Goal: Information Seeking & Learning: Learn about a topic

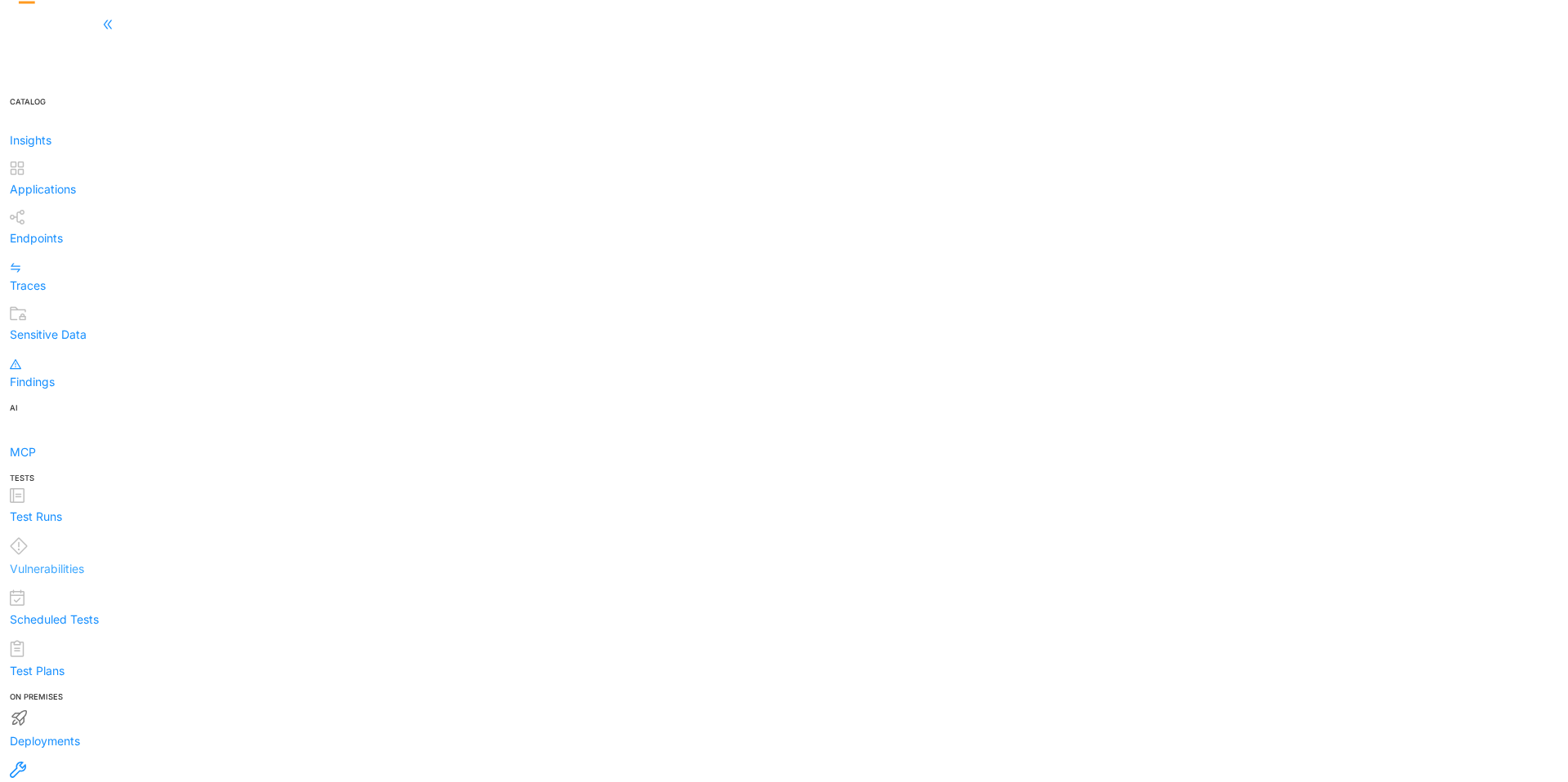
click at [93, 537] on div "Vulnerabilities" at bounding box center [784, 557] width 1549 height 41
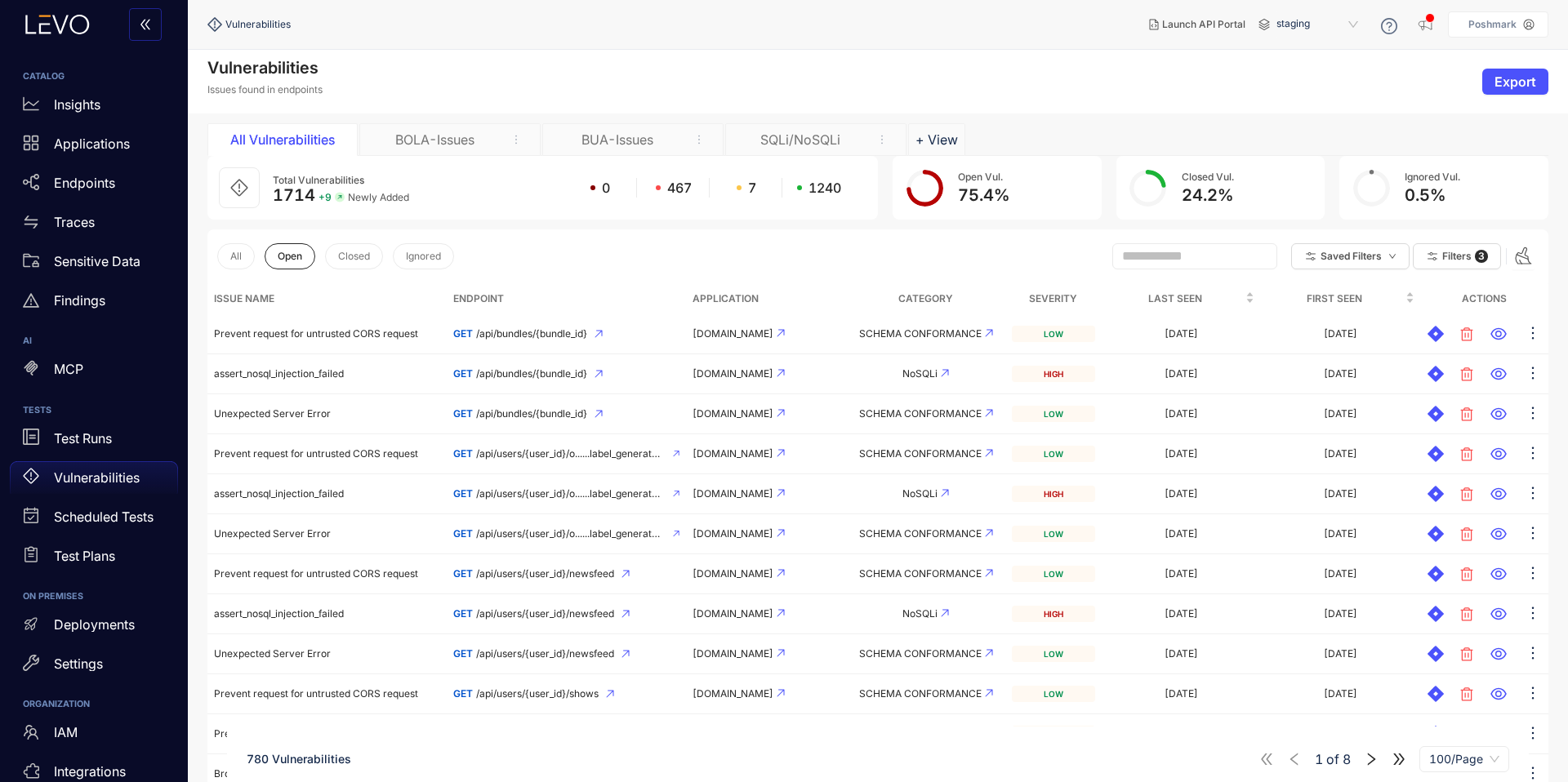
click at [409, 138] on div "BOLA-Issues" at bounding box center [434, 139] width 123 height 15
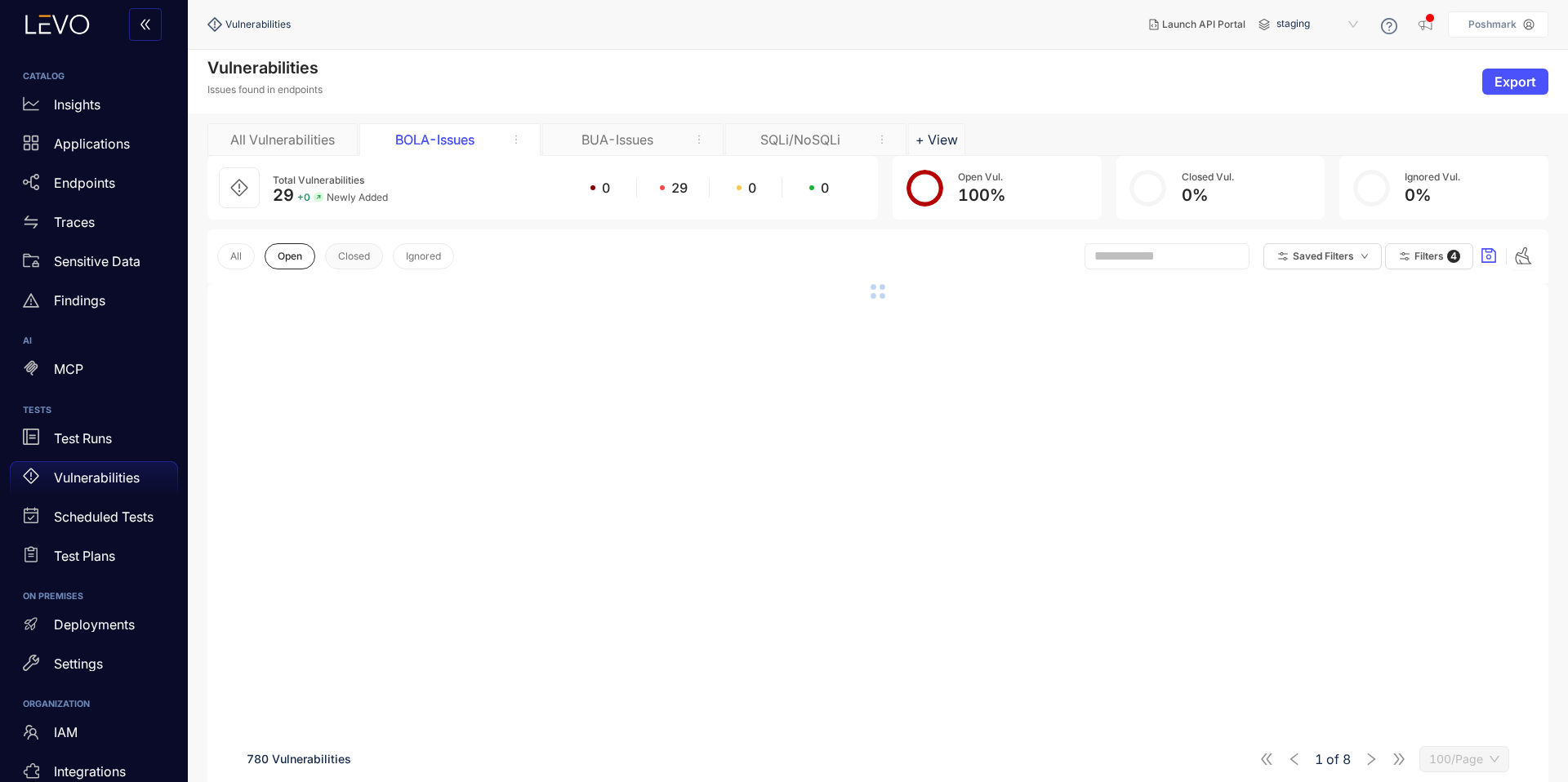
click at [333, 251] on button "Closed" at bounding box center [355, 257] width 58 height 26
click at [302, 267] on button "Open" at bounding box center [289, 257] width 50 height 26
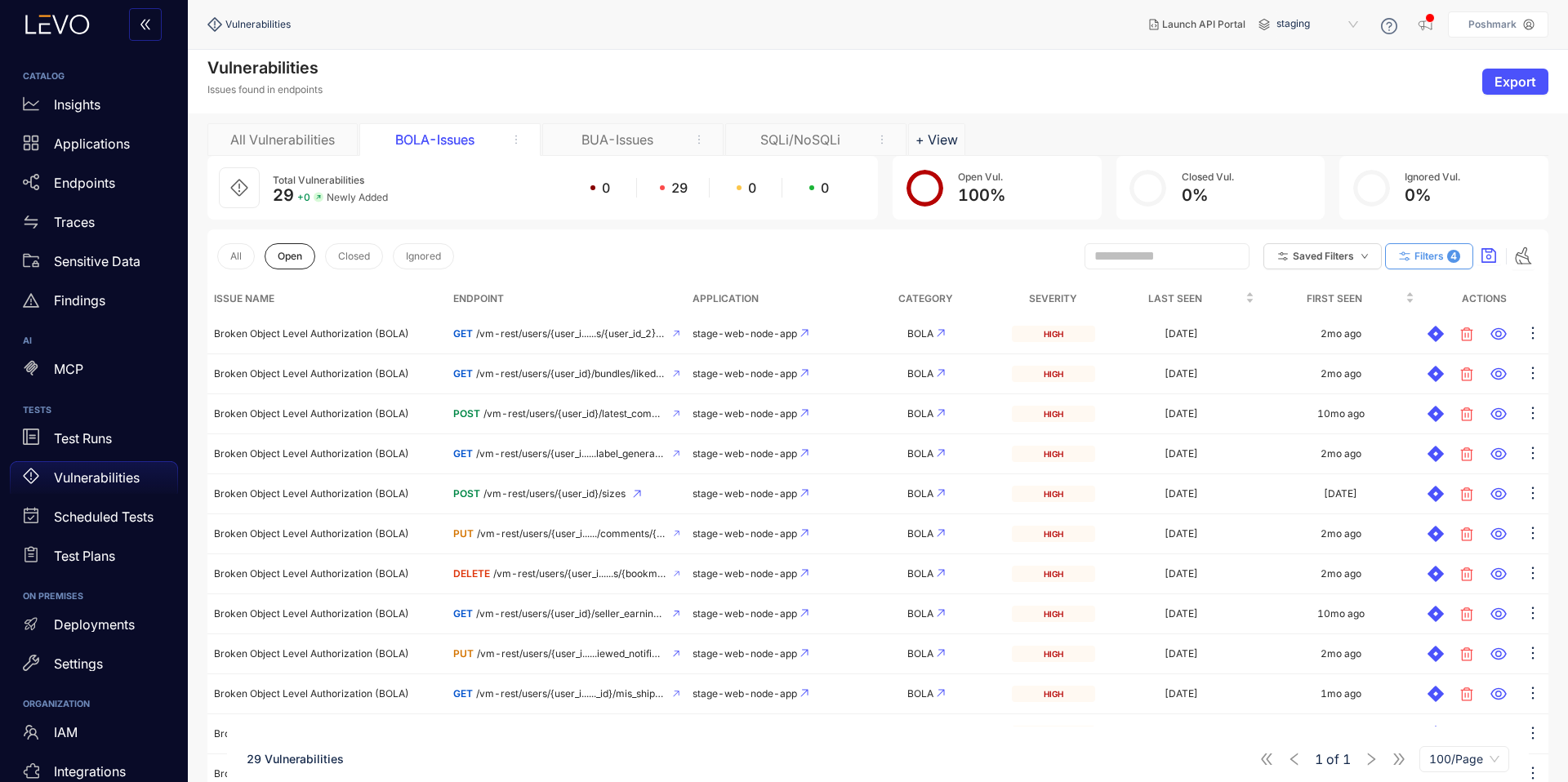
click at [1416, 260] on span "Filters" at bounding box center [1429, 256] width 29 height 11
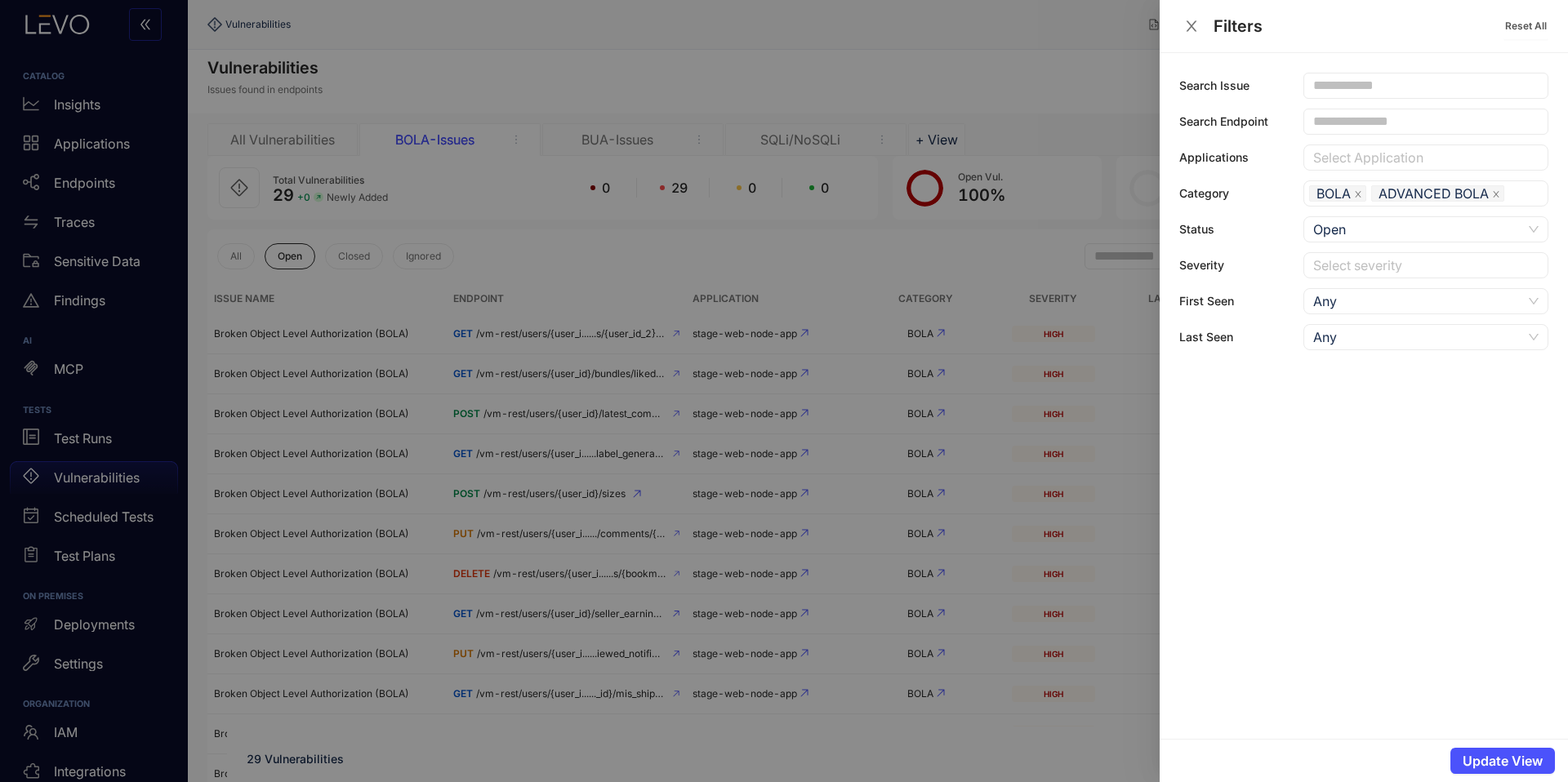
click at [937, 266] on div at bounding box center [784, 391] width 1568 height 782
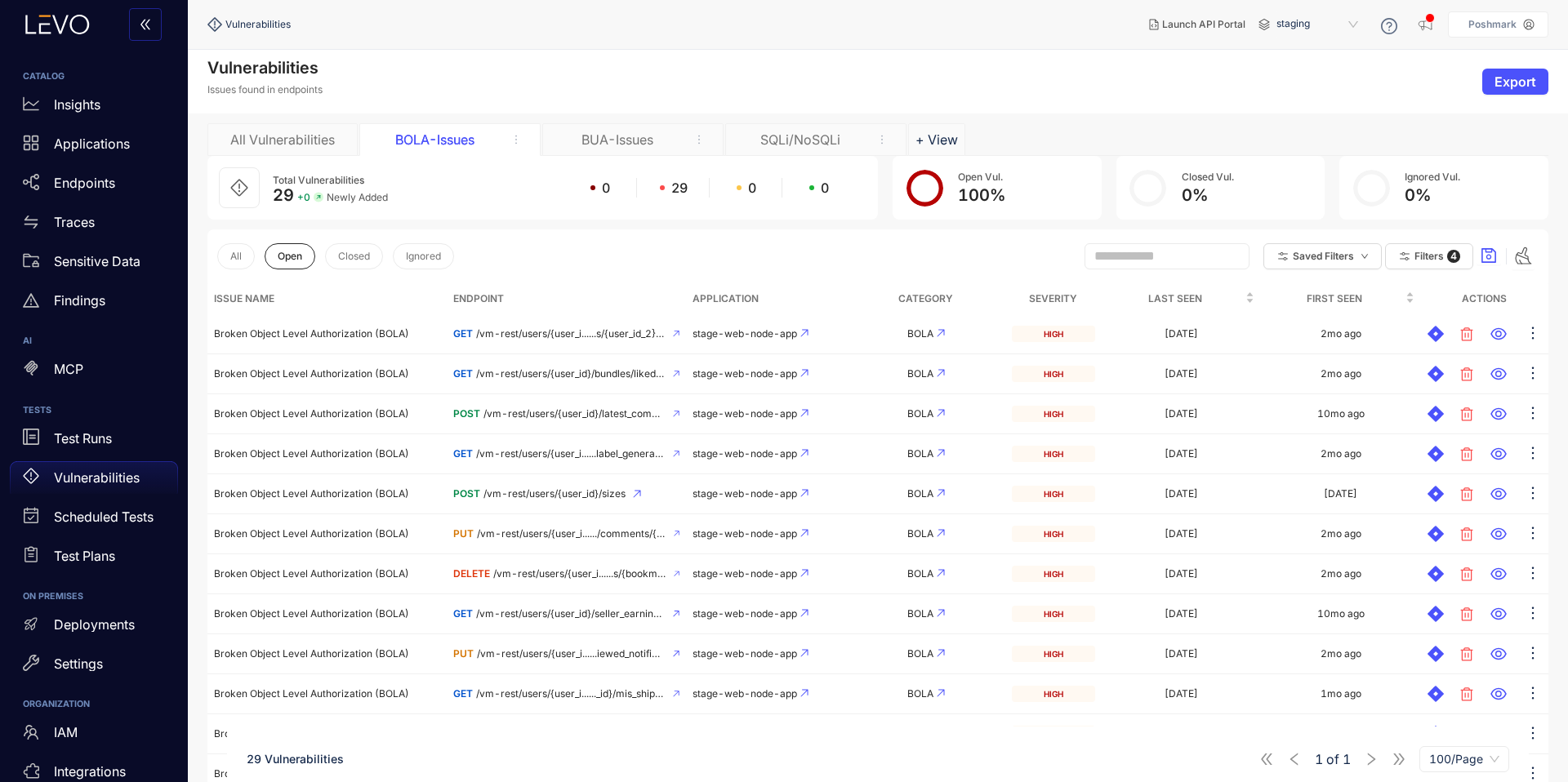
click at [604, 148] on div "BUA-Issues" at bounding box center [633, 139] width 182 height 33
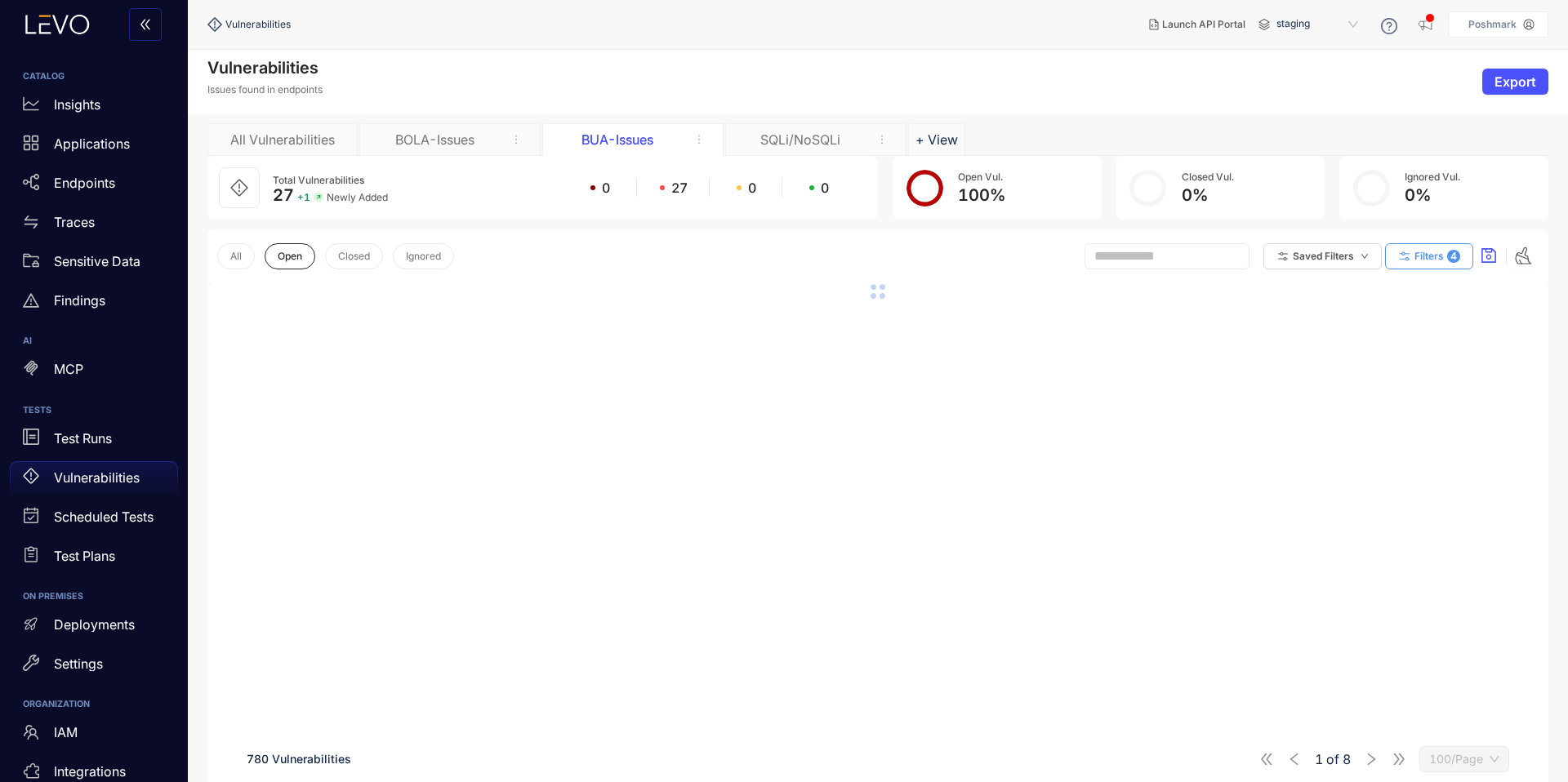
click at [1423, 259] on span "Filters" at bounding box center [1429, 256] width 29 height 11
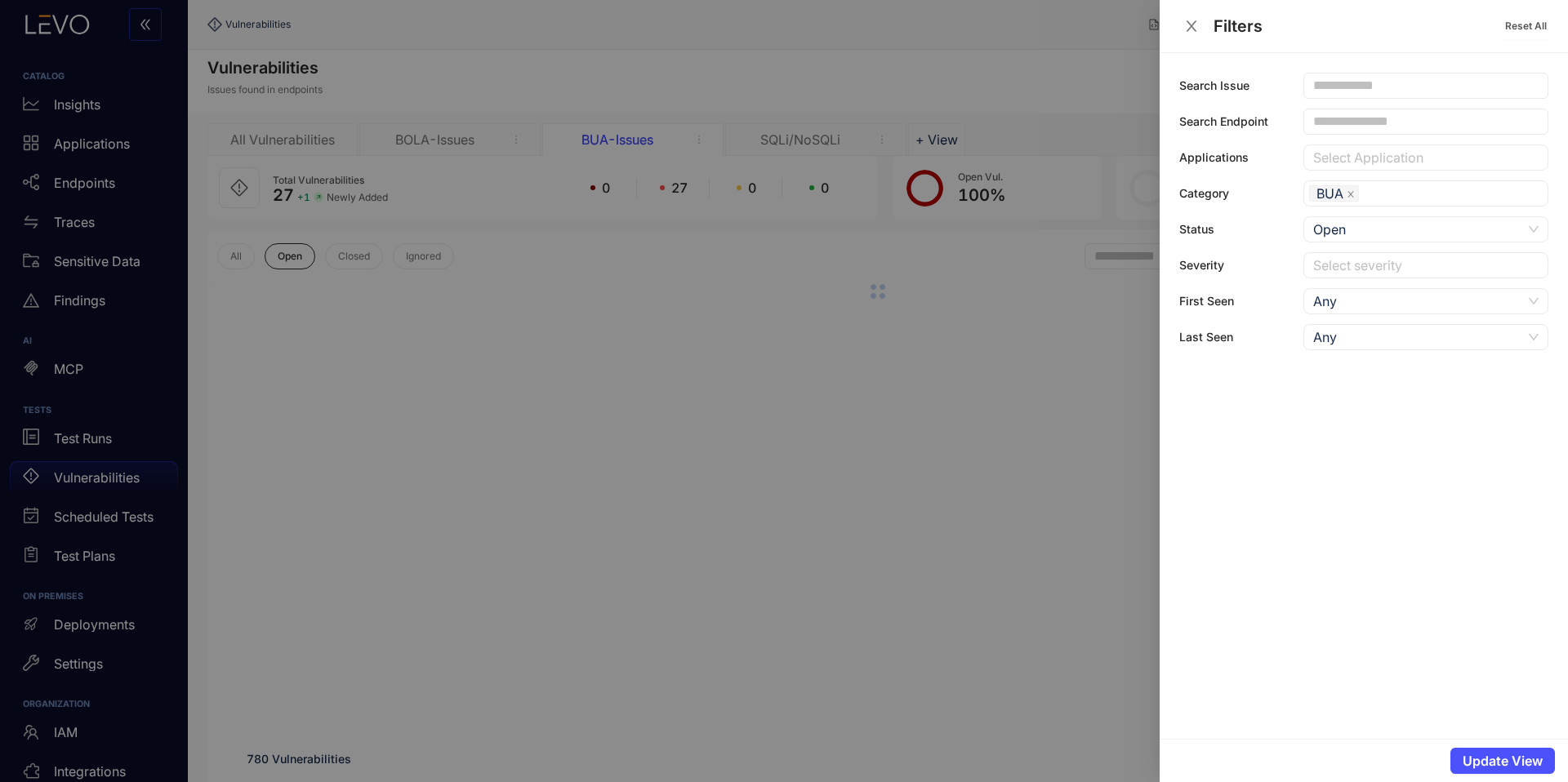
click at [972, 352] on div at bounding box center [784, 391] width 1568 height 782
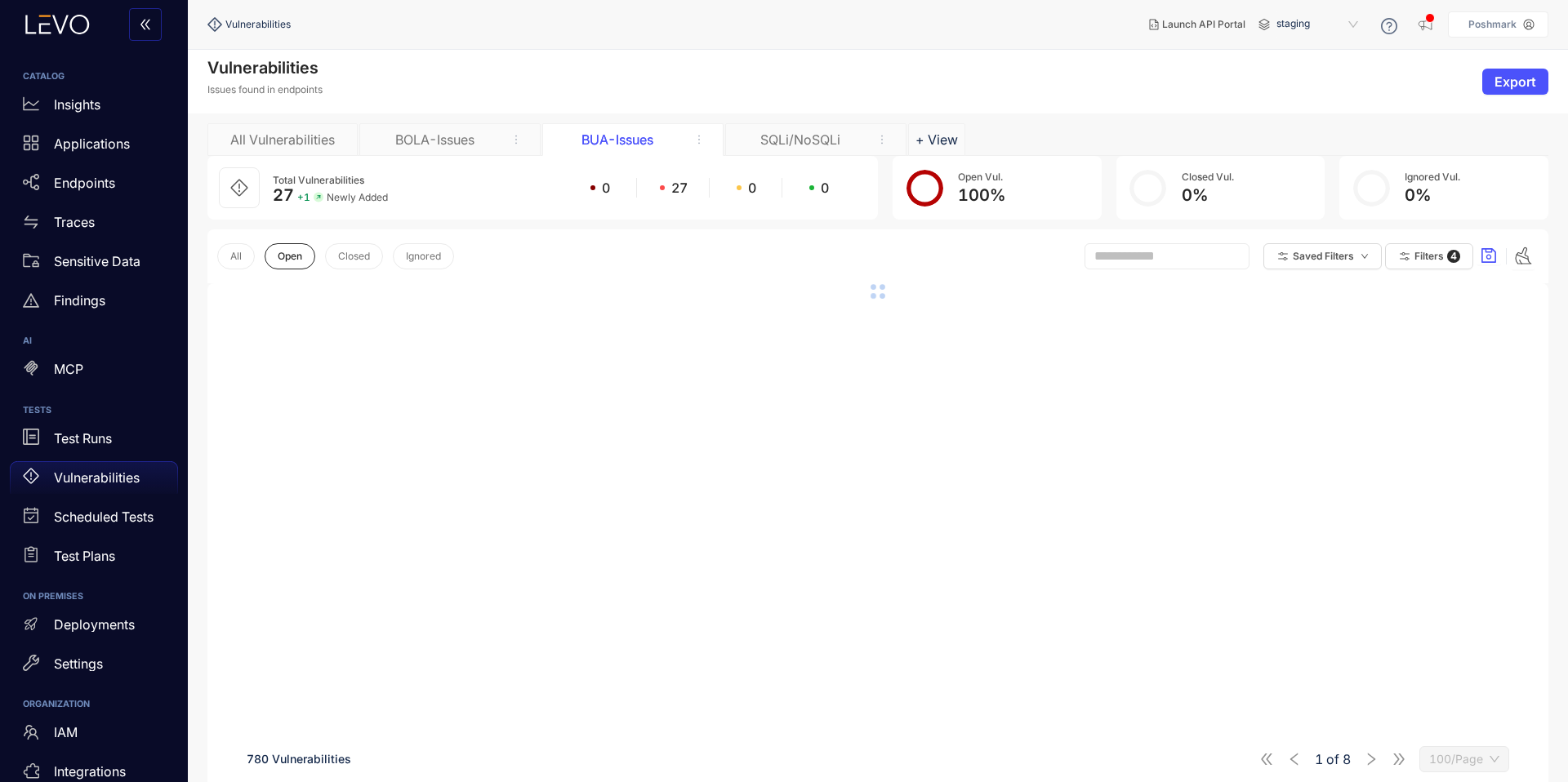
click at [859, 139] on div "SQLi/NoSQLi" at bounding box center [800, 139] width 123 height 15
click at [450, 134] on div "BOLA-Issues" at bounding box center [434, 139] width 123 height 15
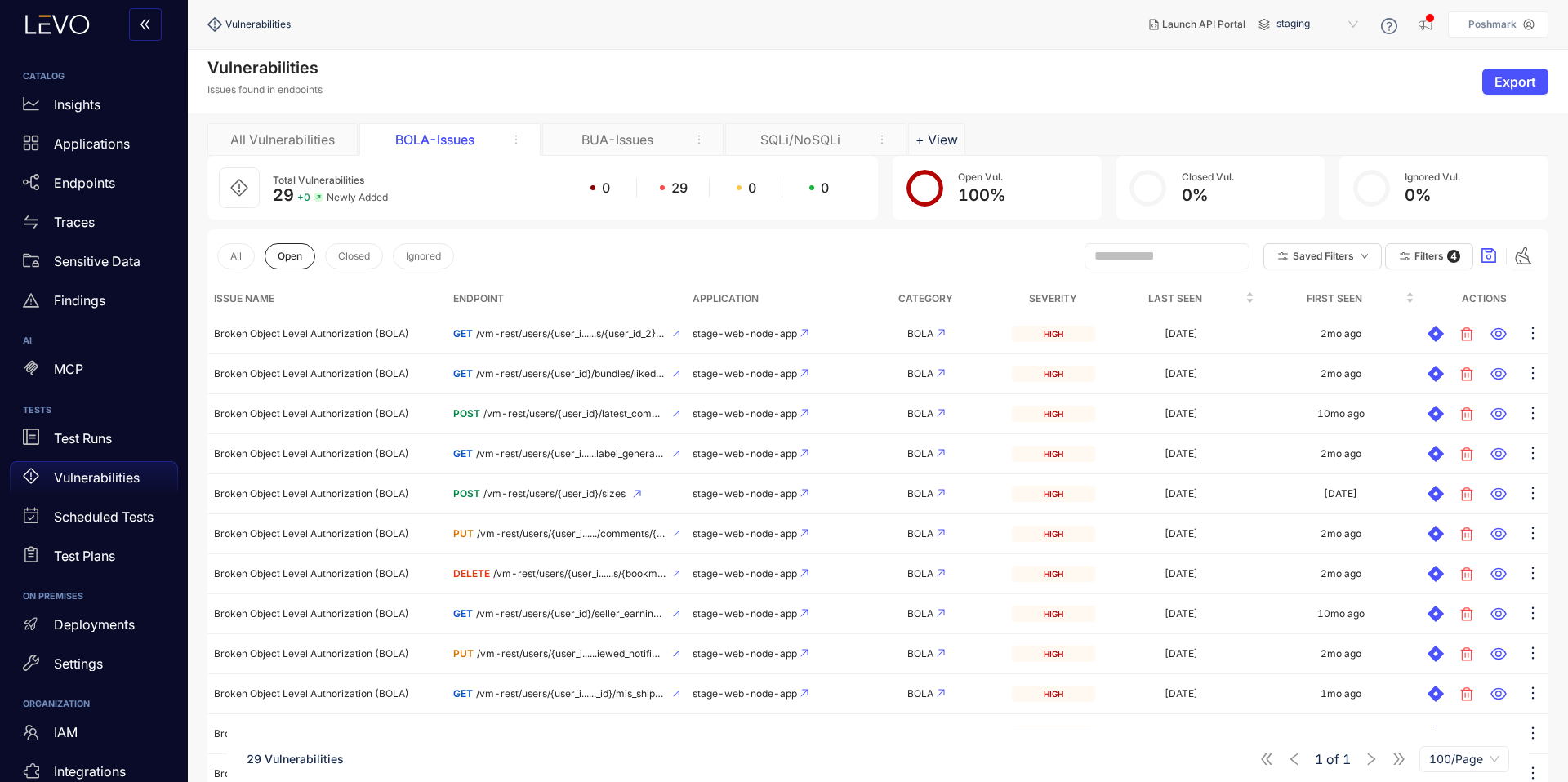
click at [767, 134] on div "SQLi/NoSQLi" at bounding box center [800, 139] width 123 height 15
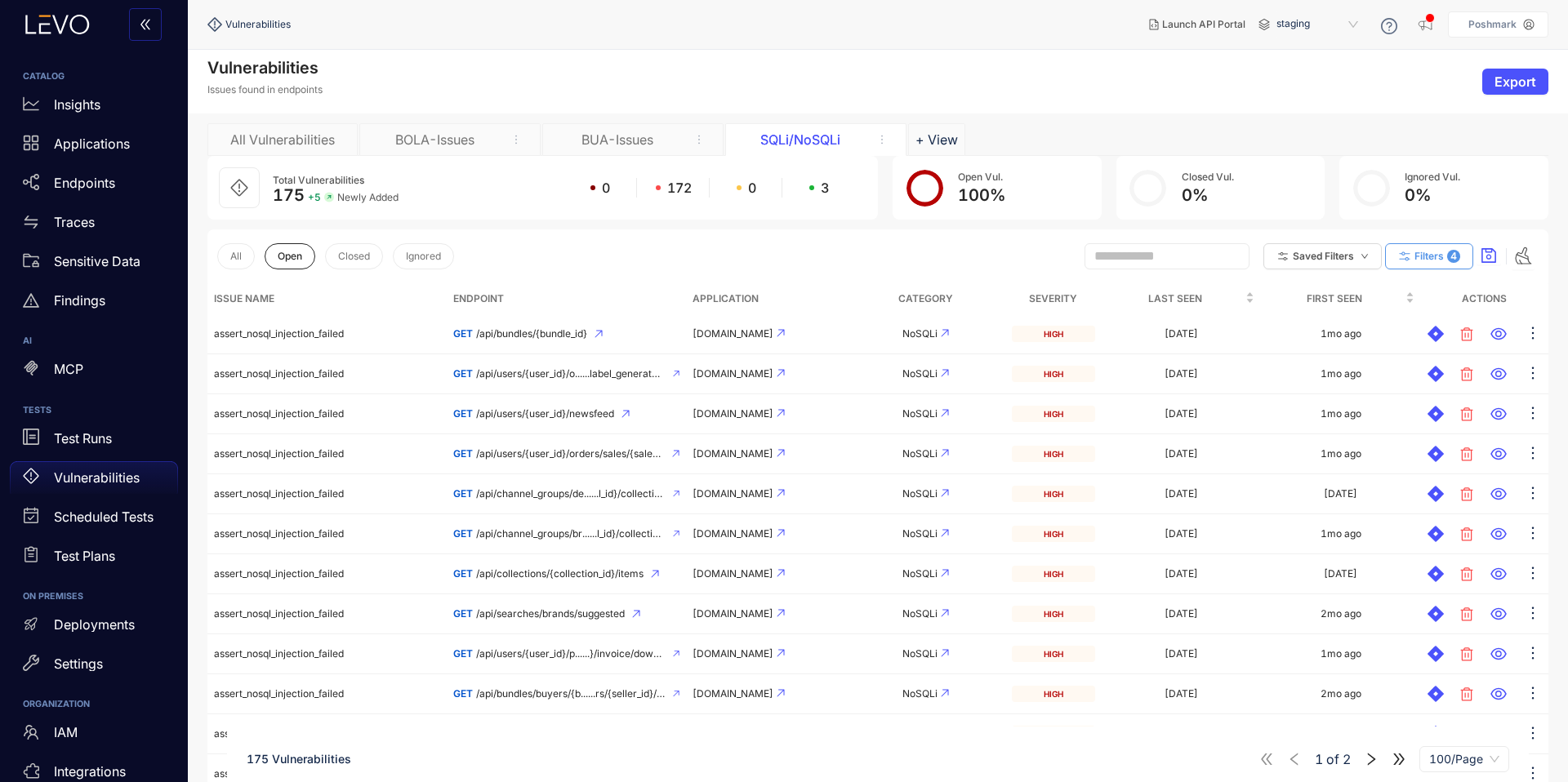
click at [1412, 252] on icon "button" at bounding box center [1405, 257] width 15 height 15
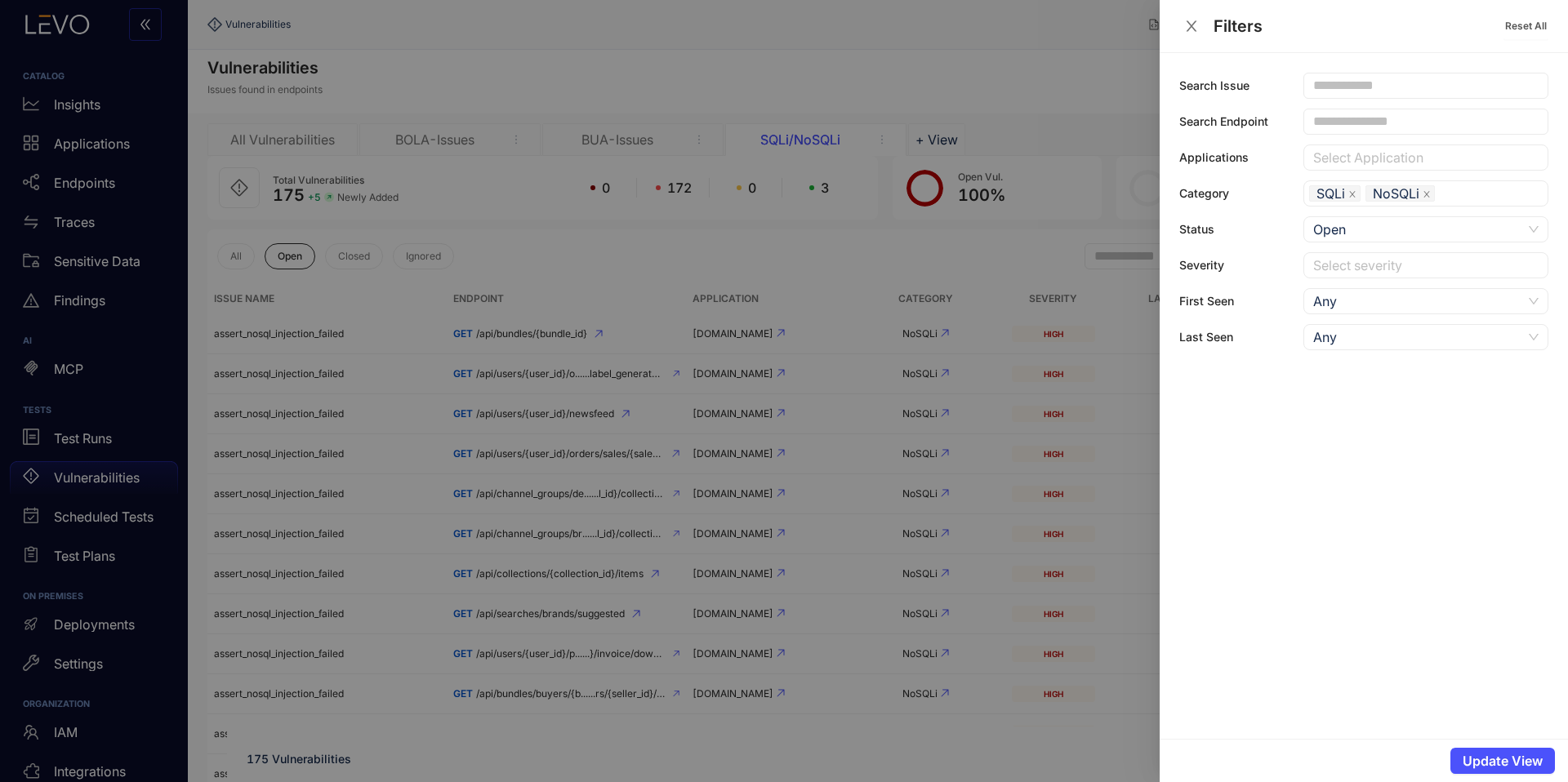
click at [1374, 346] on div "Any" at bounding box center [1417, 338] width 209 height 25
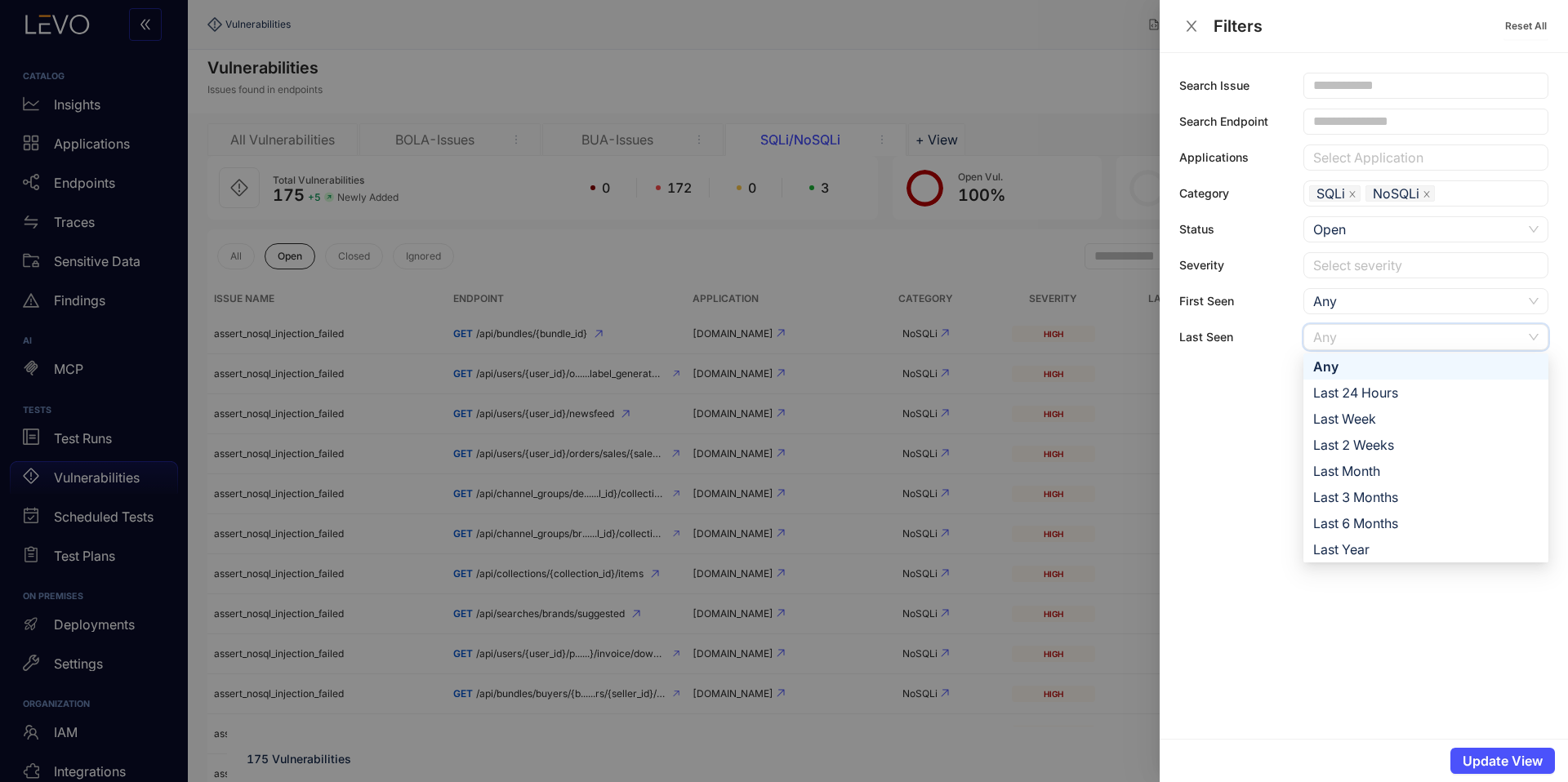
click at [1374, 346] on div "Any" at bounding box center [1417, 338] width 209 height 25
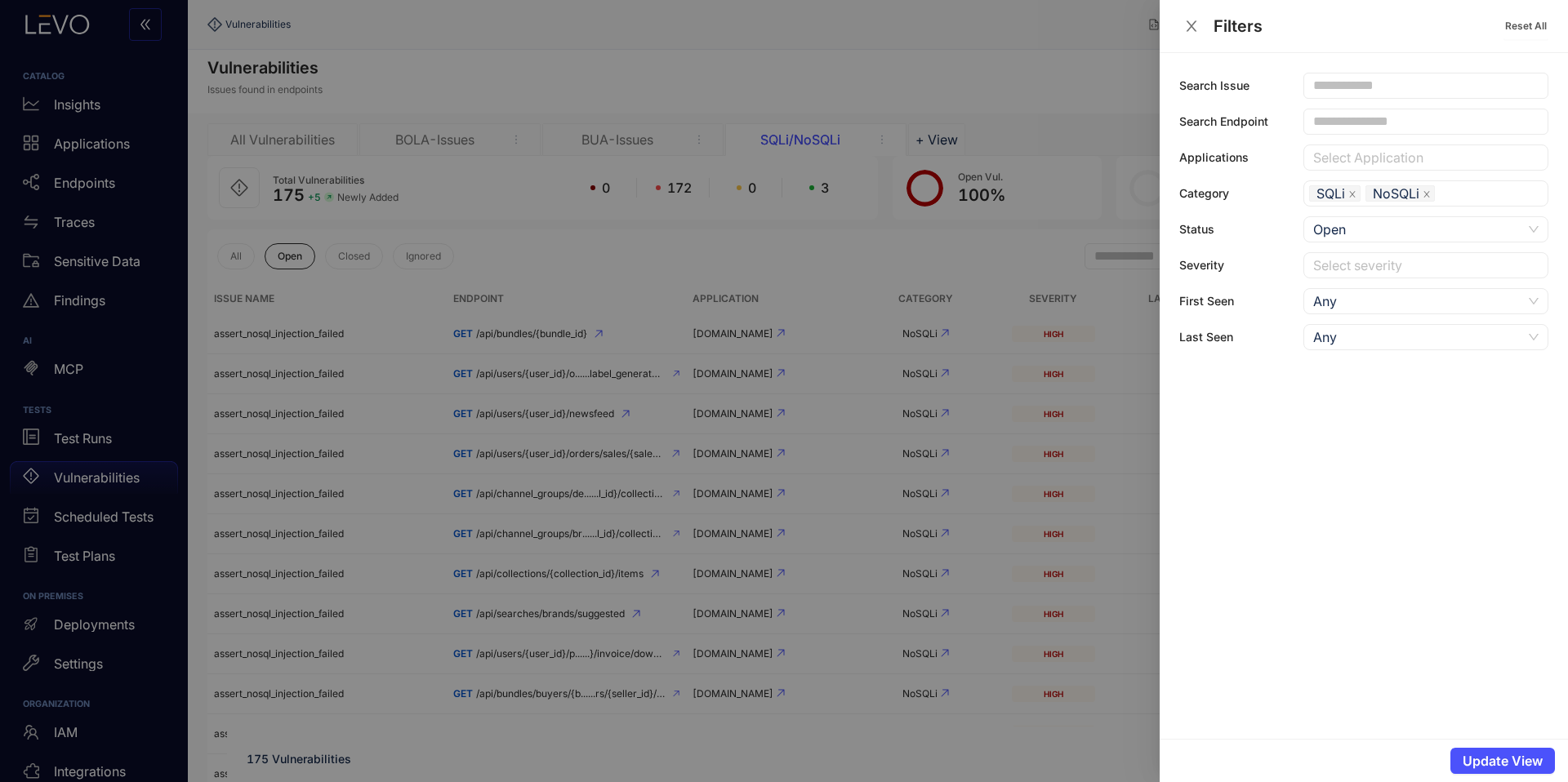
click at [1090, 361] on div at bounding box center [784, 391] width 1568 height 782
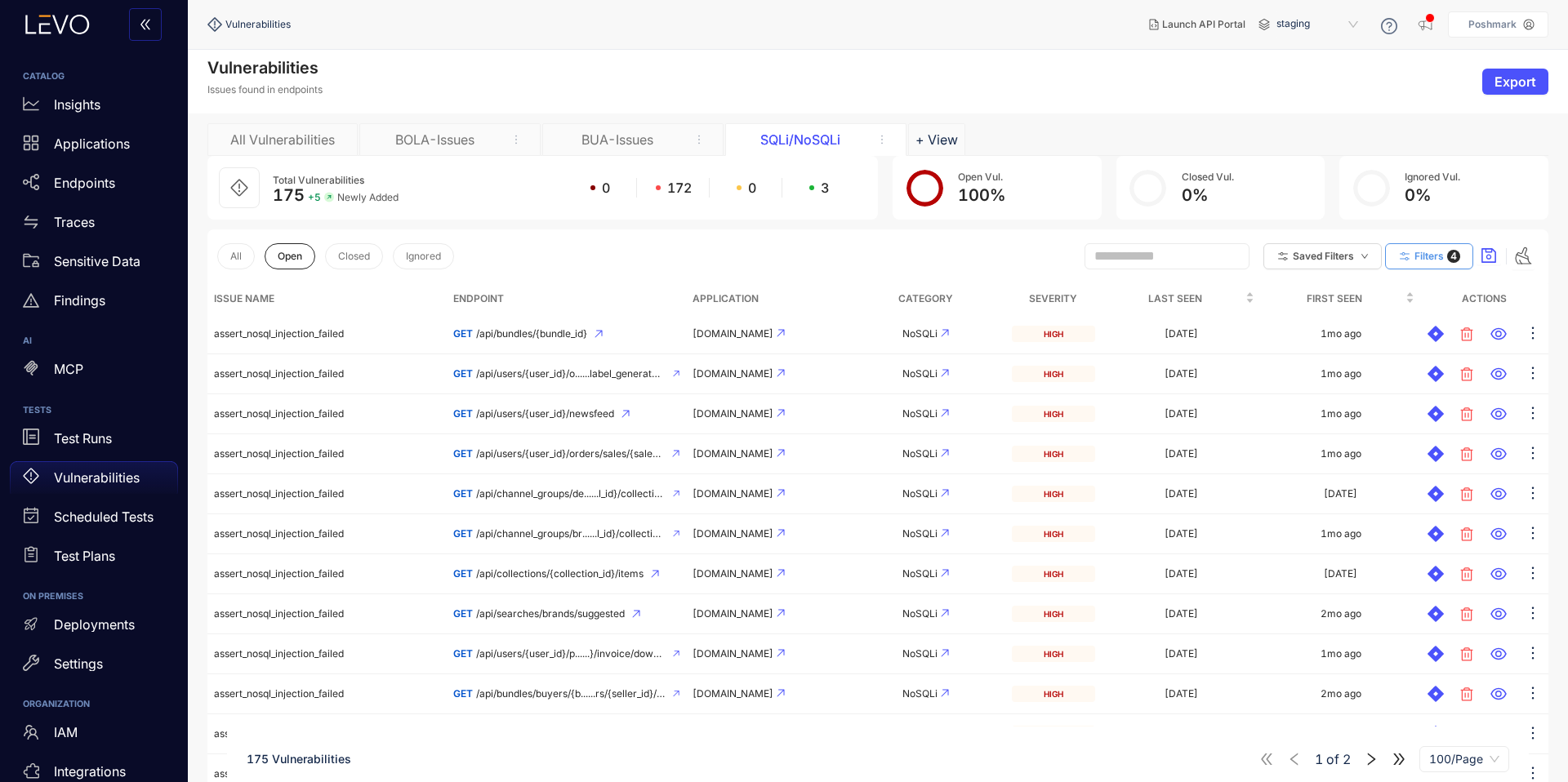
drag, startPoint x: 1437, startPoint y: 247, endPoint x: 1437, endPoint y: 264, distance: 17.0
click at [1437, 248] on button "Filters 4" at bounding box center [1430, 257] width 88 height 26
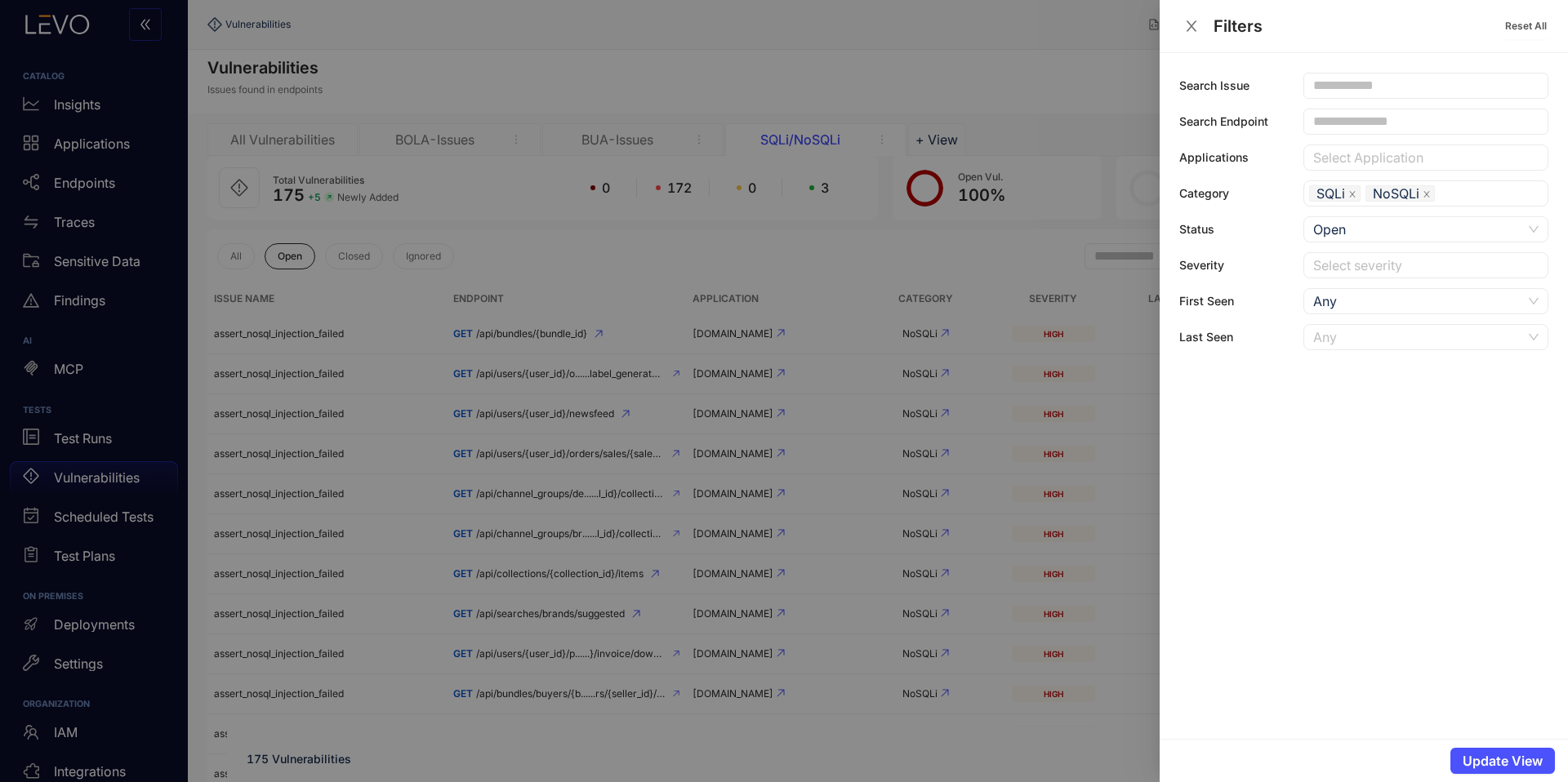
click at [1322, 344] on div "Any" at bounding box center [1417, 338] width 209 height 25
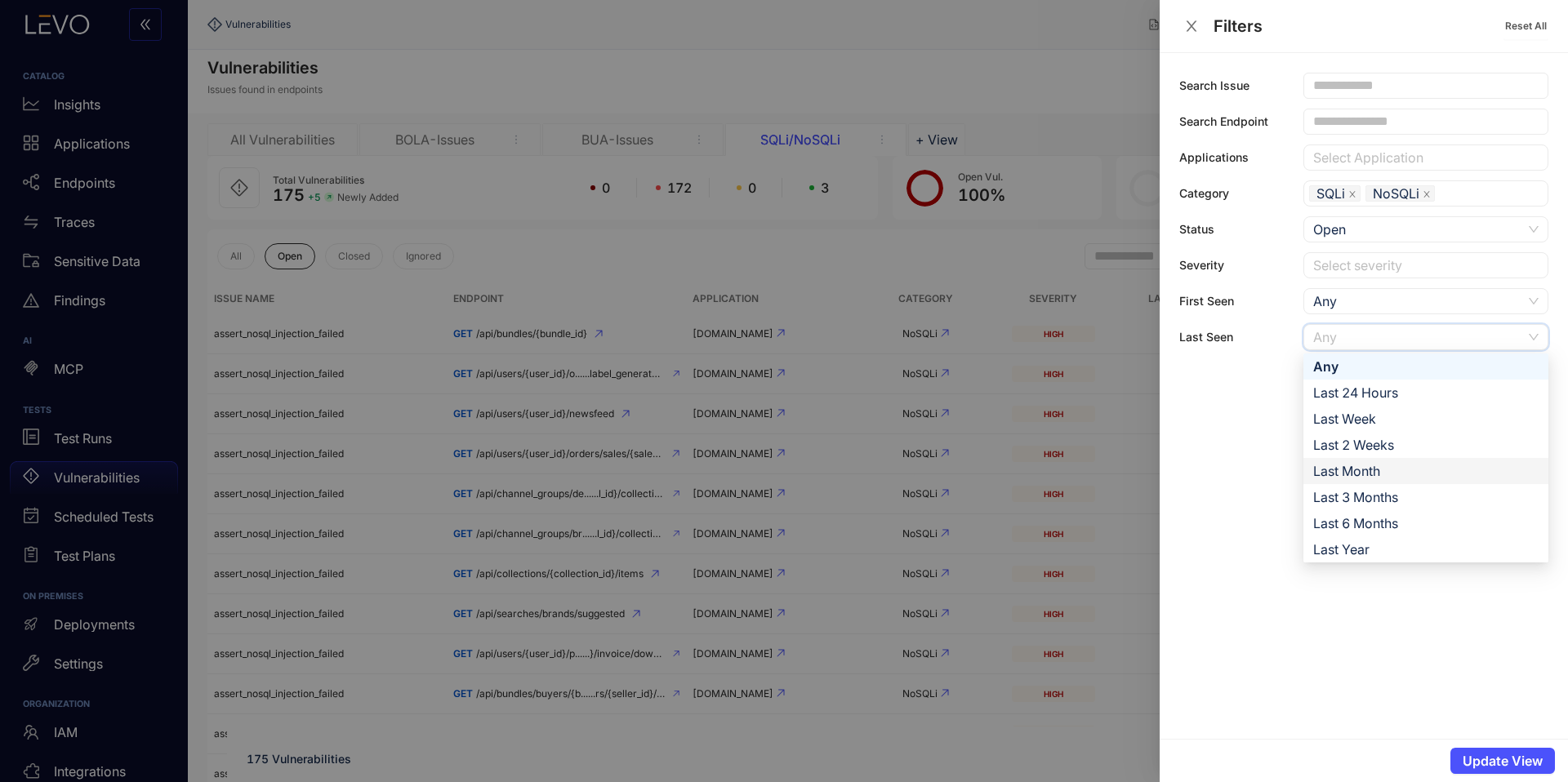
click at [1355, 478] on div "Last Month" at bounding box center [1426, 471] width 226 height 18
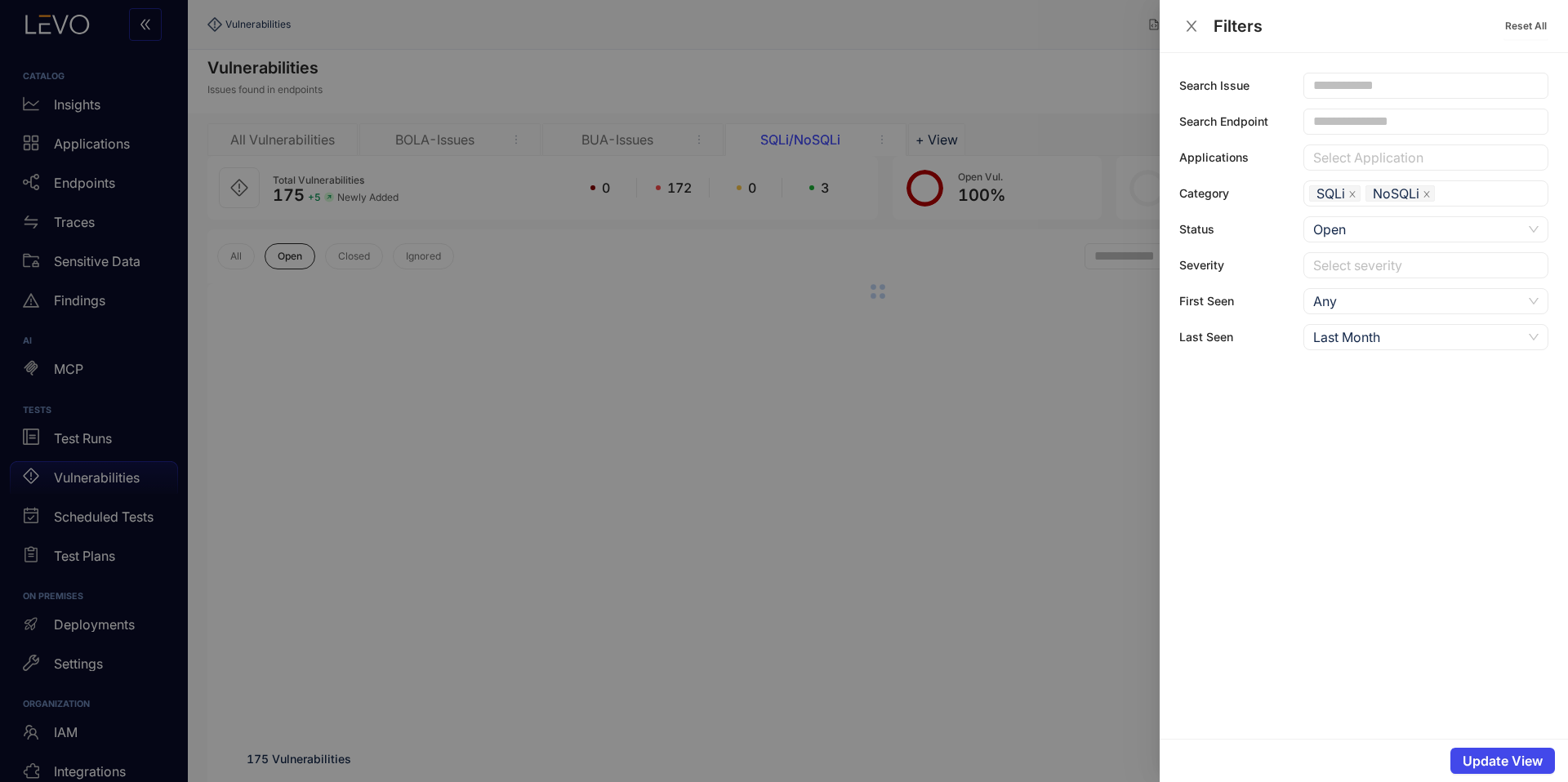
click at [1489, 754] on span "Update View" at bounding box center [1503, 761] width 80 height 15
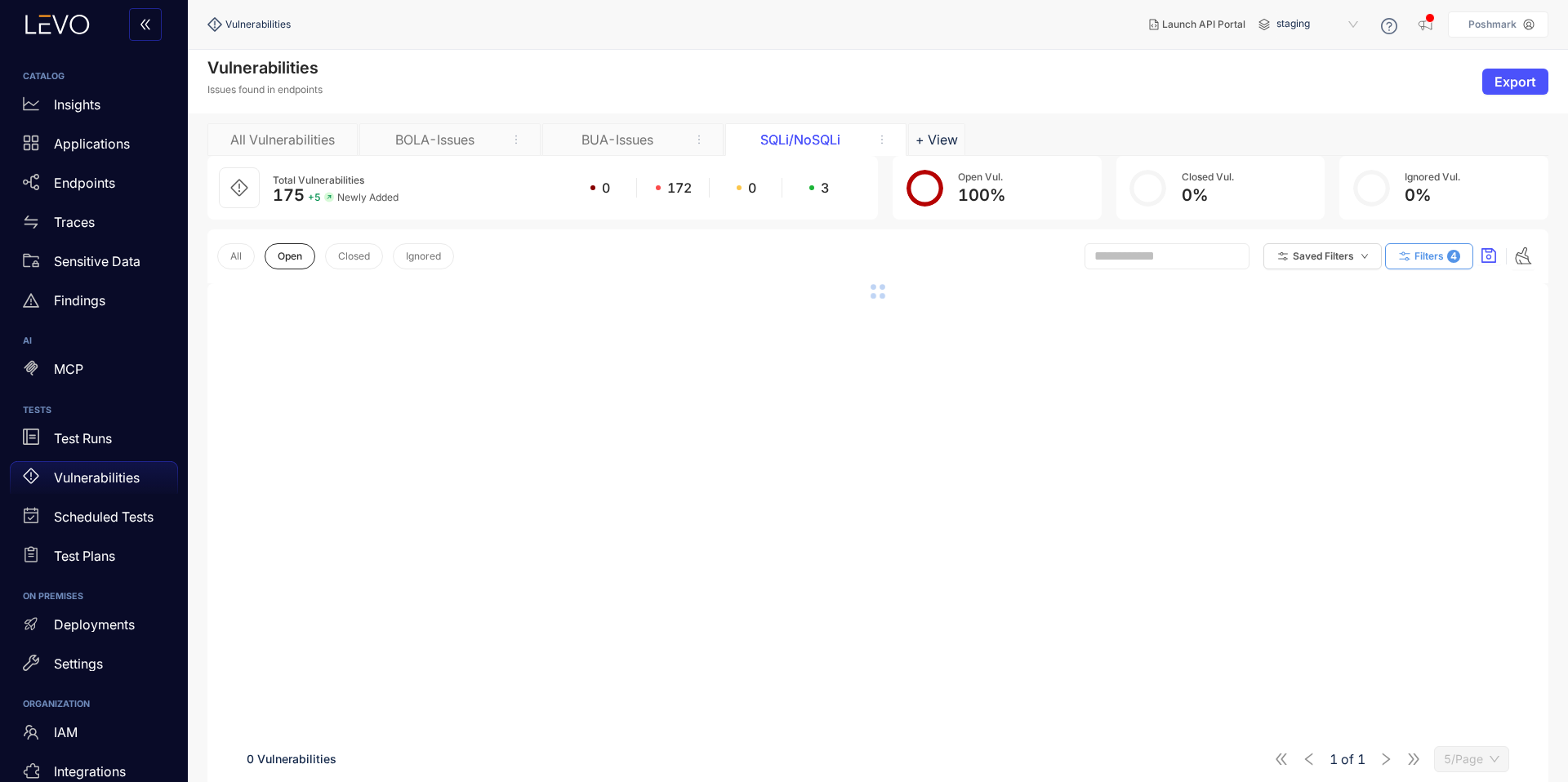
click at [1437, 265] on button "Filters 4" at bounding box center [1430, 257] width 88 height 26
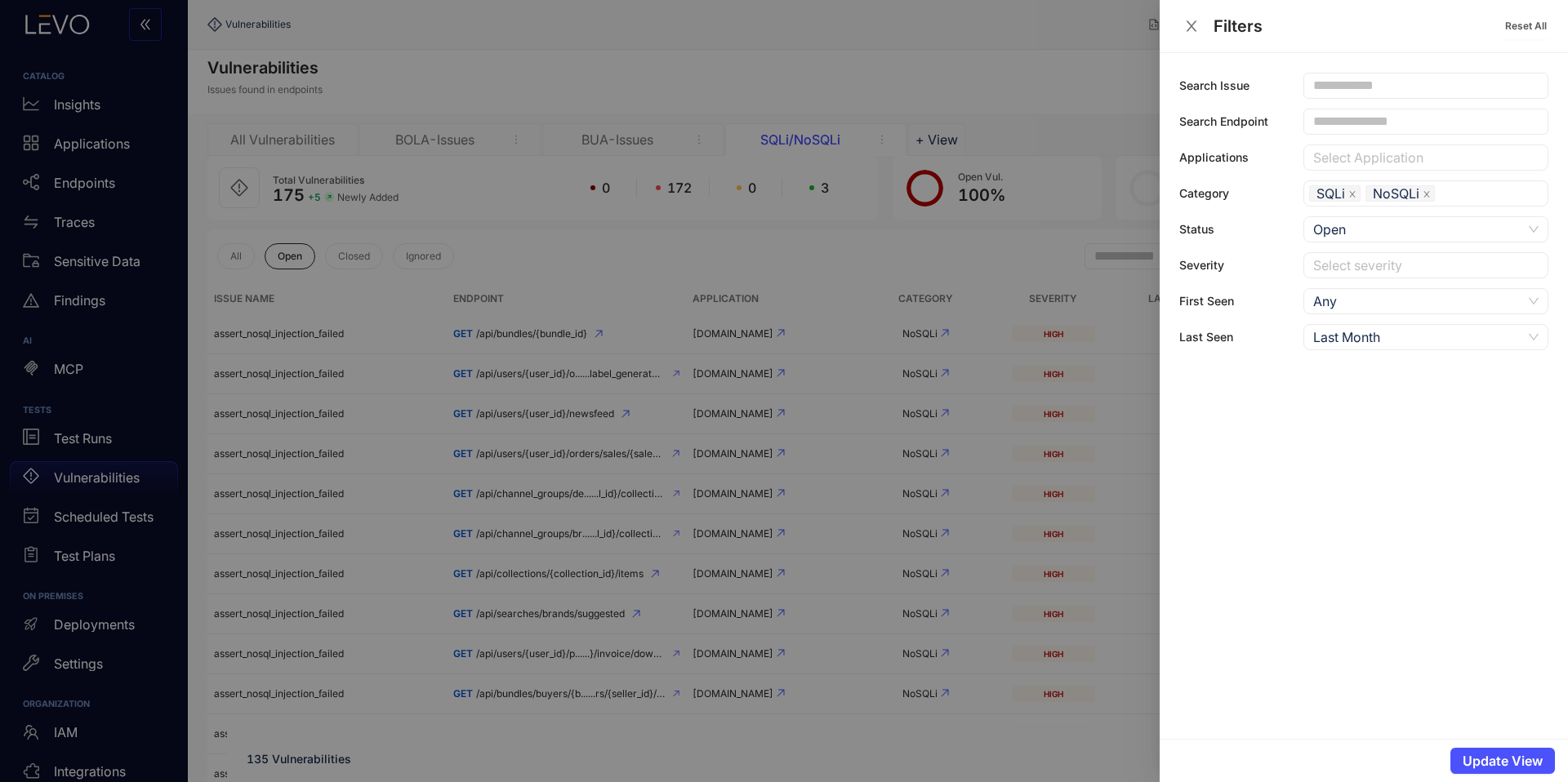
click at [845, 300] on div at bounding box center [784, 391] width 1568 height 782
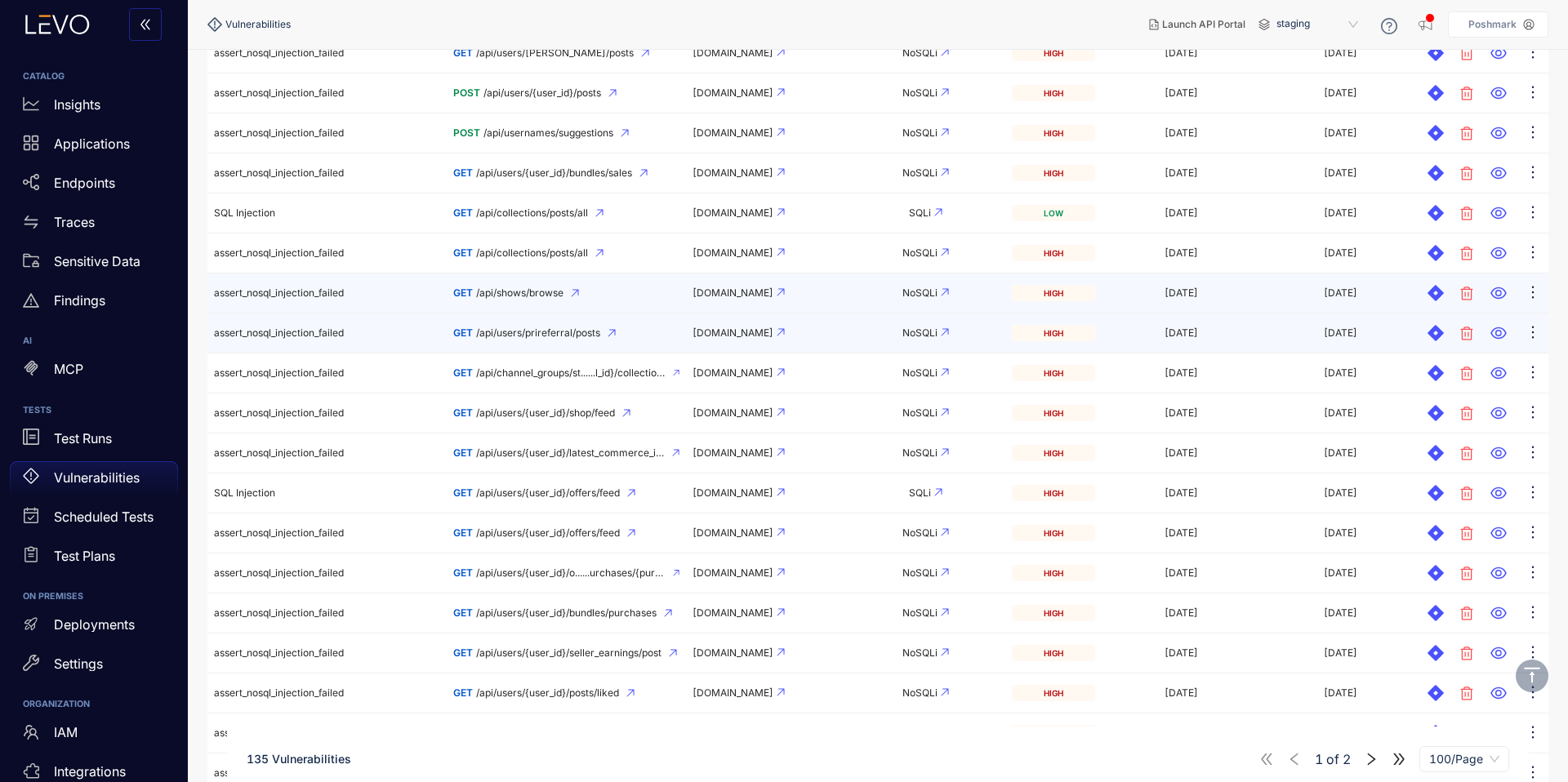
scroll to position [802, 0]
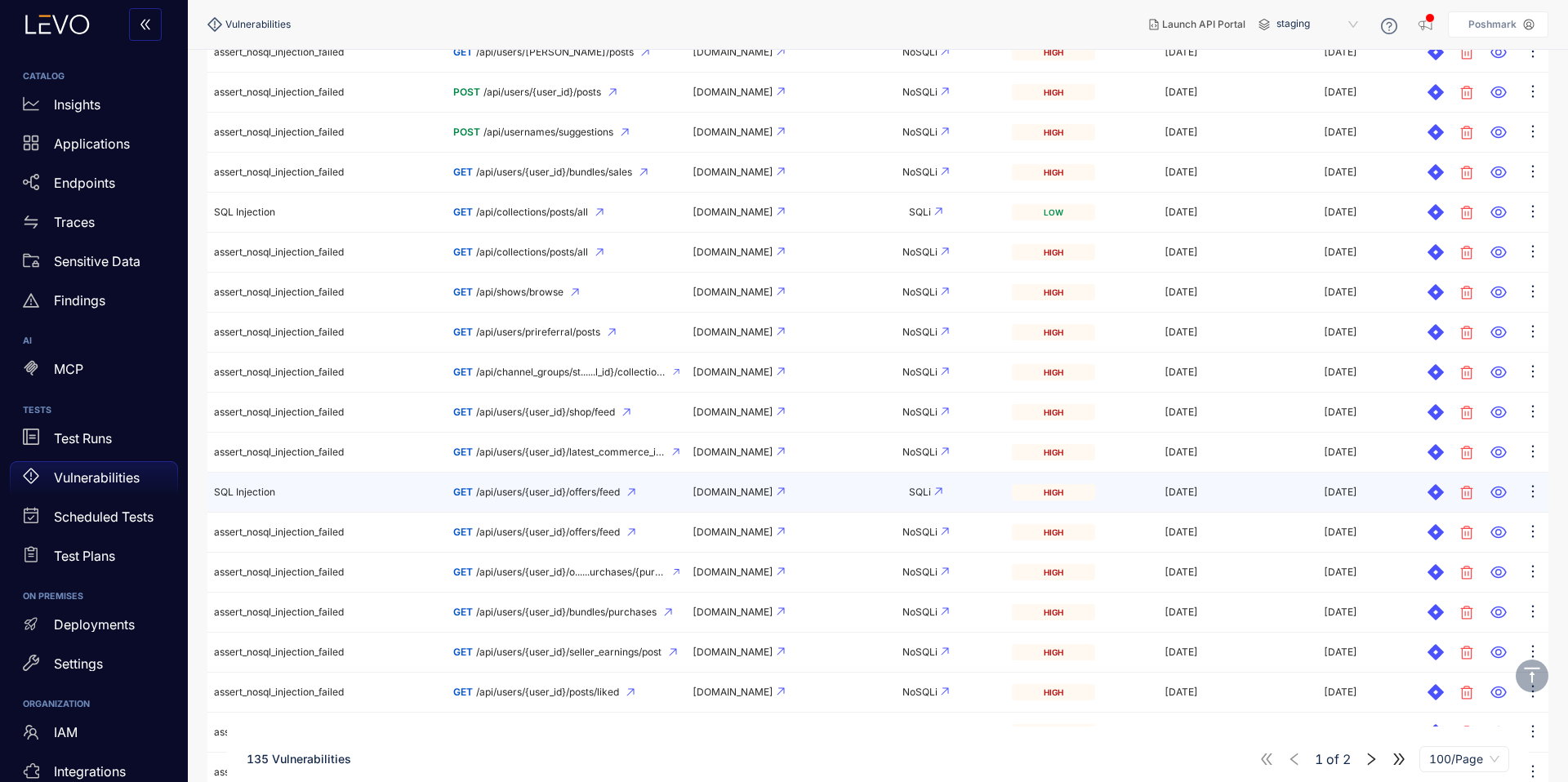
click at [939, 490] on icon at bounding box center [938, 491] width 8 height 8
click at [1491, 487] on icon at bounding box center [1498, 492] width 17 height 17
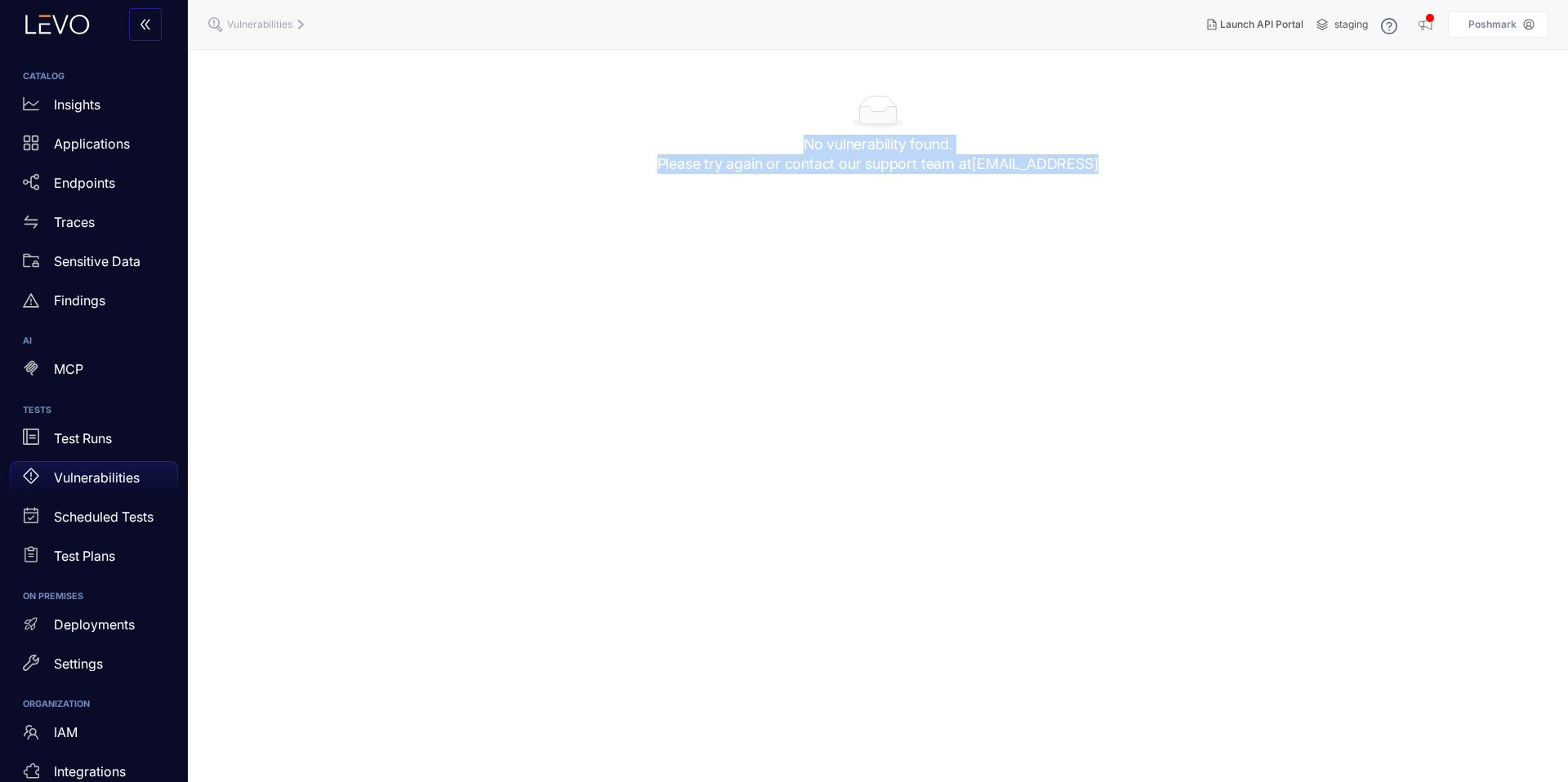
drag, startPoint x: 932, startPoint y: 163, endPoint x: 1099, endPoint y: 194, distance: 169.9
click at [1099, 194] on div "No vulnerability found. Please try again or contact our support team at support…" at bounding box center [877, 148] width 1341 height 106
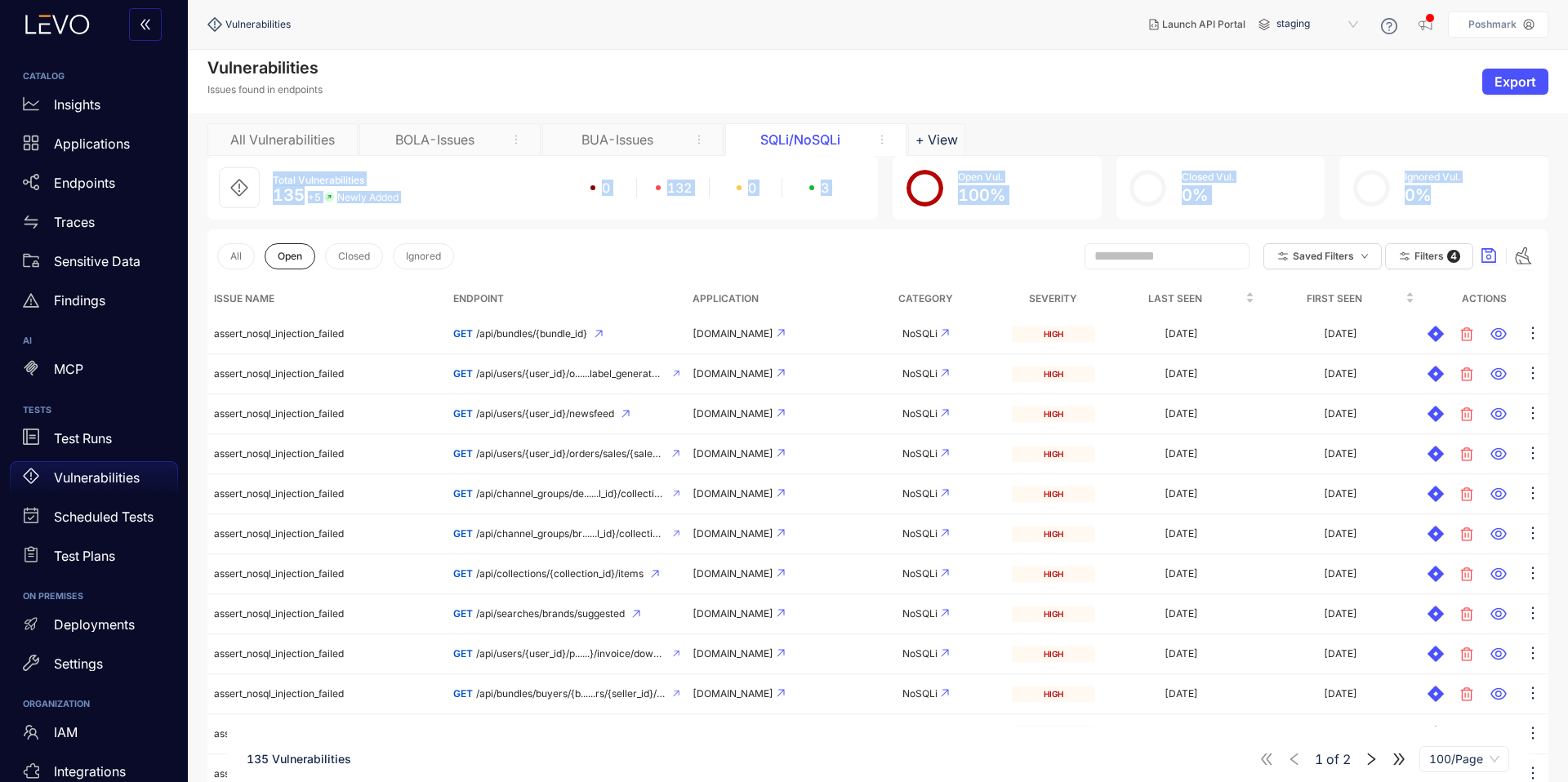
drag, startPoint x: 270, startPoint y: 183, endPoint x: 1512, endPoint y: 195, distance: 1242.1
click at [1512, 195] on div "Total Vulnerabilities 135 + 5 Newly Added 0 132 0 3 Open Vul. 100 % Closed Vul.…" at bounding box center [877, 188] width 1341 height 63
drag, startPoint x: 273, startPoint y: 194, endPoint x: 482, endPoint y: 199, distance: 209.1
click at [397, 201] on div "135 + 5 Newly Added" at bounding box center [335, 195] width 126 height 19
click at [280, 190] on span "135" at bounding box center [288, 195] width 32 height 19
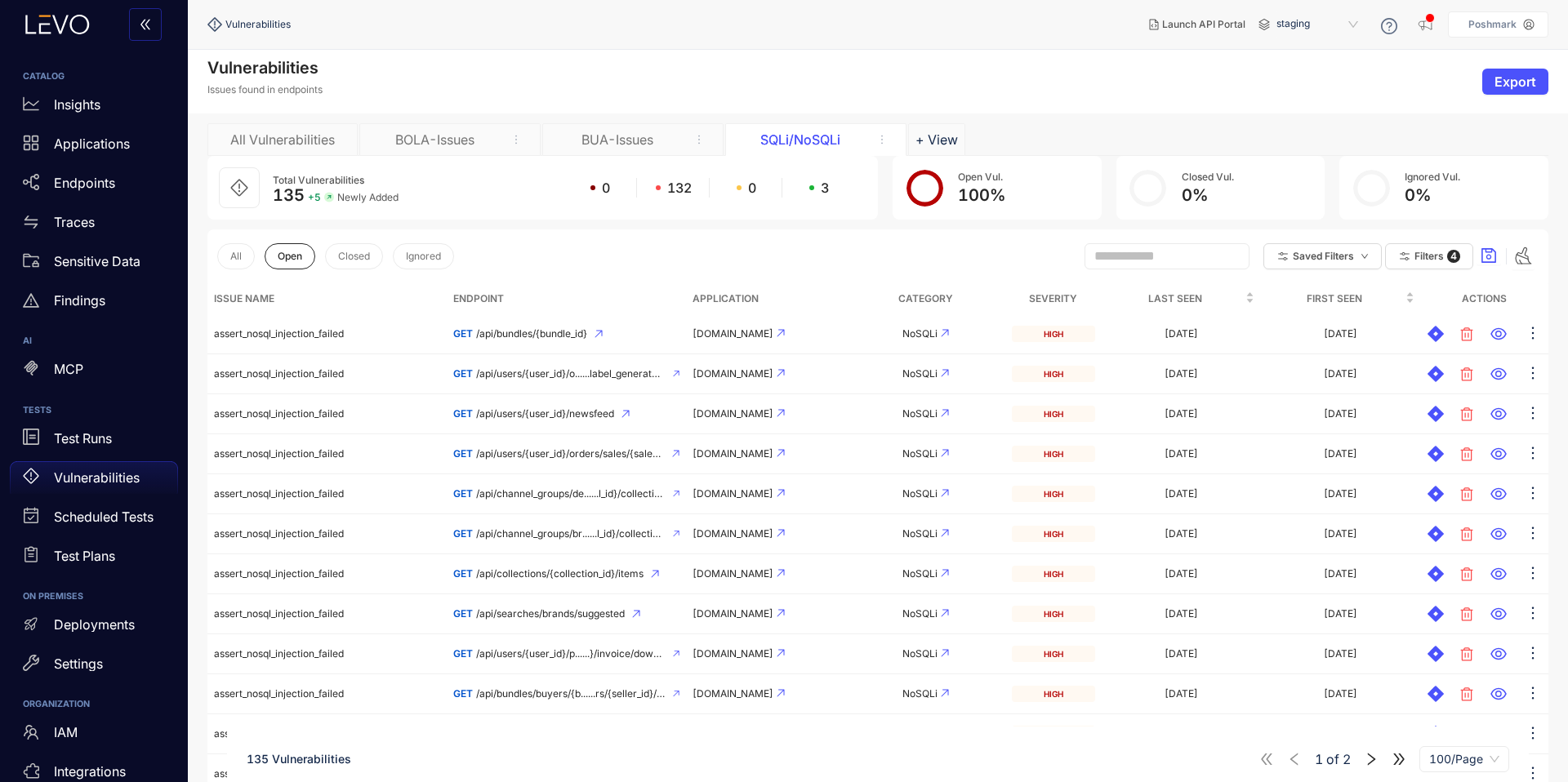
click at [280, 192] on span "135" at bounding box center [288, 195] width 32 height 19
click at [1452, 252] on span "4" at bounding box center [1453, 256] width 13 height 13
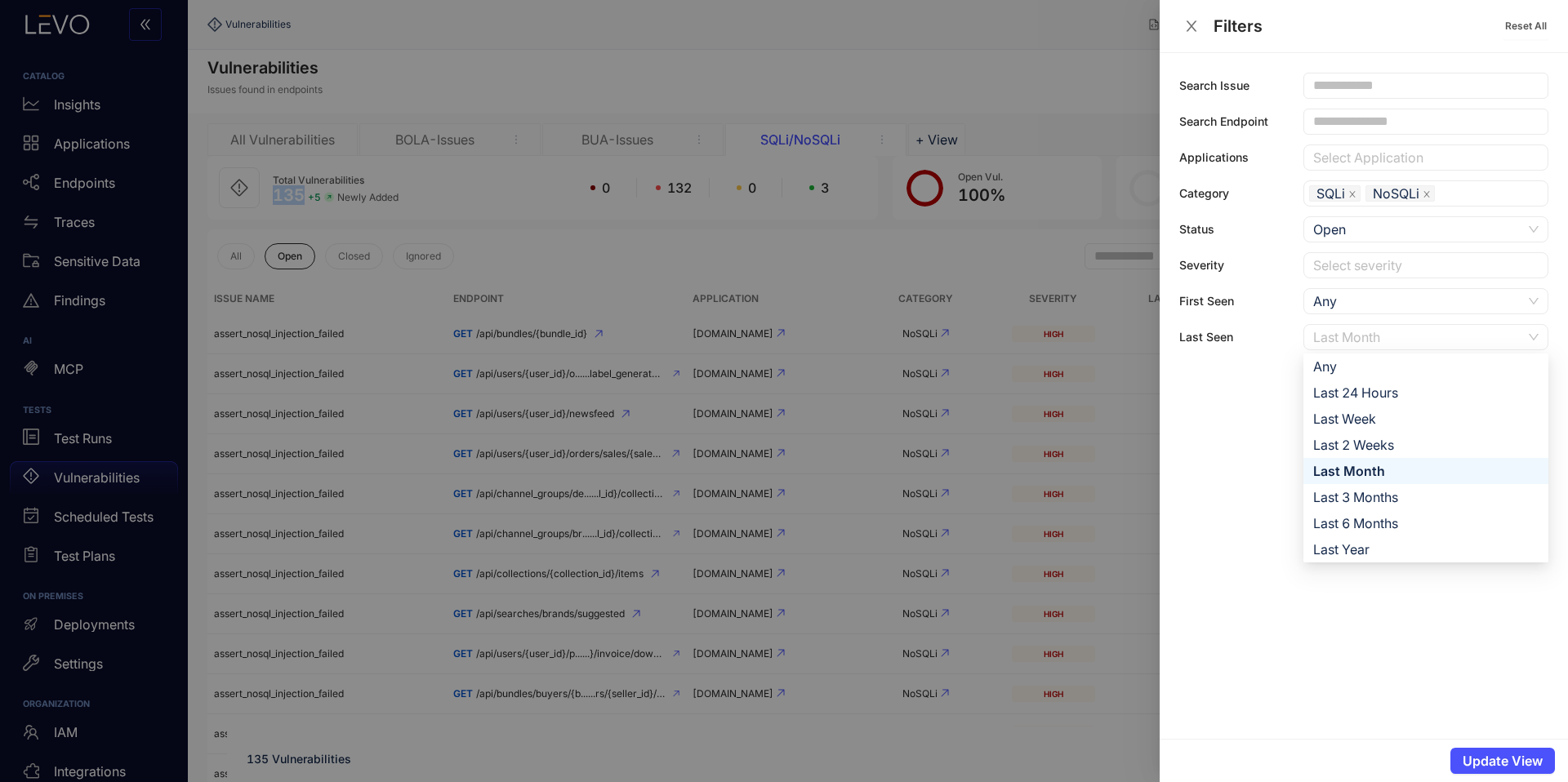
click at [1362, 342] on div "Last Month" at bounding box center [1417, 338] width 209 height 25
click at [1328, 339] on div "Last Month" at bounding box center [1417, 338] width 209 height 25
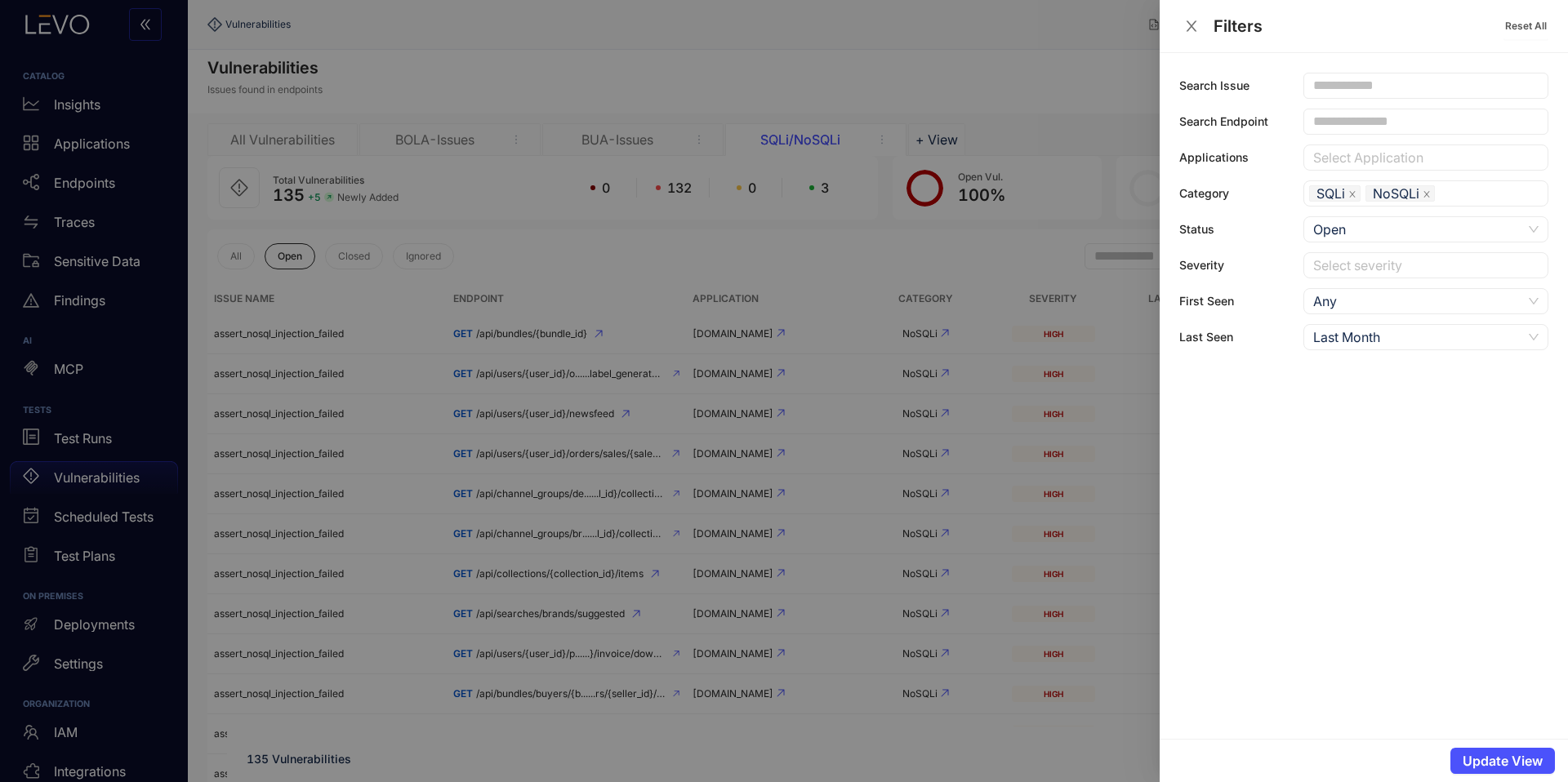
click at [728, 352] on div at bounding box center [784, 391] width 1568 height 782
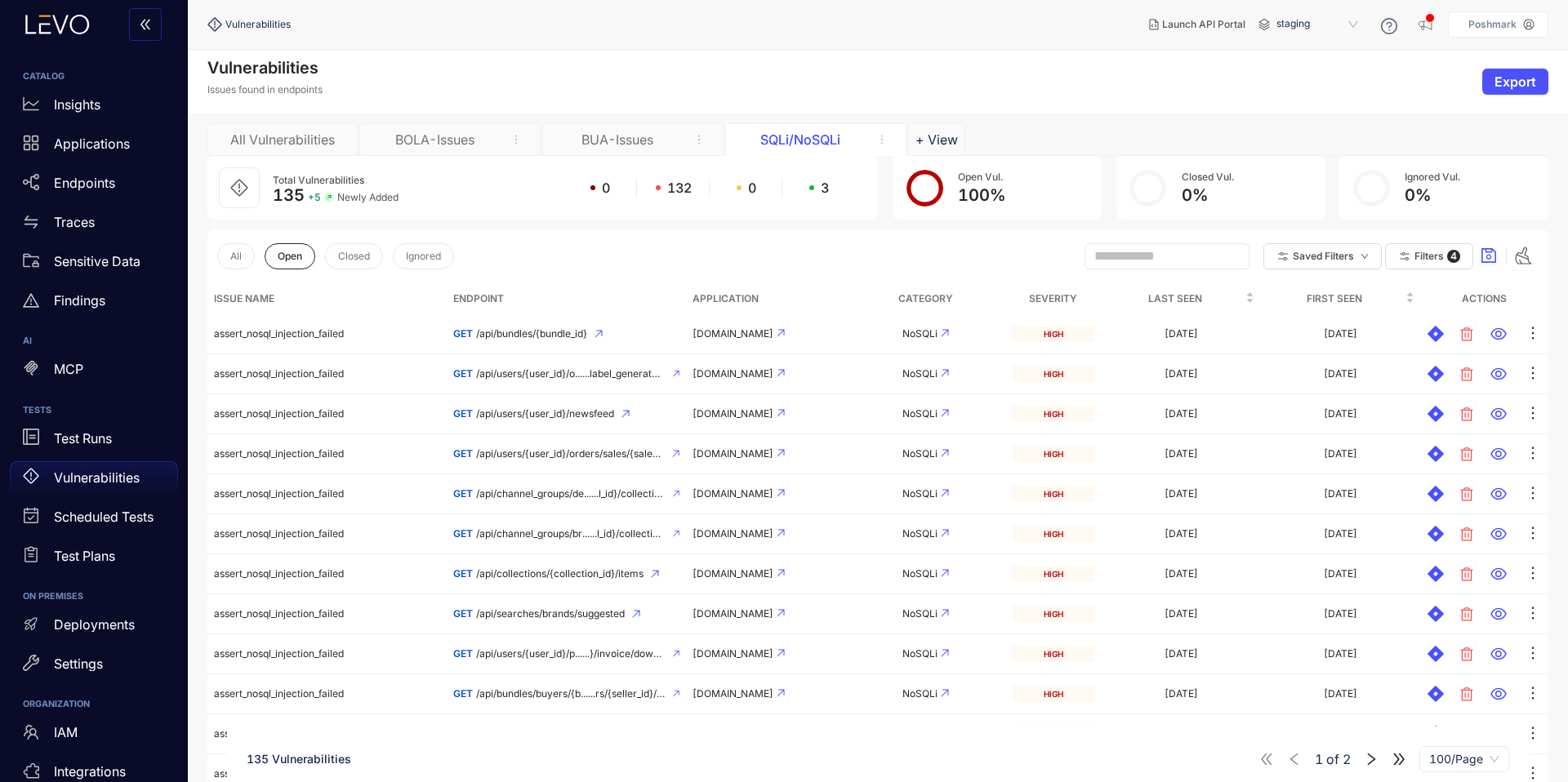
click at [419, 140] on div "BOLA-Issues" at bounding box center [434, 139] width 123 height 15
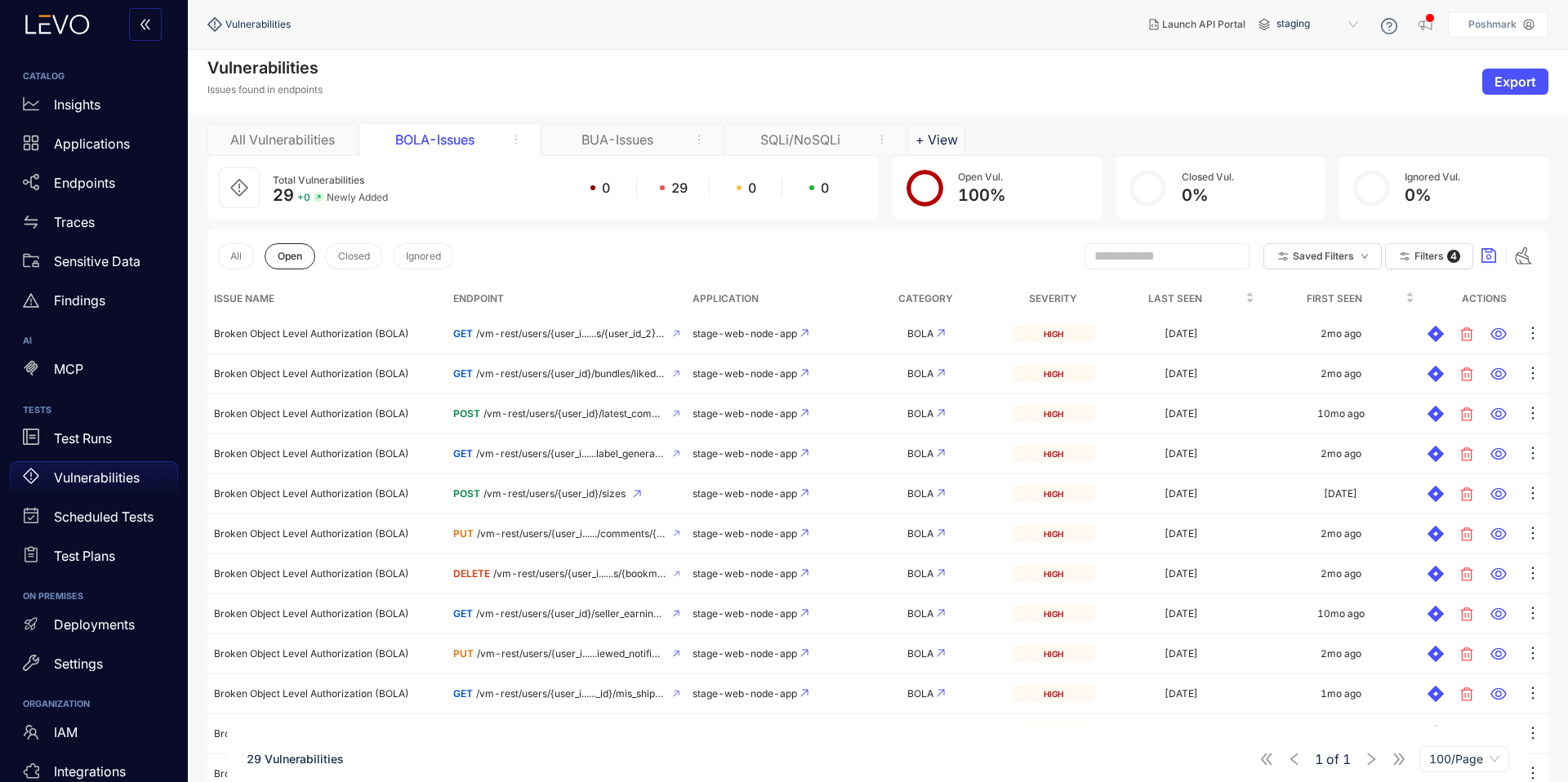
click at [627, 135] on div "BUA-Issues" at bounding box center [617, 139] width 123 height 15
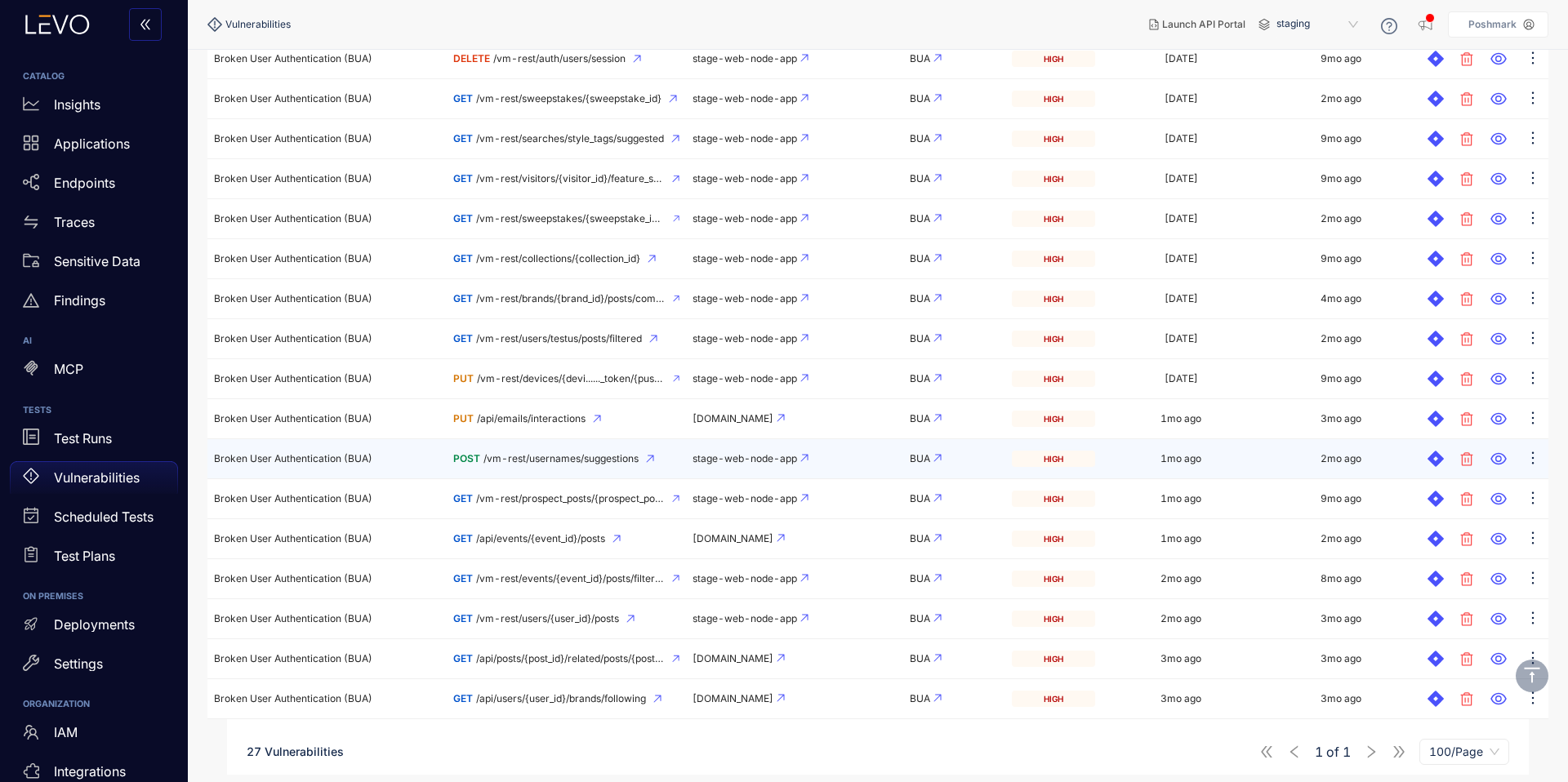
scroll to position [674, 0]
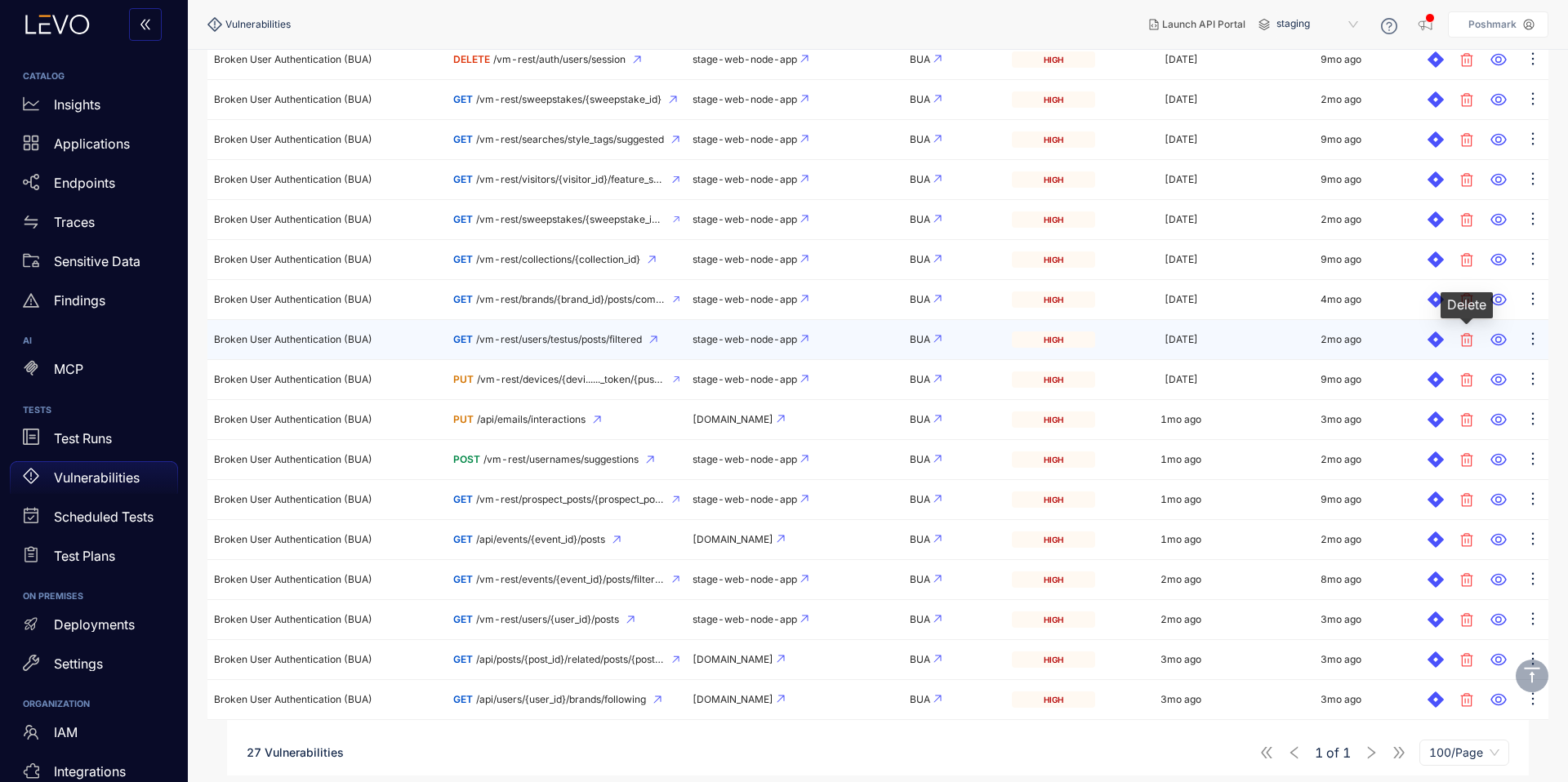
click at [1468, 338] on icon at bounding box center [1467, 339] width 12 height 13
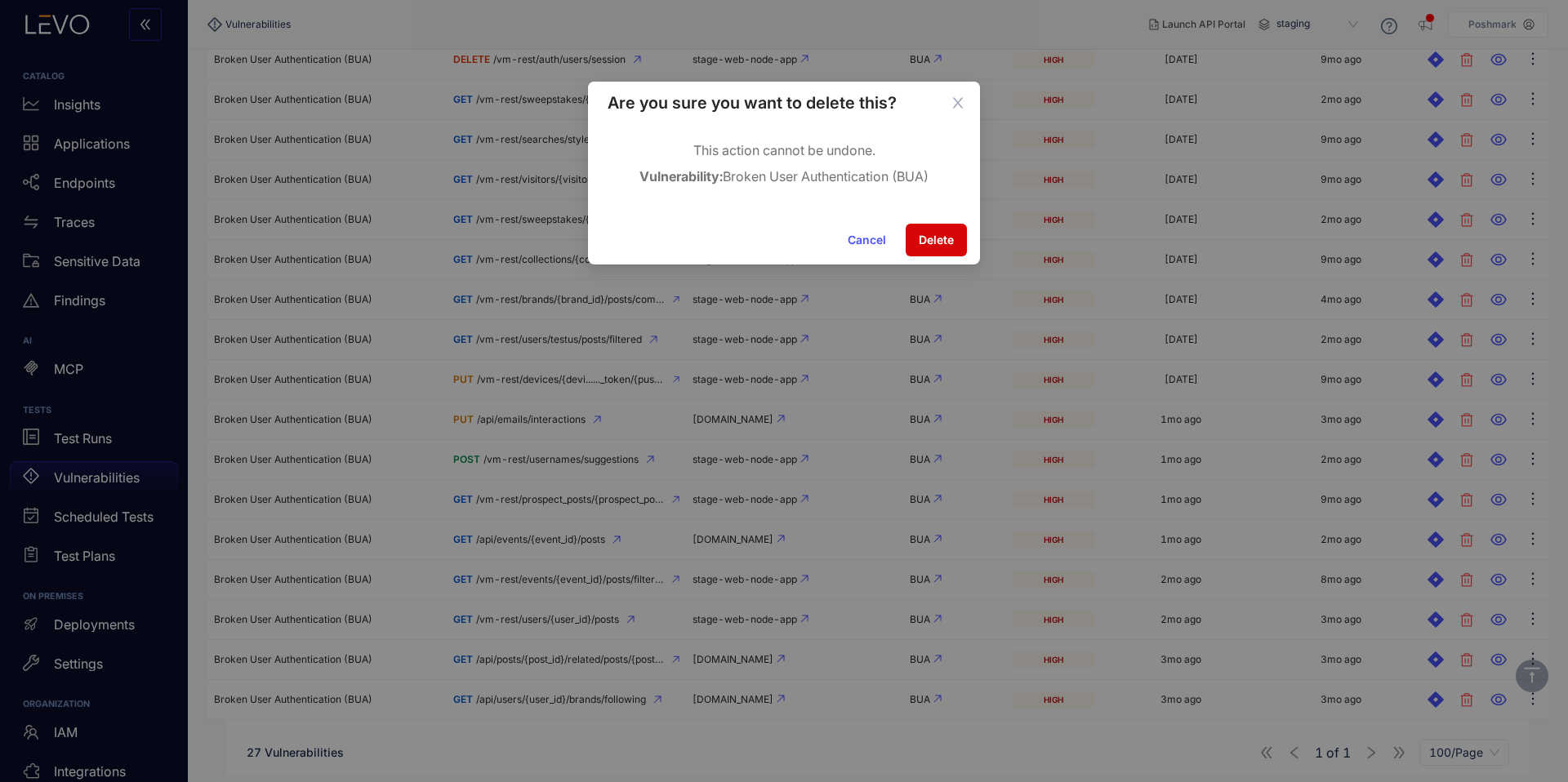
click at [940, 234] on span "Delete" at bounding box center [937, 240] width 35 height 13
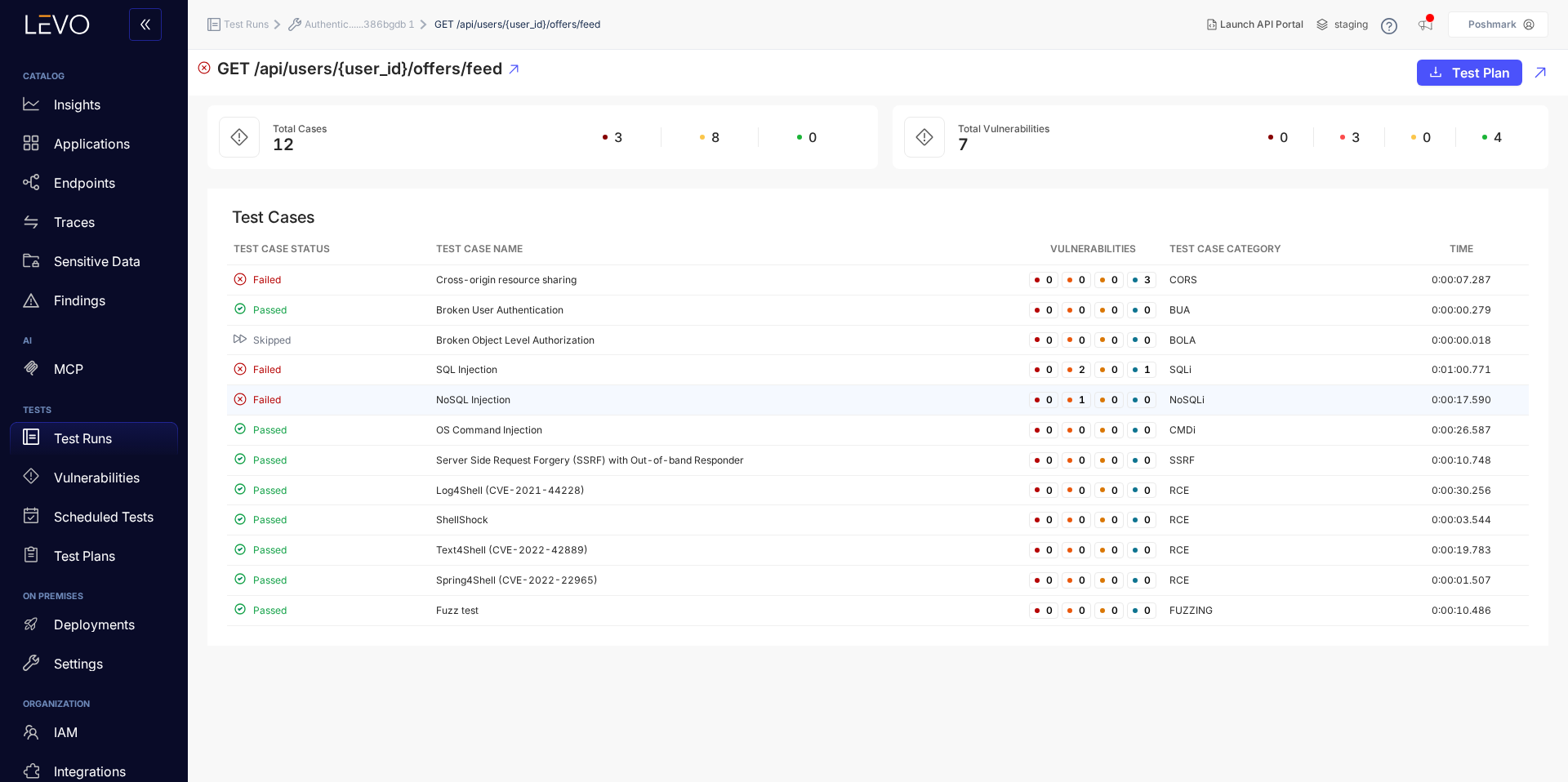
click at [430, 399] on td "NoSQL Injection" at bounding box center [726, 400] width 594 height 30
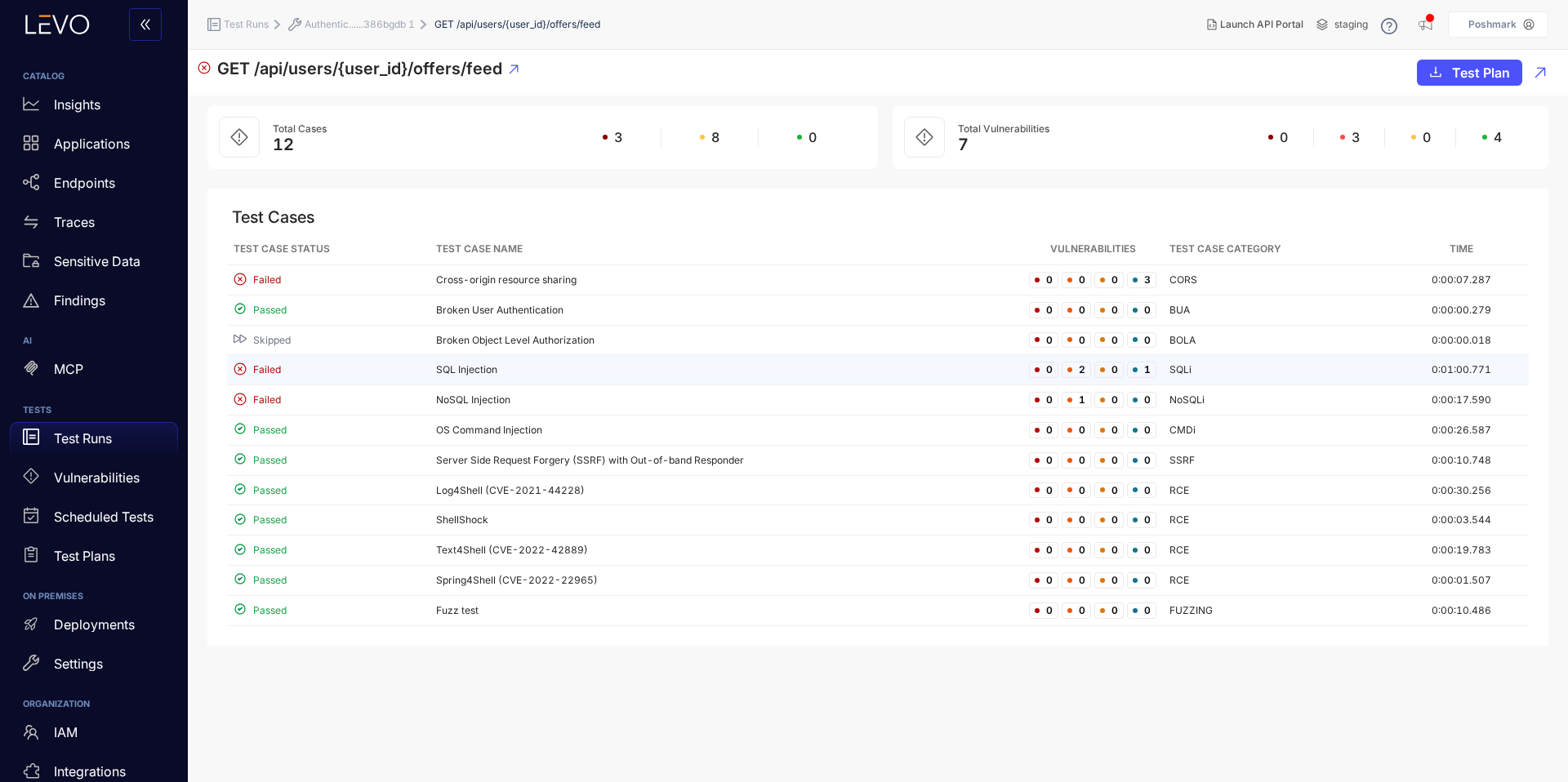
click at [418, 374] on div "Failed" at bounding box center [328, 370] width 190 height 16
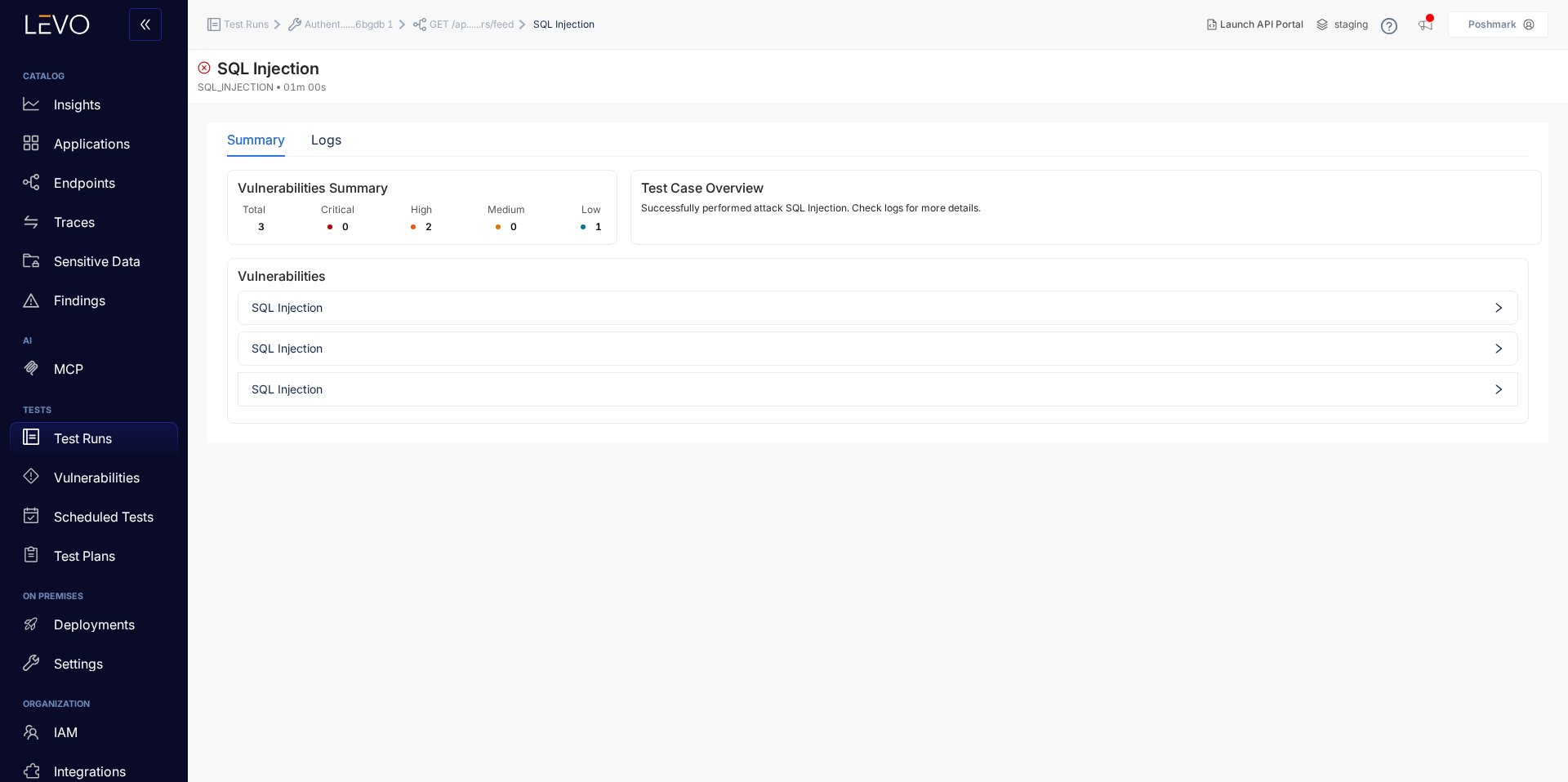
click at [437, 309] on span "SQL Injection" at bounding box center [877, 308] width 1253 height 13
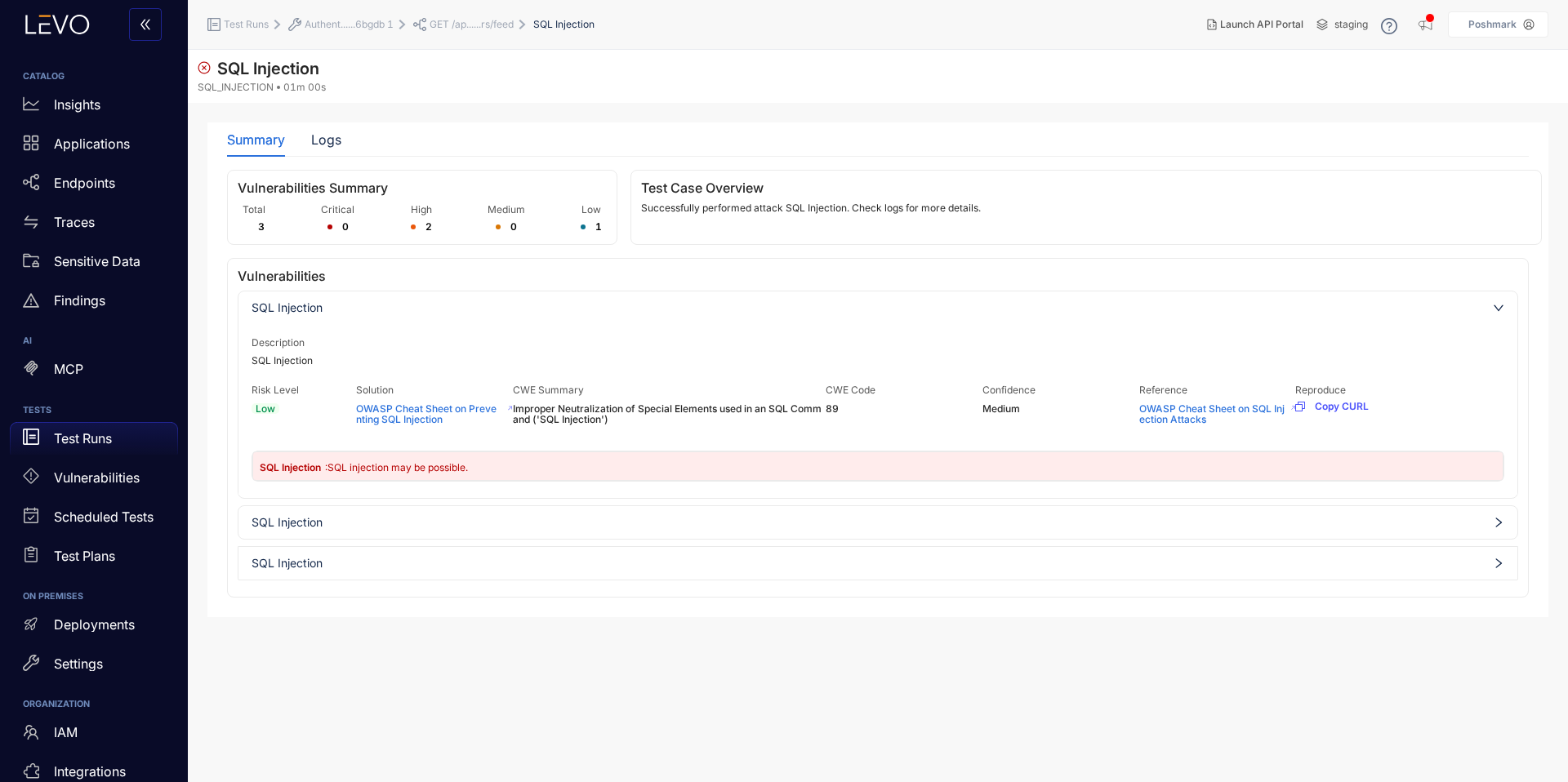
click at [532, 313] on span "SQL Injection" at bounding box center [877, 308] width 1253 height 13
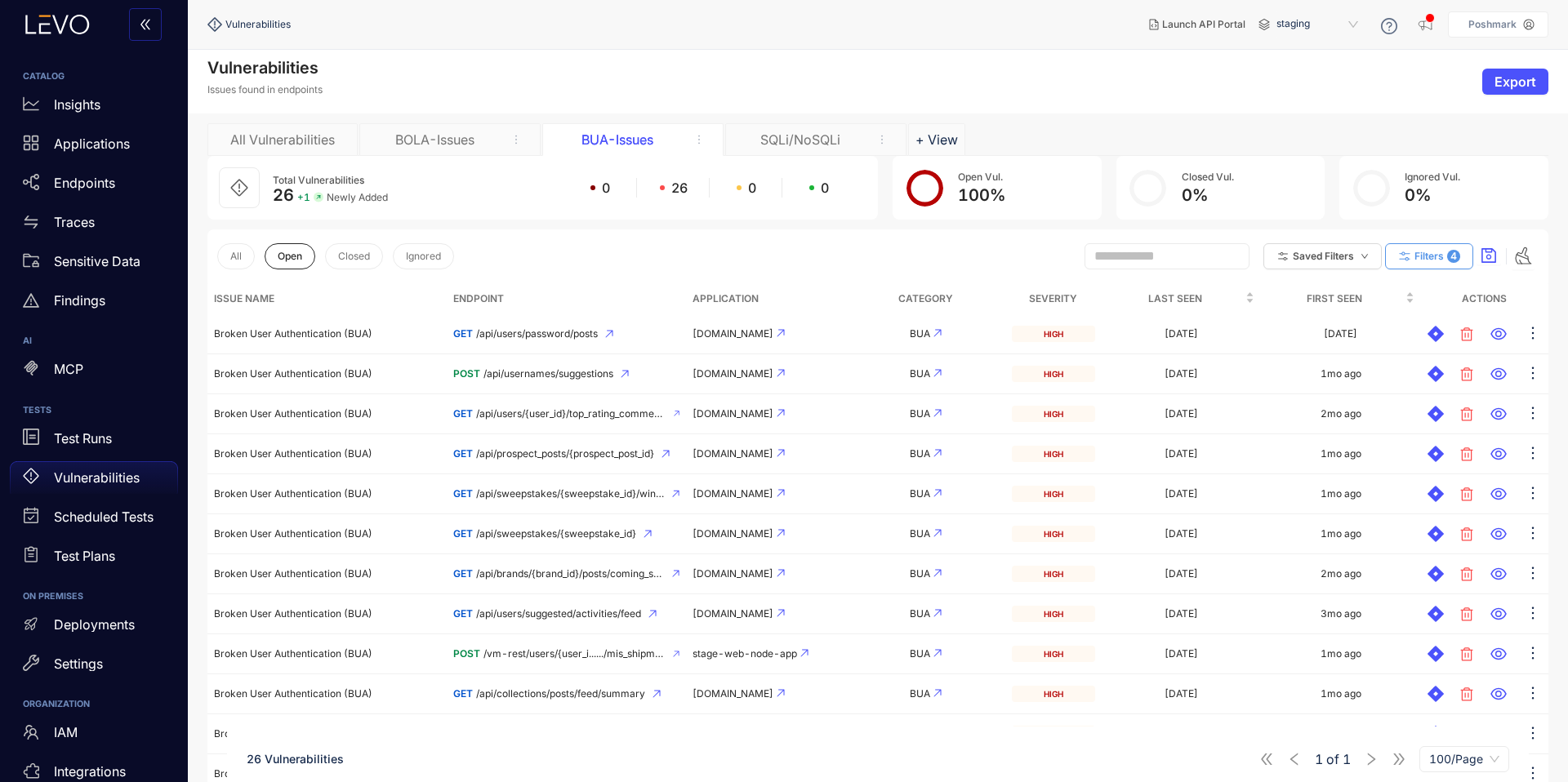
click at [1428, 256] on span "Filters" at bounding box center [1429, 256] width 29 height 11
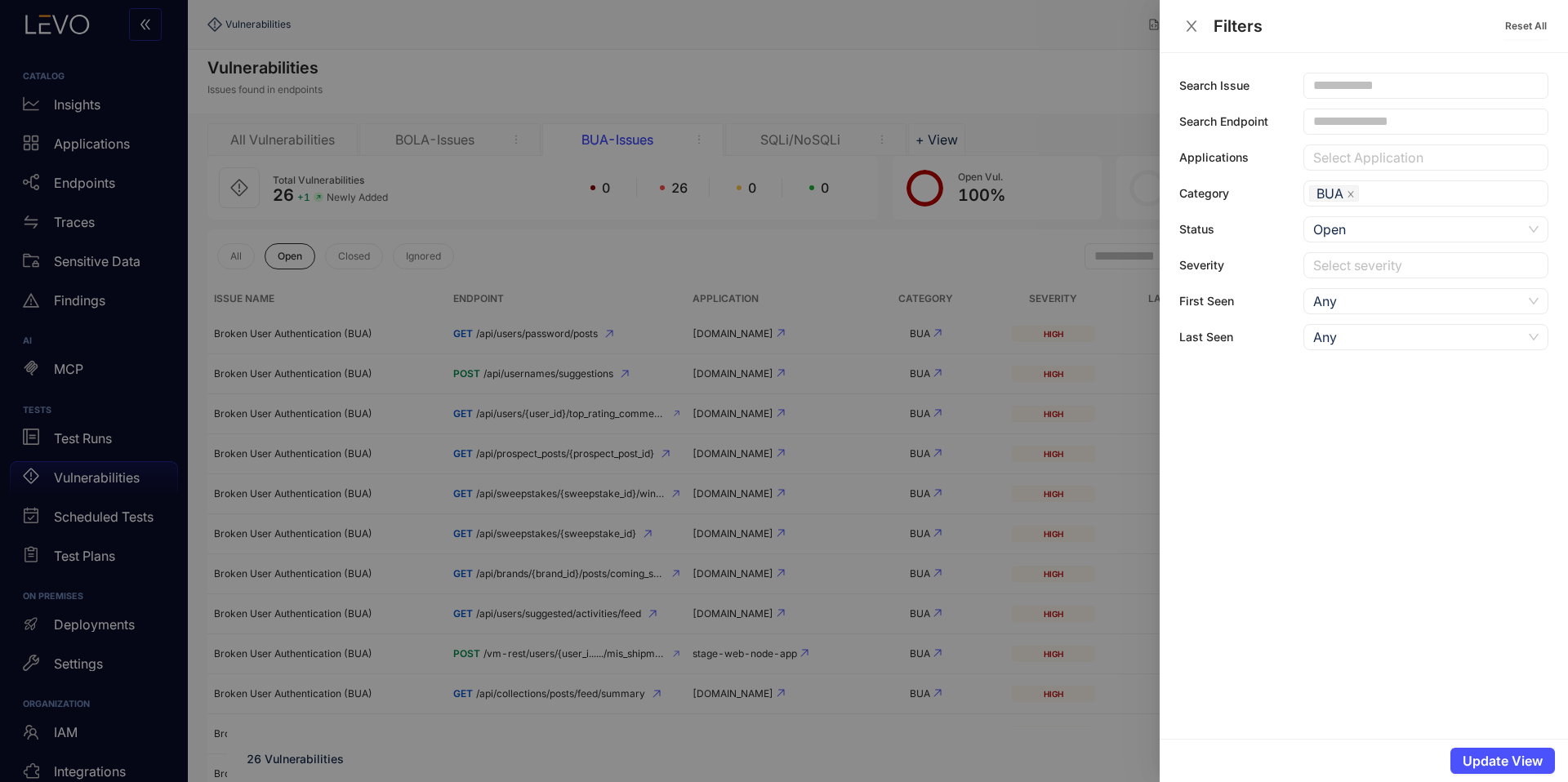
click at [1317, 341] on div "Any" at bounding box center [1417, 338] width 209 height 25
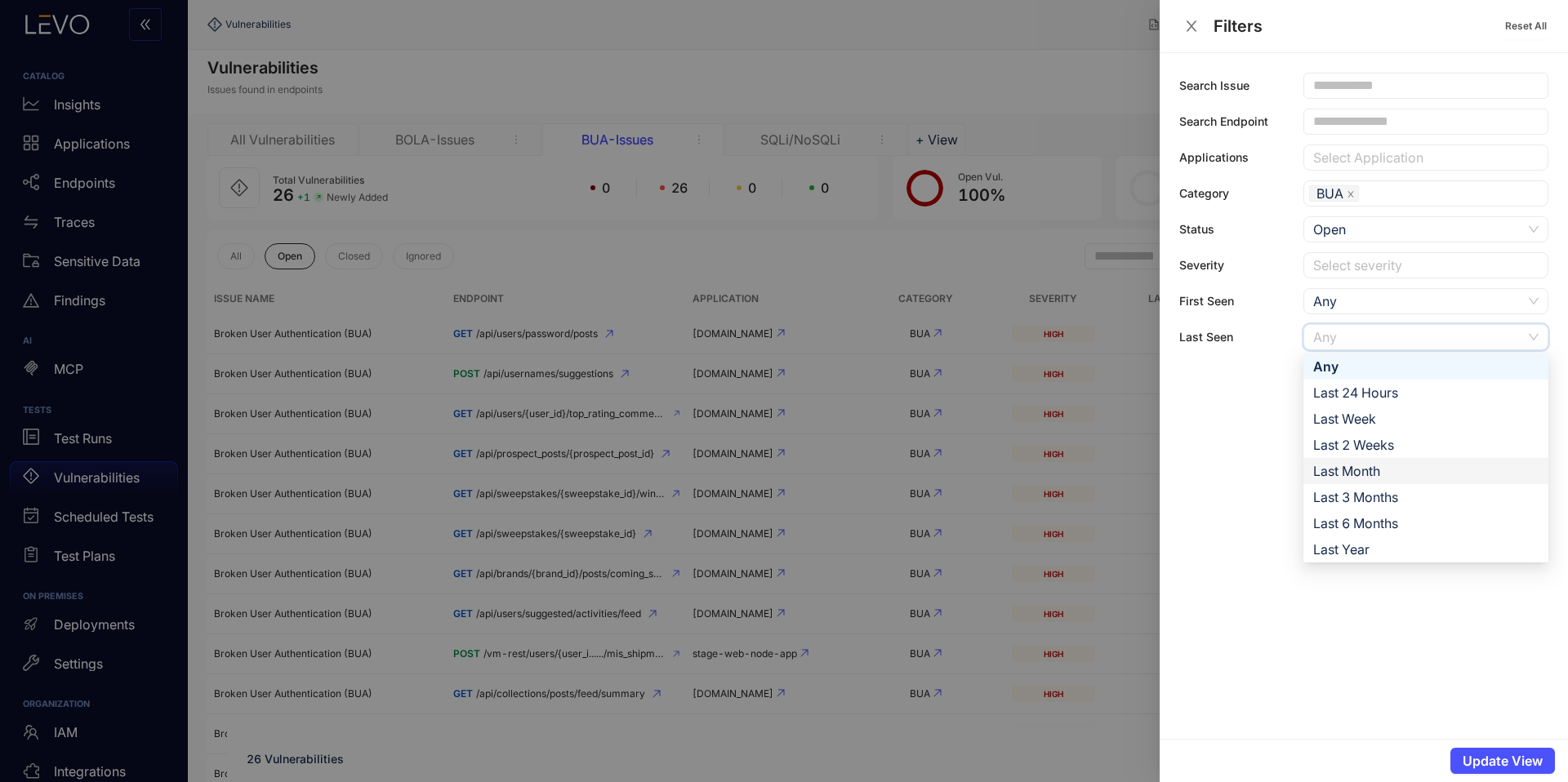
drag, startPoint x: 1359, startPoint y: 459, endPoint x: 1387, endPoint y: 502, distance: 51.3
click at [1359, 459] on div "Last Month" at bounding box center [1426, 472] width 245 height 26
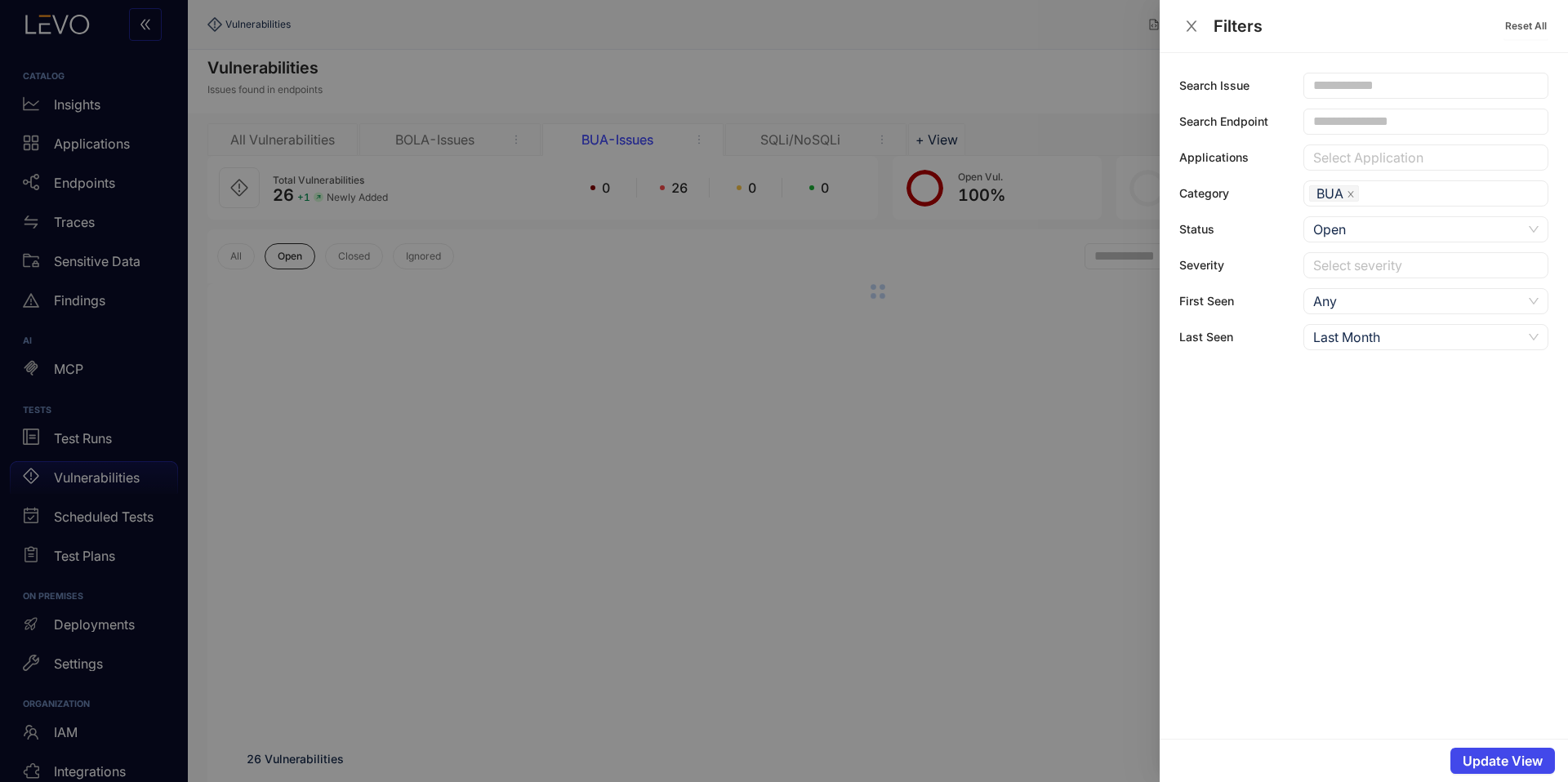
click at [1500, 756] on span "Update View" at bounding box center [1503, 761] width 80 height 15
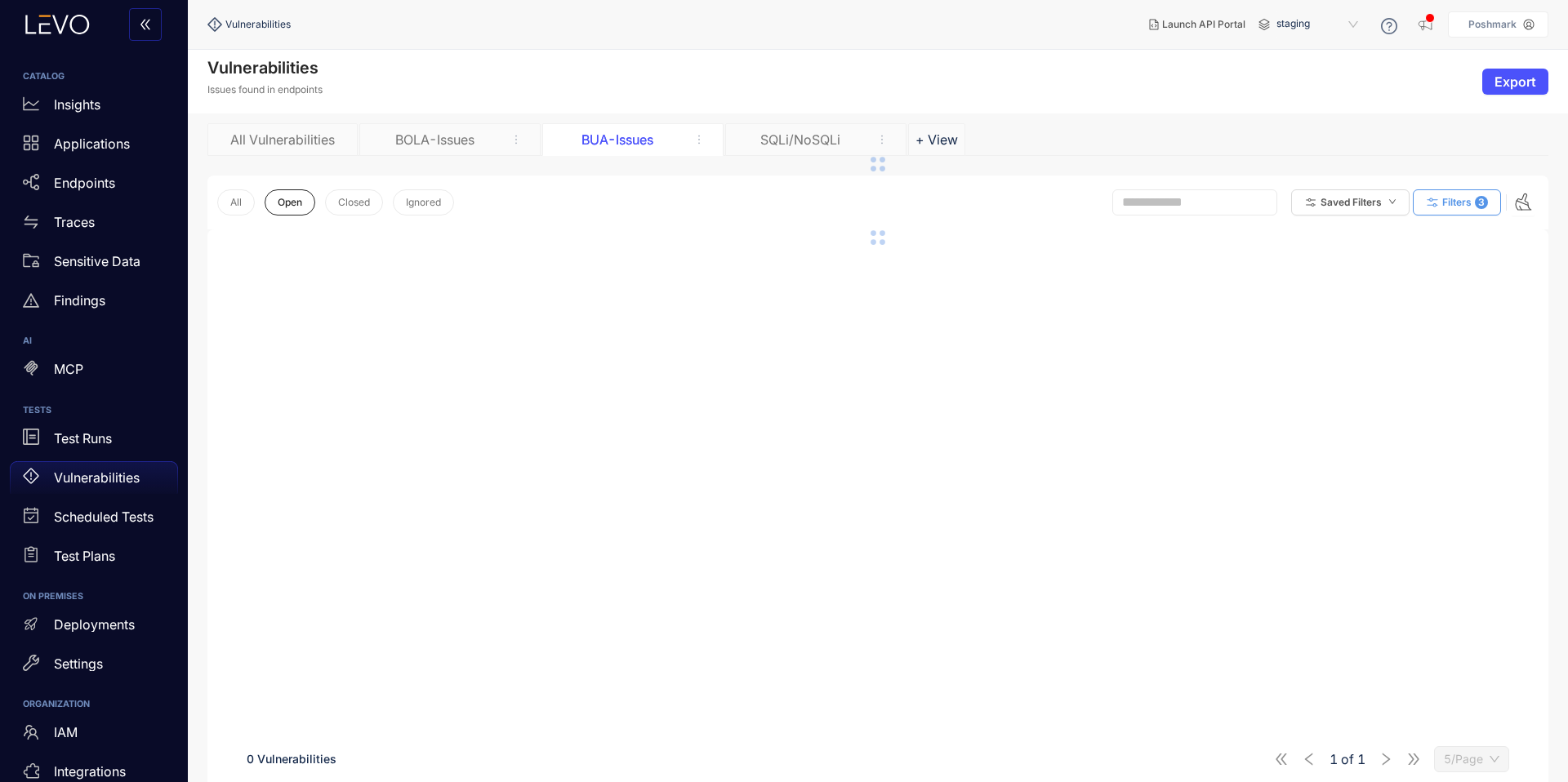
click at [1449, 207] on button "Filters 3" at bounding box center [1457, 203] width 88 height 26
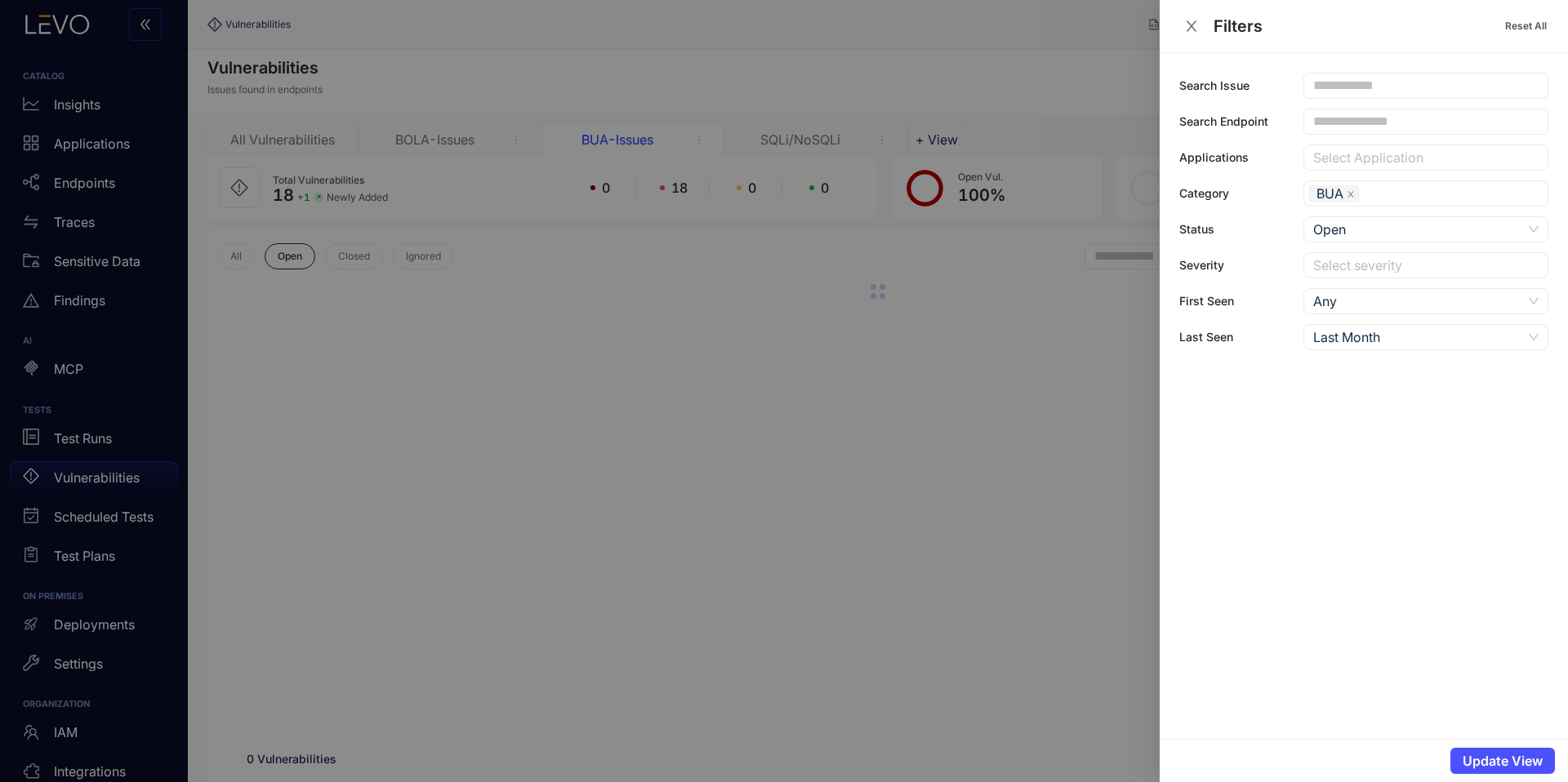
click at [1391, 335] on div "Last Month" at bounding box center [1417, 338] width 209 height 25
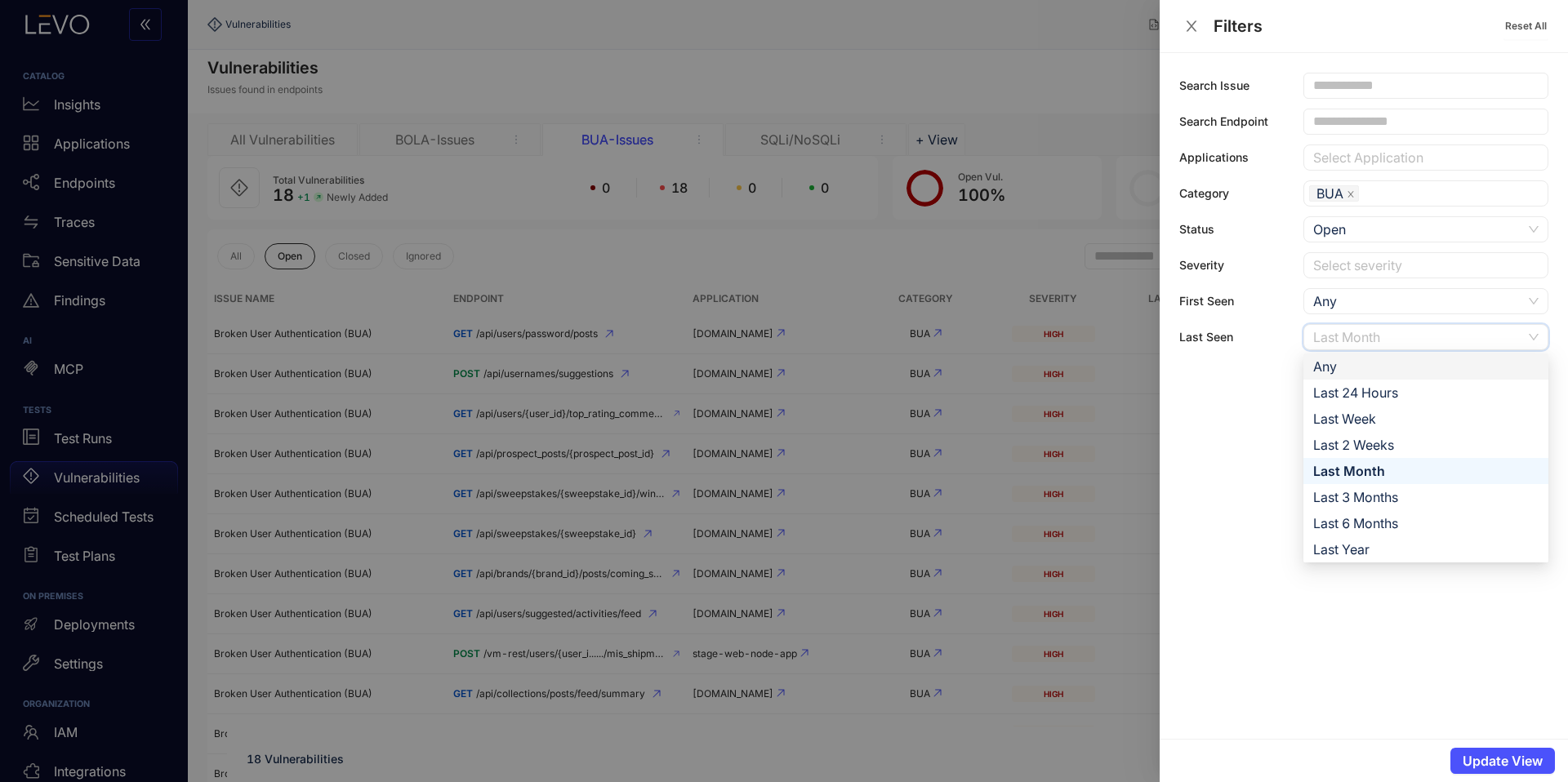
click at [875, 339] on div at bounding box center [784, 391] width 1568 height 782
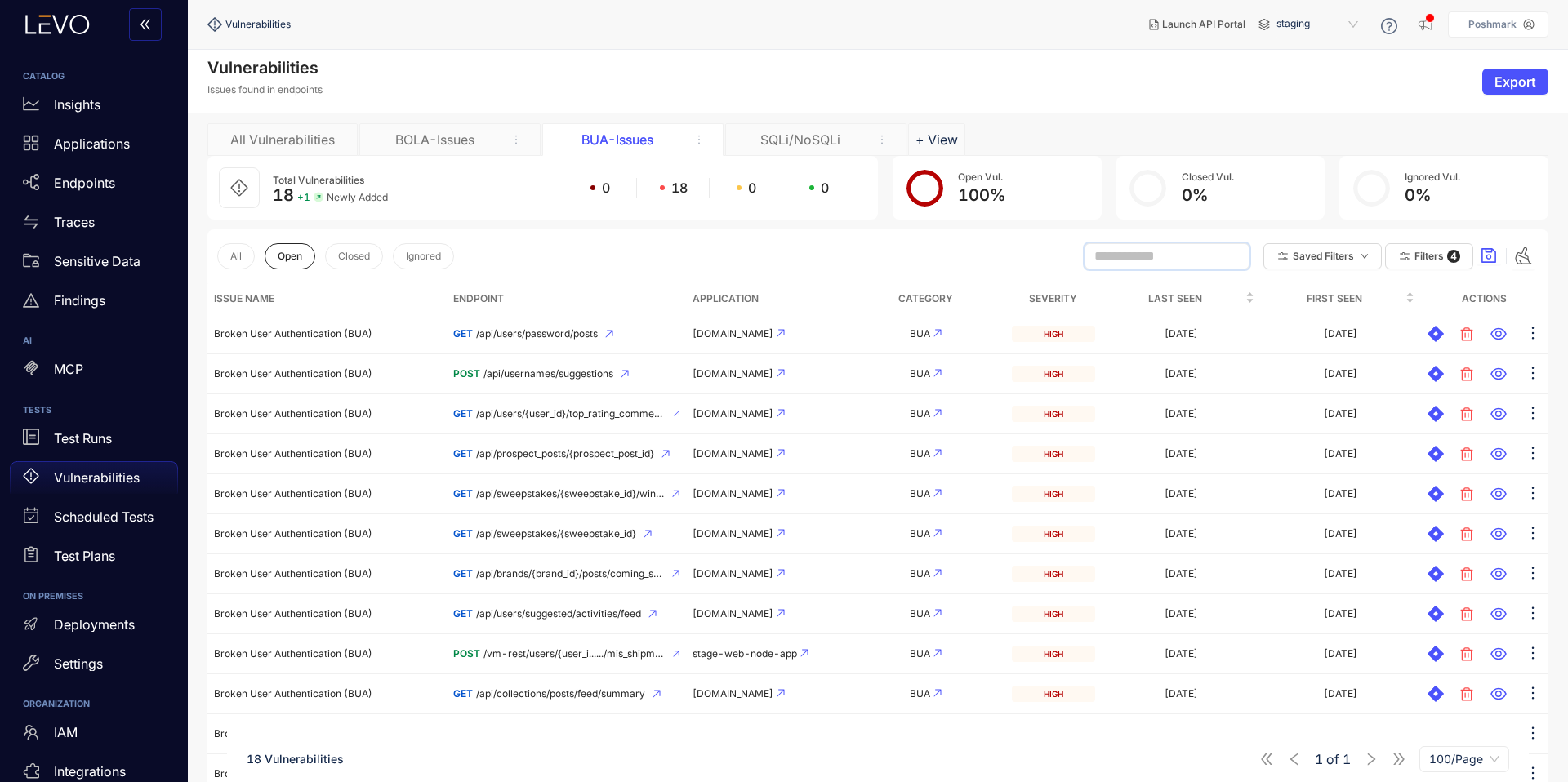
click at [1102, 260] on input "text" at bounding box center [1160, 257] width 131 height 15
drag, startPoint x: 1077, startPoint y: 259, endPoint x: 1161, endPoint y: 252, distance: 84.3
click at [1161, 252] on input "text" at bounding box center [1160, 257] width 131 height 15
drag, startPoint x: 294, startPoint y: 301, endPoint x: 207, endPoint y: 301, distance: 87.0
click at [207, 301] on th "Issue Name" at bounding box center [326, 298] width 239 height 31
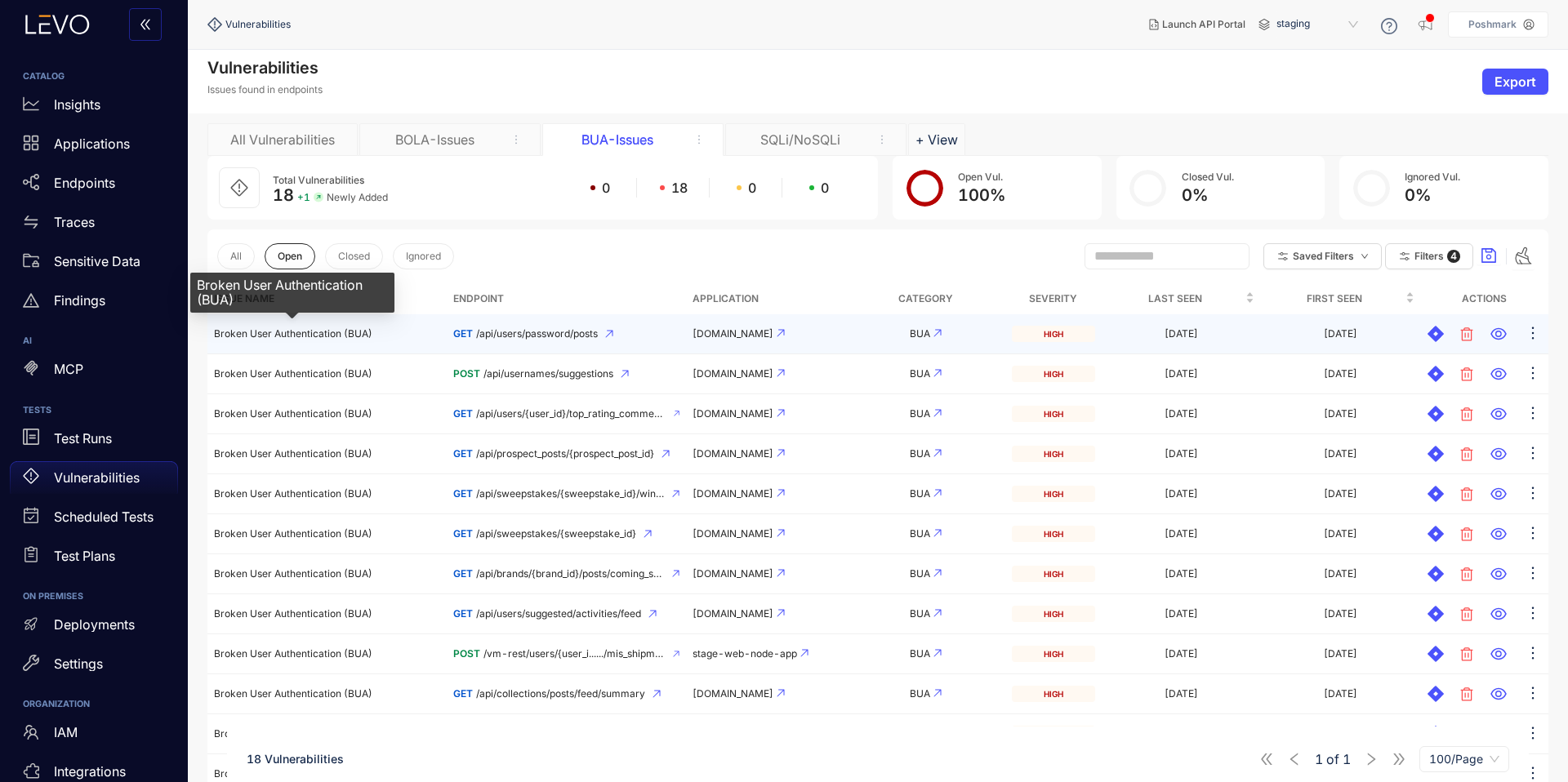
drag, startPoint x: 382, startPoint y: 336, endPoint x: 213, endPoint y: 338, distance: 169.0
click at [213, 338] on td "Broken User Authentication (BUA)" at bounding box center [326, 334] width 239 height 40
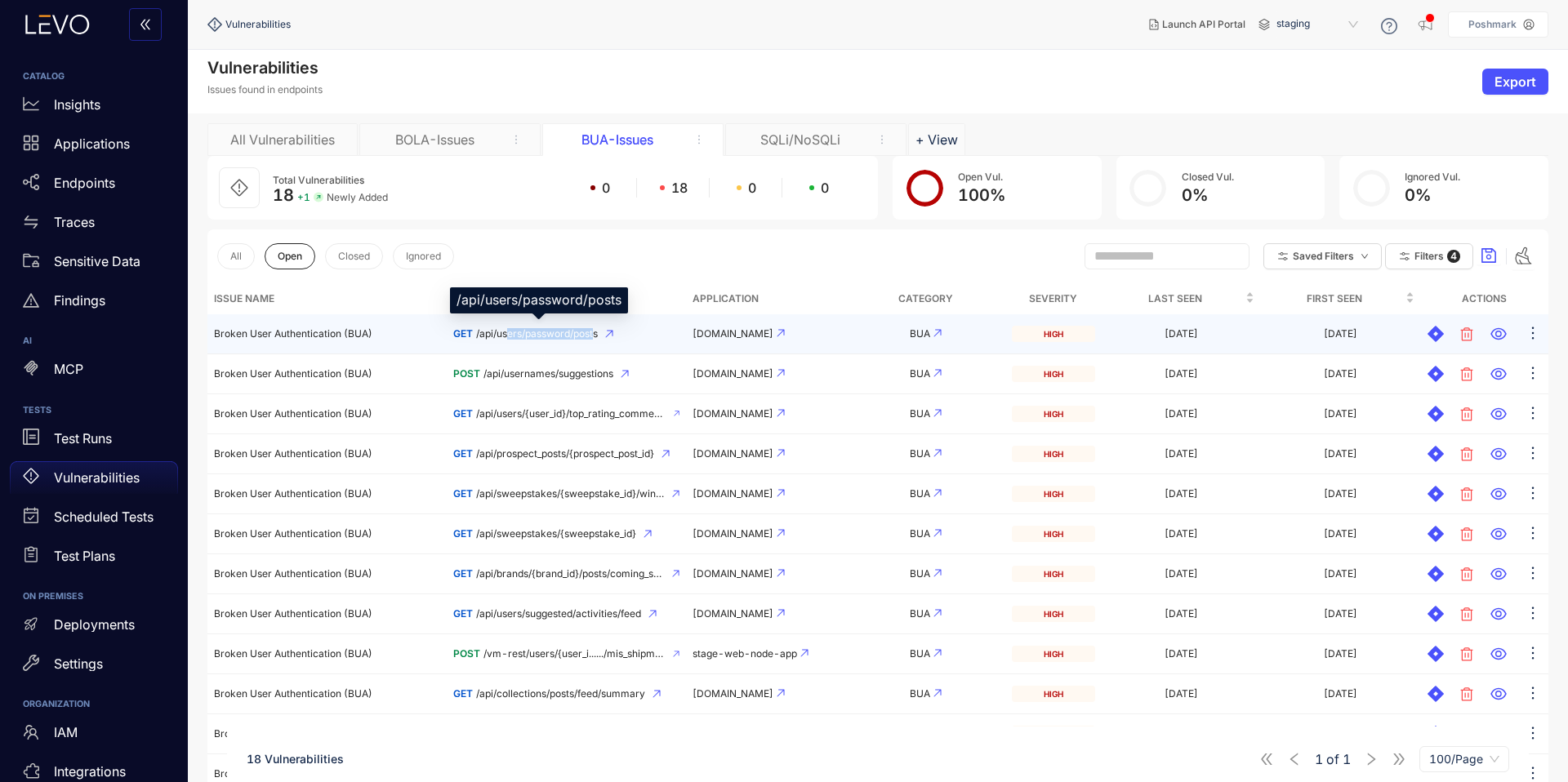
drag, startPoint x: 595, startPoint y: 331, endPoint x: 508, endPoint y: 339, distance: 87.4
click at [508, 339] on td "GET /api/users/password/posts" at bounding box center [566, 334] width 239 height 40
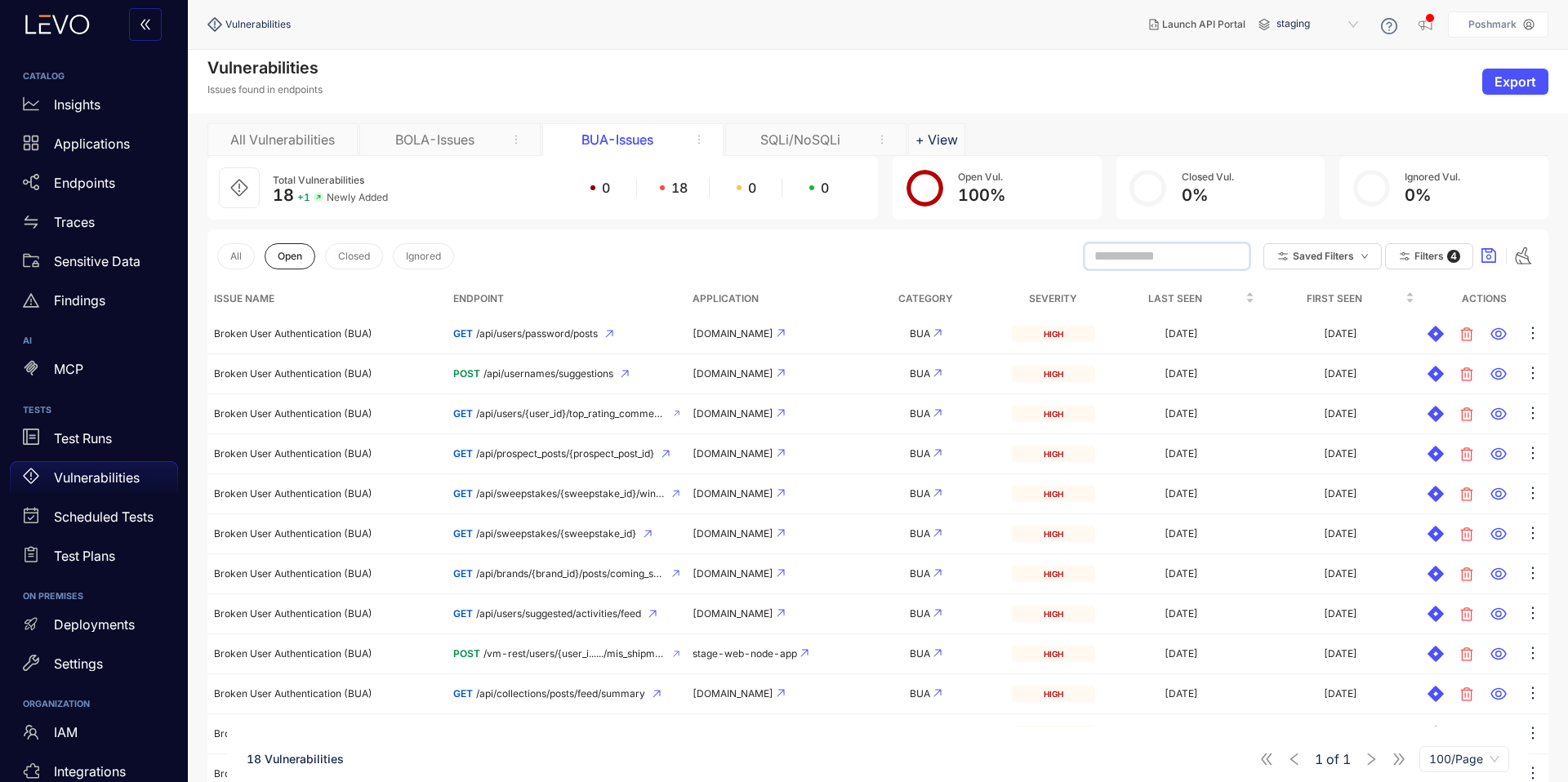
click at [1147, 254] on input "text" at bounding box center [1160, 257] width 131 height 15
click at [1439, 257] on span "Filters" at bounding box center [1429, 256] width 29 height 11
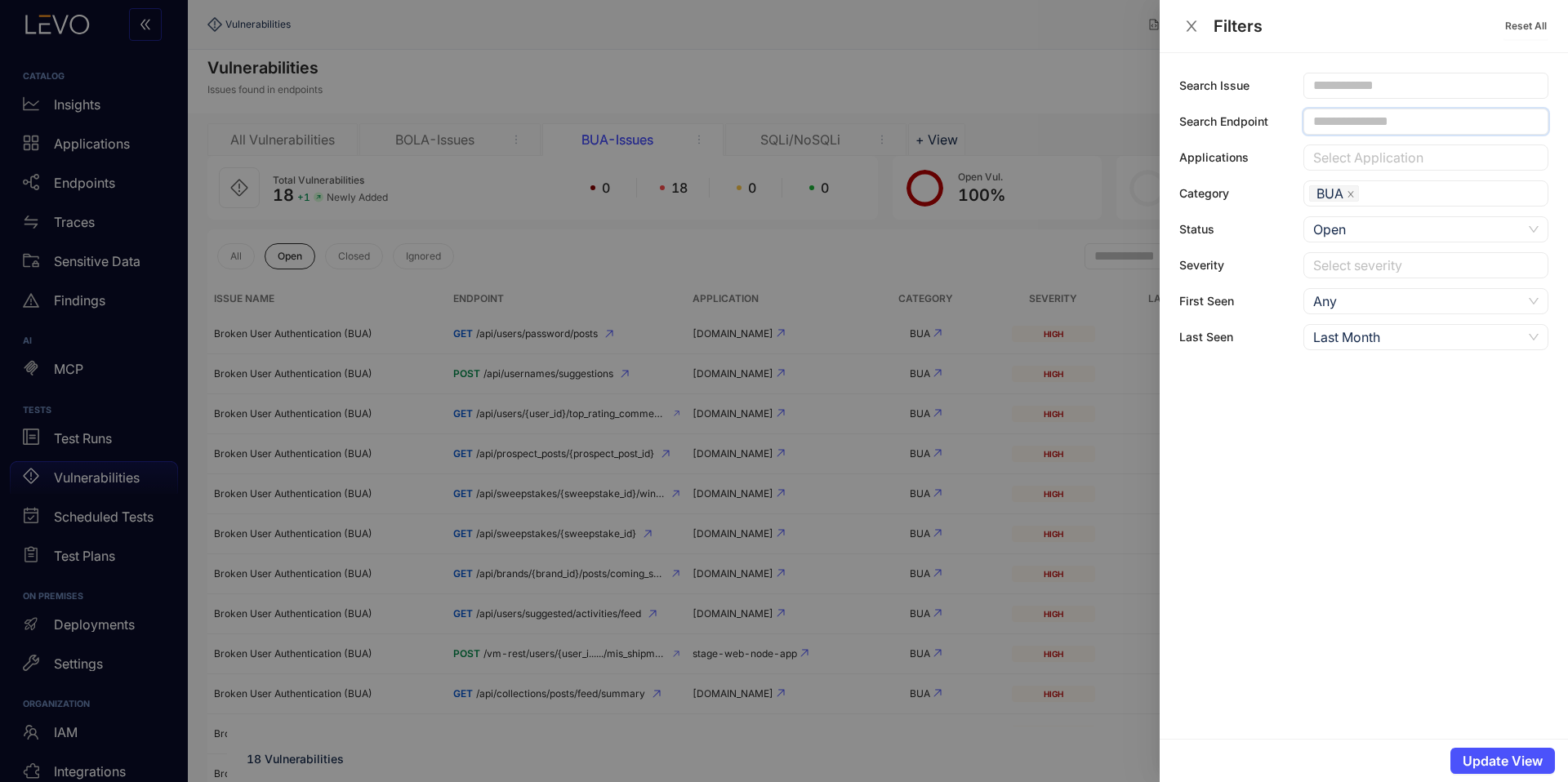
click at [1355, 119] on input "text" at bounding box center [1418, 122] width 211 height 15
click at [990, 261] on div at bounding box center [784, 391] width 1568 height 782
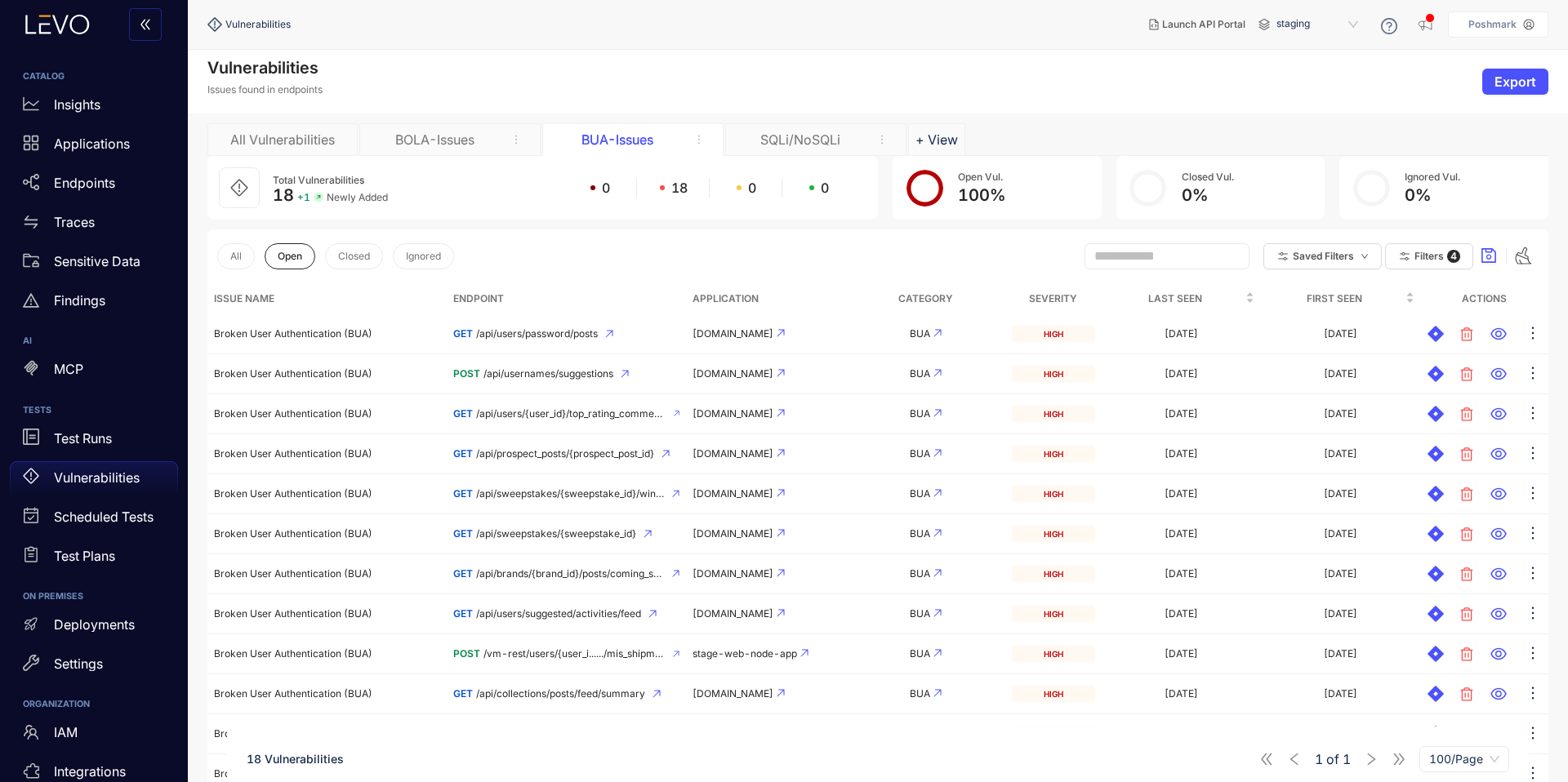
click at [480, 145] on div "BOLA-Issues" at bounding box center [434, 139] width 123 height 15
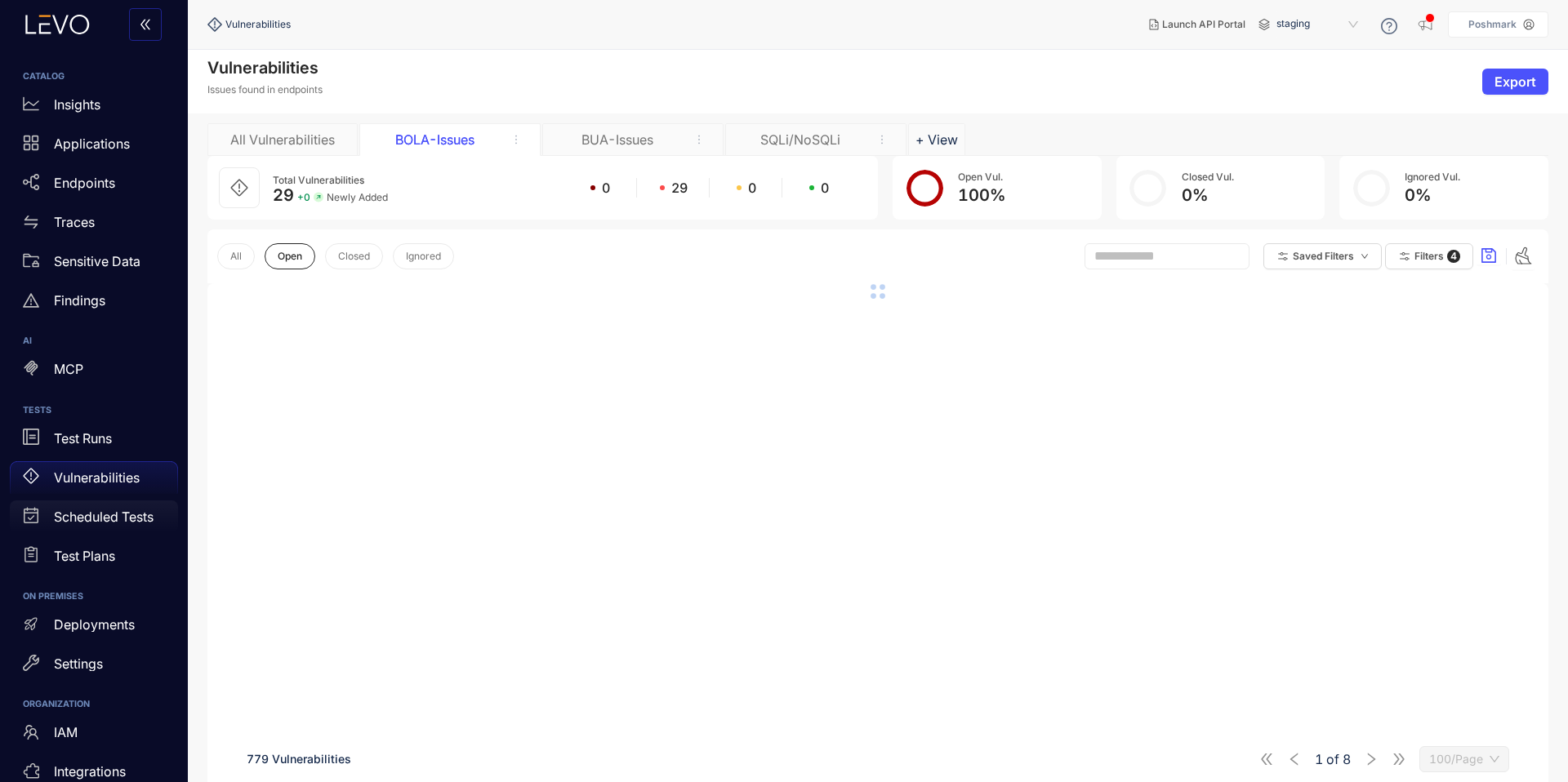
click at [108, 504] on div "Scheduled Tests" at bounding box center [93, 517] width 168 height 33
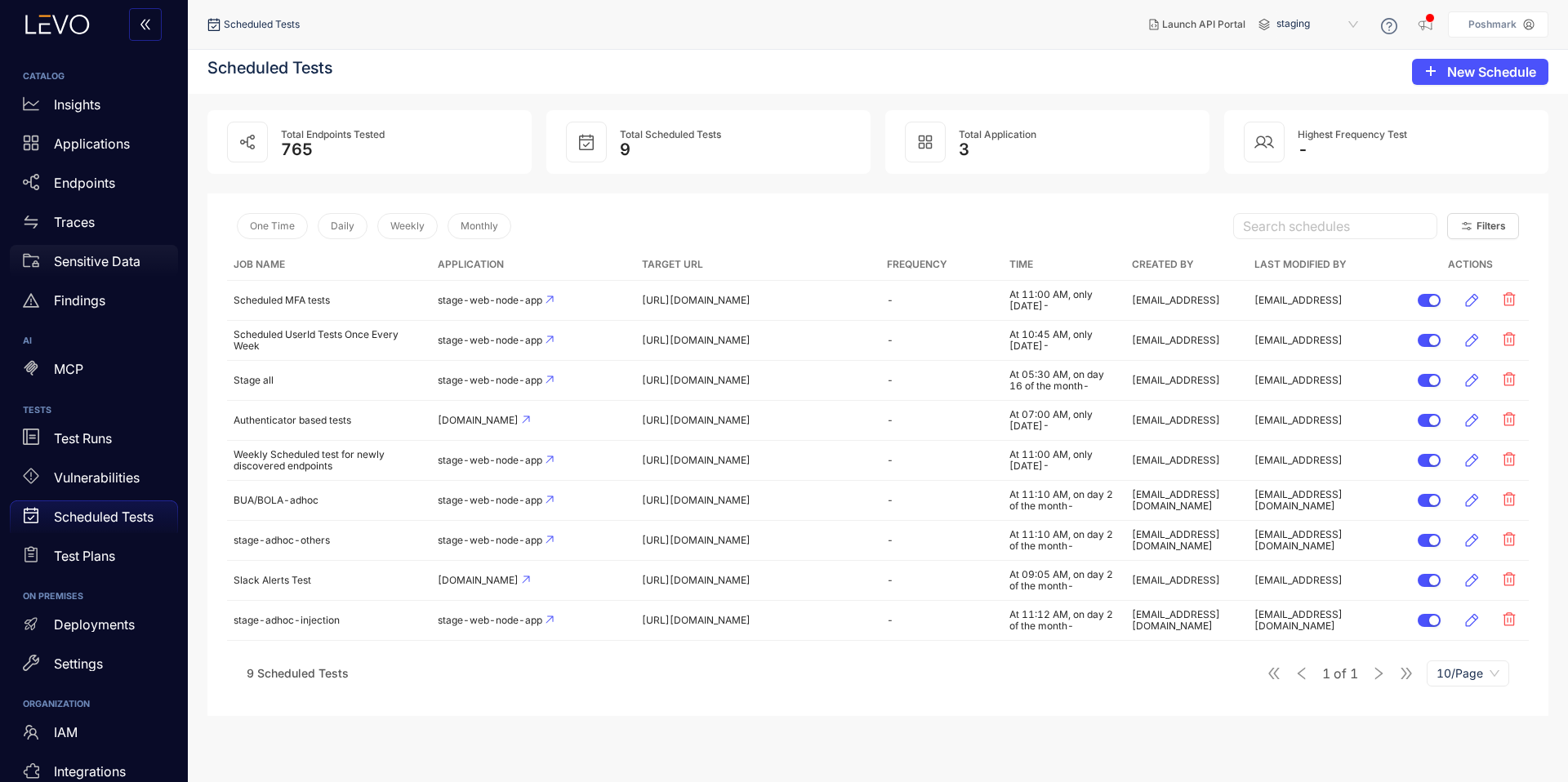
click at [105, 264] on p "Sensitive Data" at bounding box center [97, 261] width 86 height 15
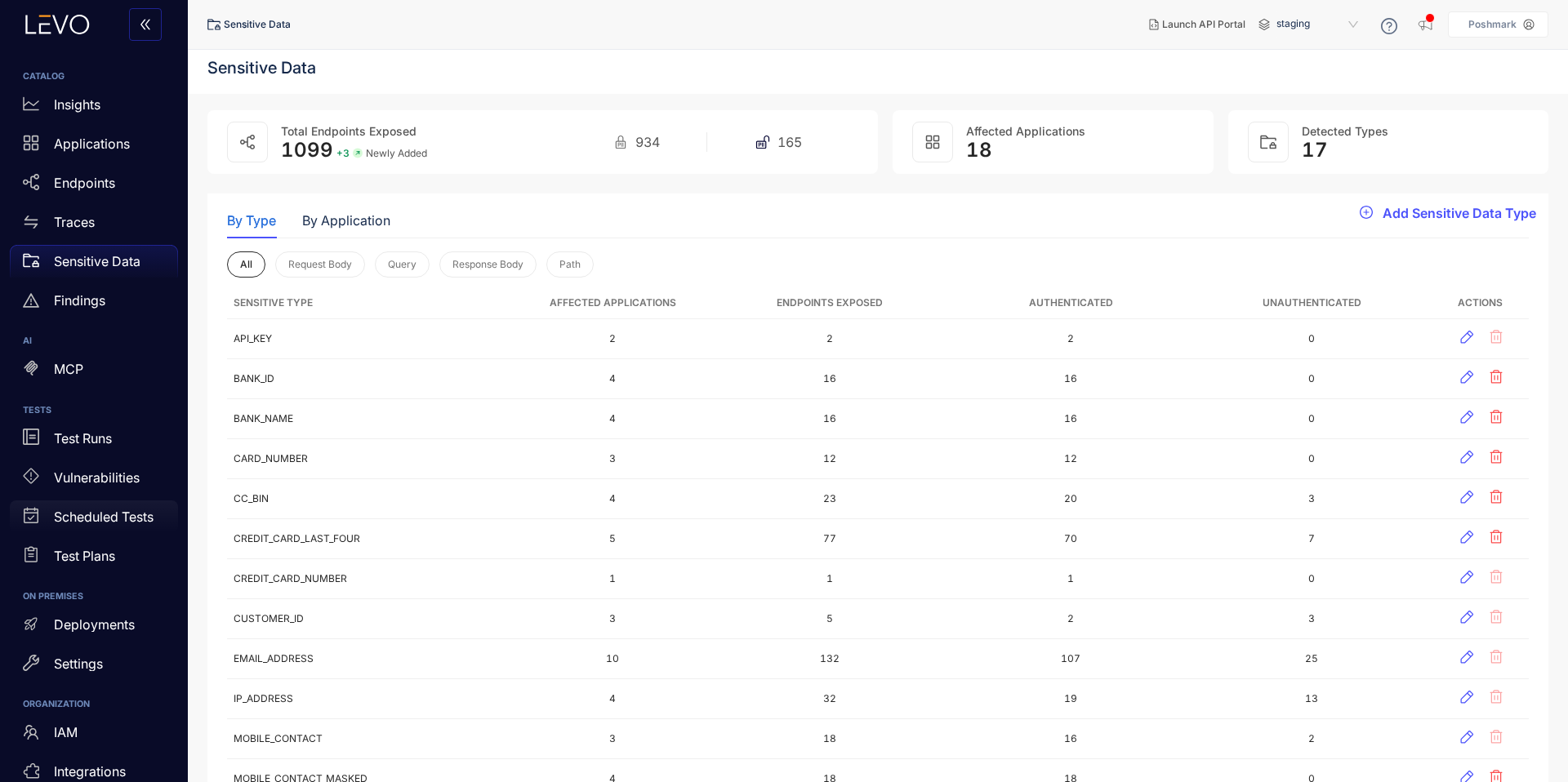
click at [113, 515] on p "Scheduled Tests" at bounding box center [103, 517] width 100 height 15
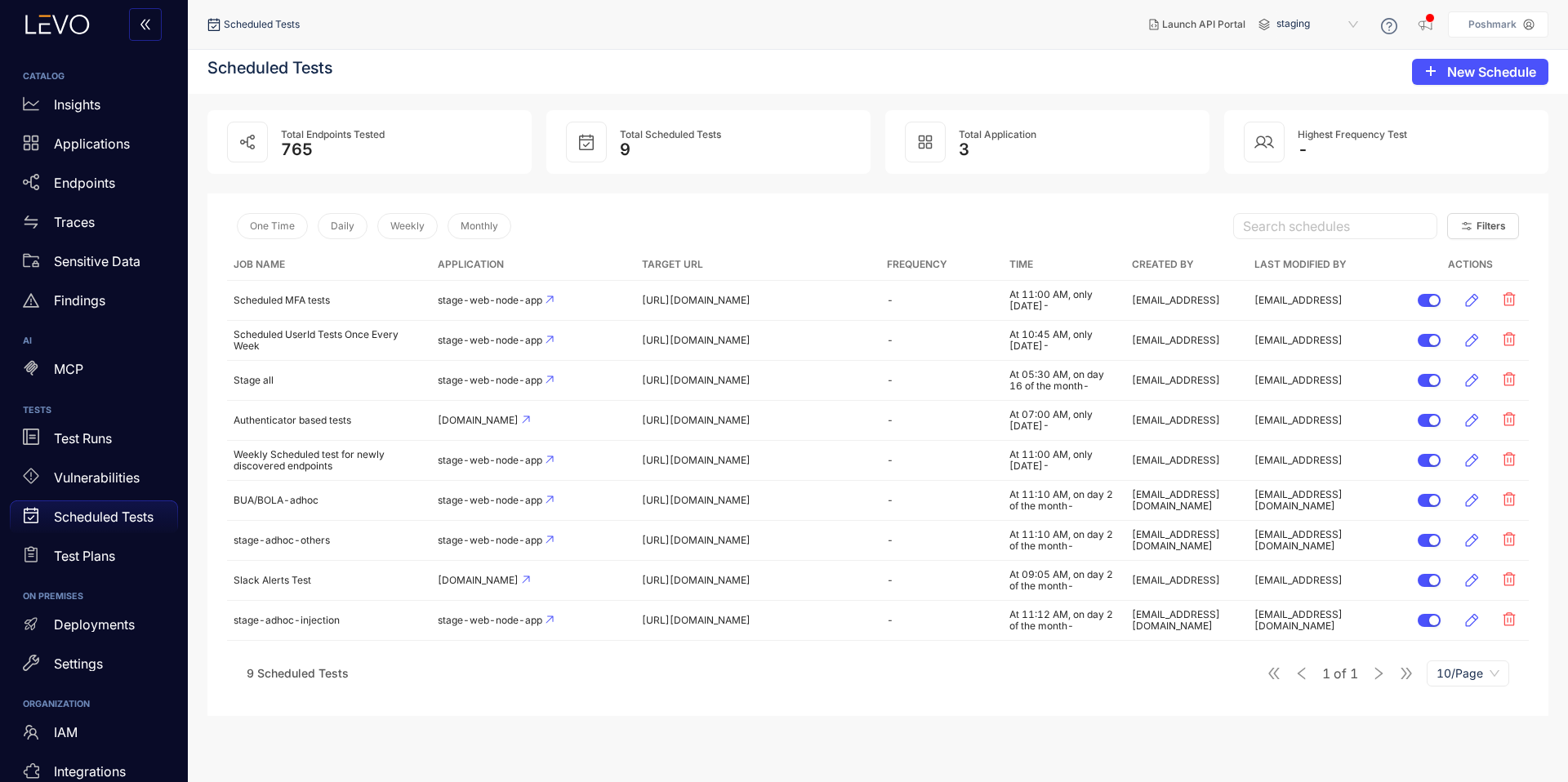
click at [108, 515] on p "Scheduled Tests" at bounding box center [103, 517] width 100 height 15
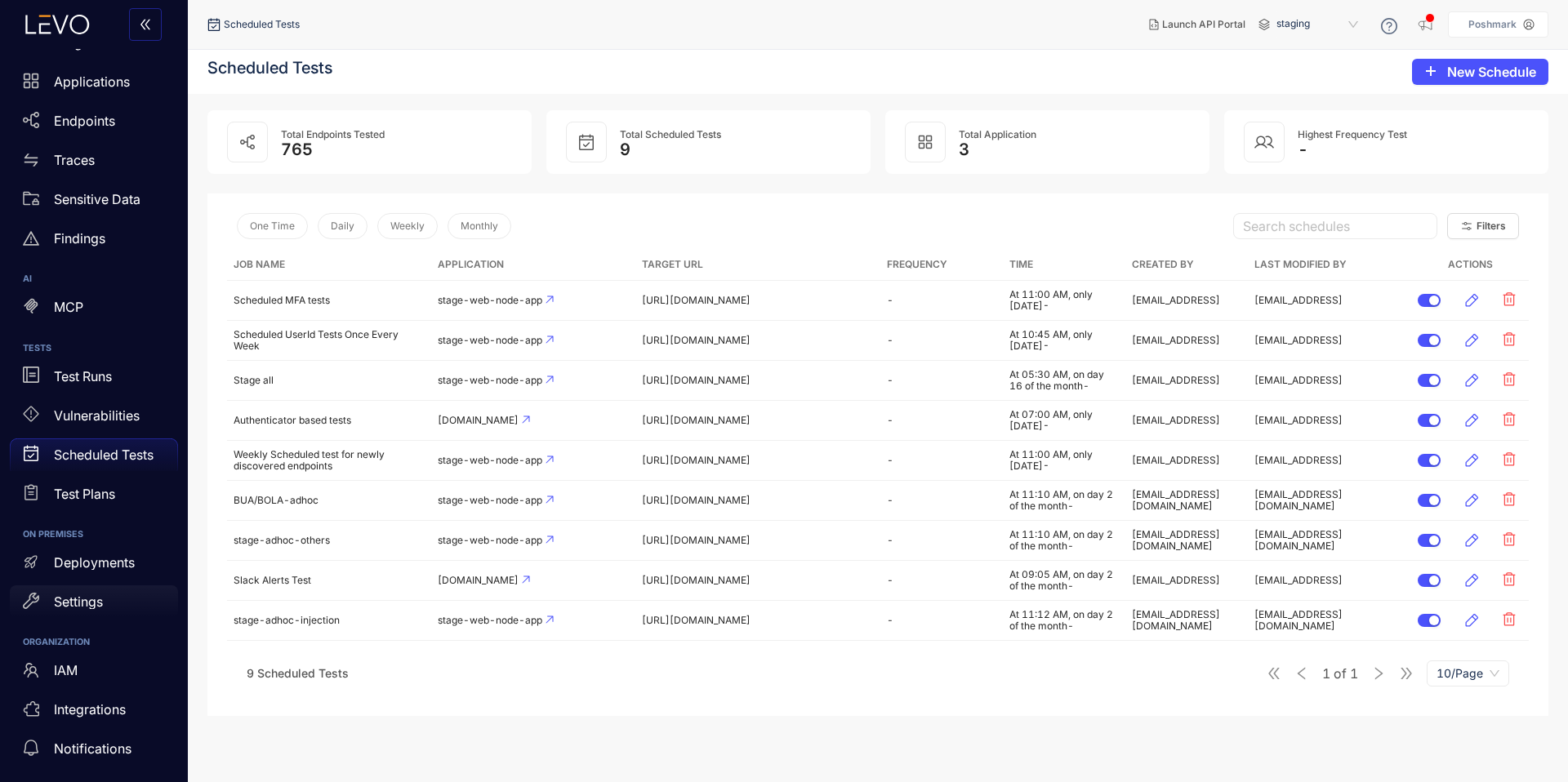
scroll to position [57, 0]
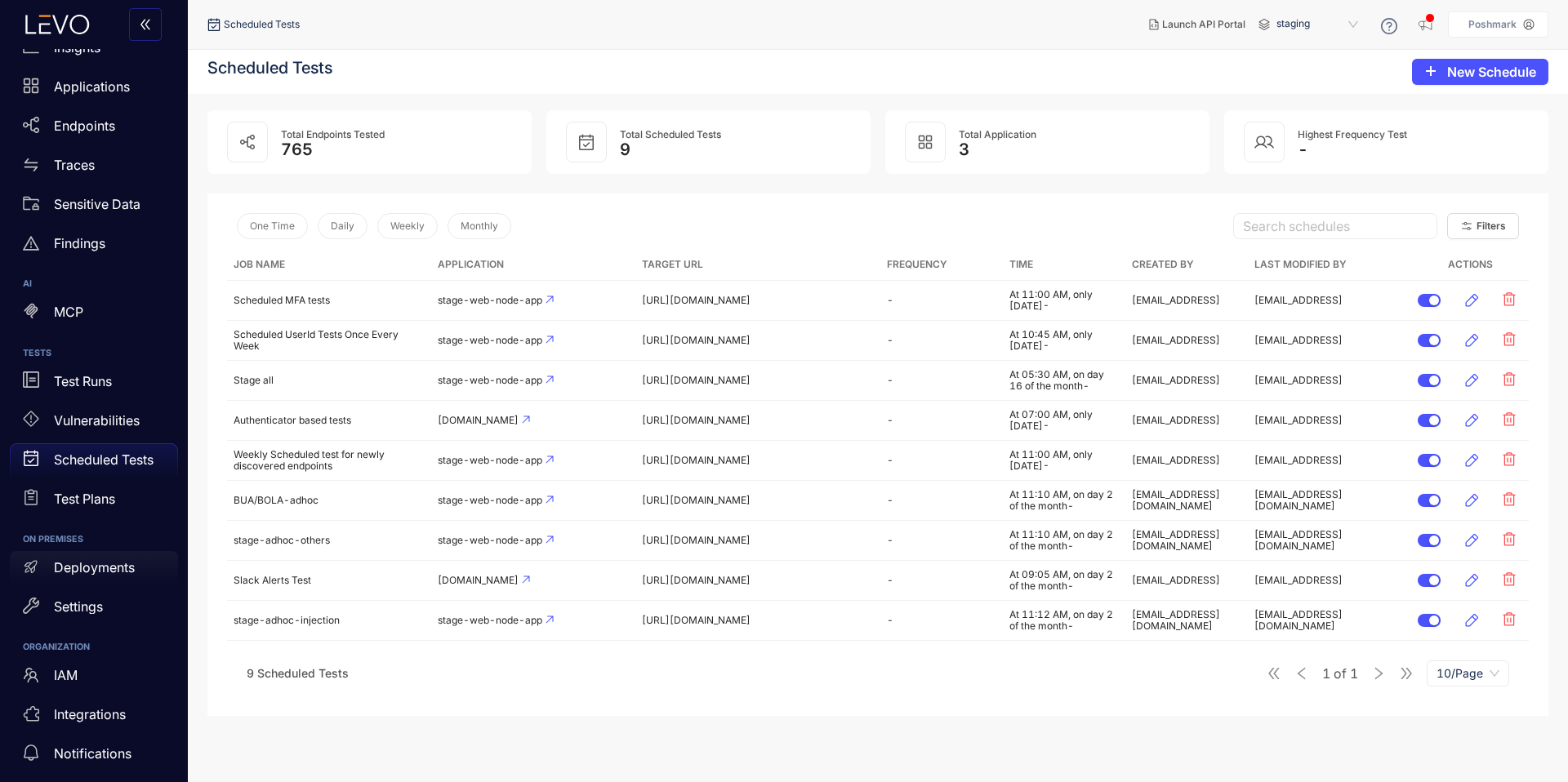
click at [116, 567] on p "Deployments" at bounding box center [94, 567] width 81 height 15
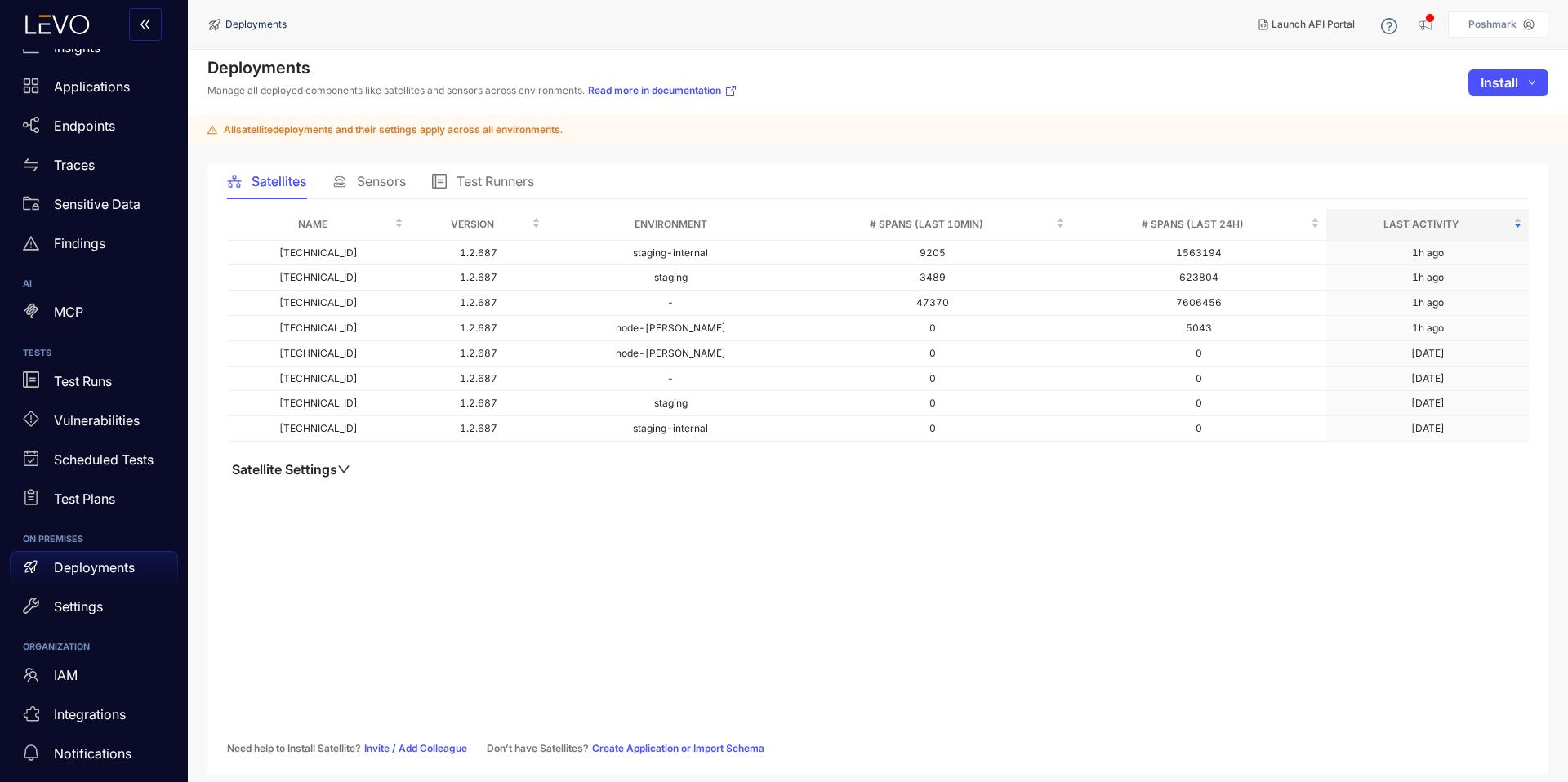
click at [377, 181] on span "Sensors" at bounding box center [382, 181] width 49 height 15
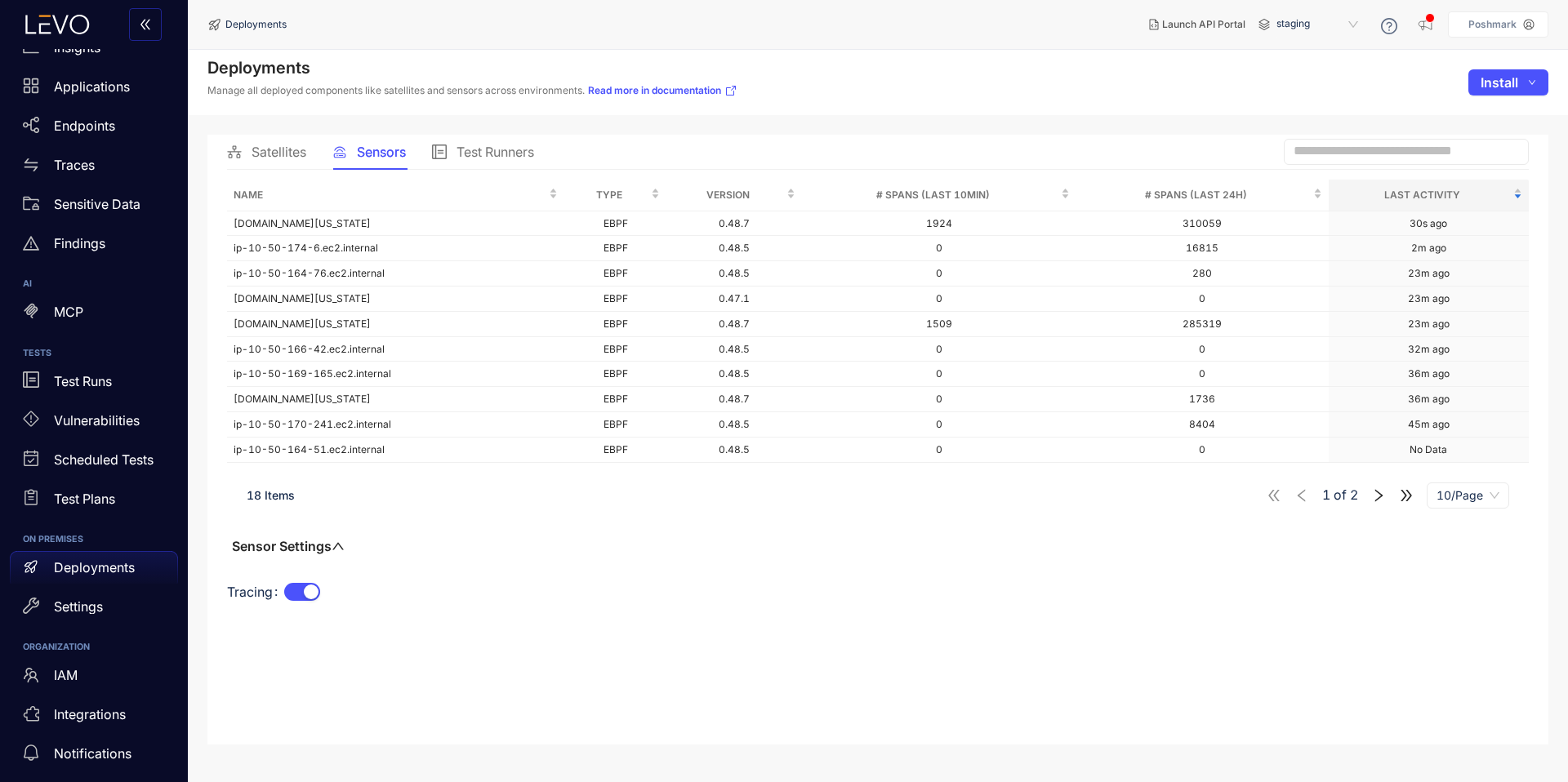
click at [1377, 496] on icon "right" at bounding box center [1378, 495] width 15 height 15
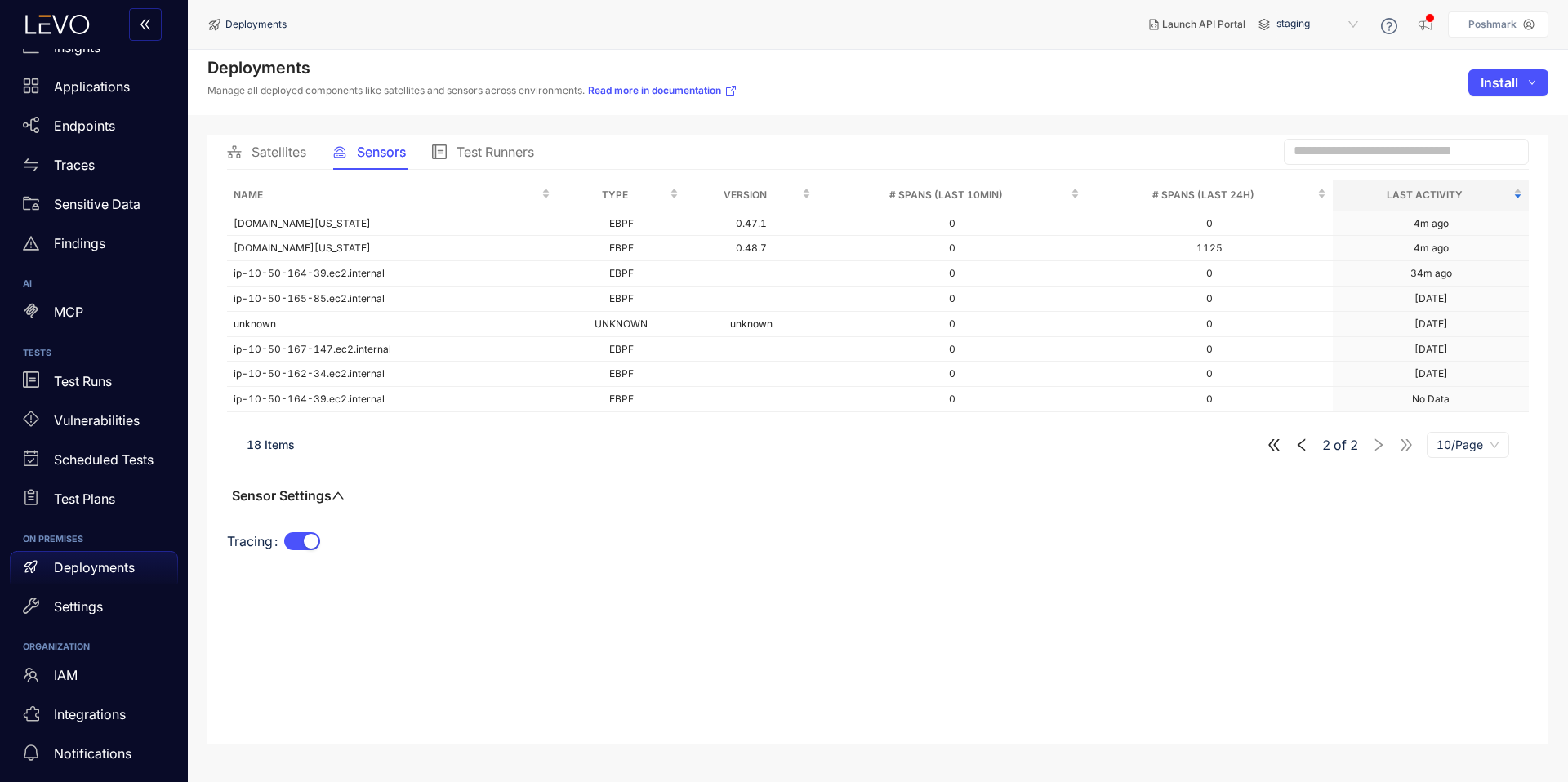
click at [1315, 449] on div "2 of 2 10/Page" at bounding box center [1388, 445] width 243 height 26
click at [1295, 446] on icon "left" at bounding box center [1302, 444] width 15 height 15
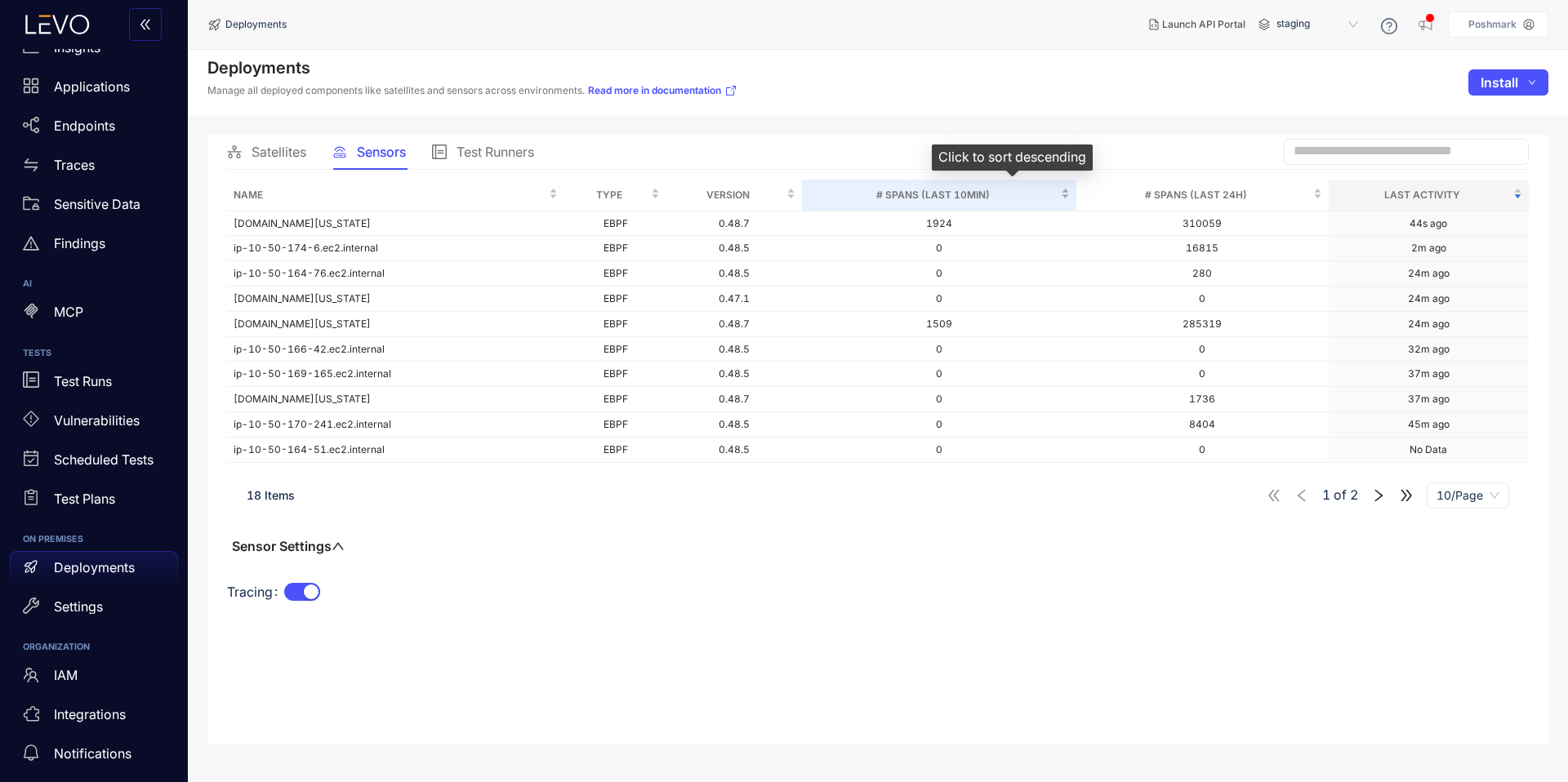
click at [995, 196] on span "# Spans (last 10min)" at bounding box center [933, 195] width 250 height 18
click at [995, 195] on span "# Spans (last 10min)" at bounding box center [933, 195] width 250 height 18
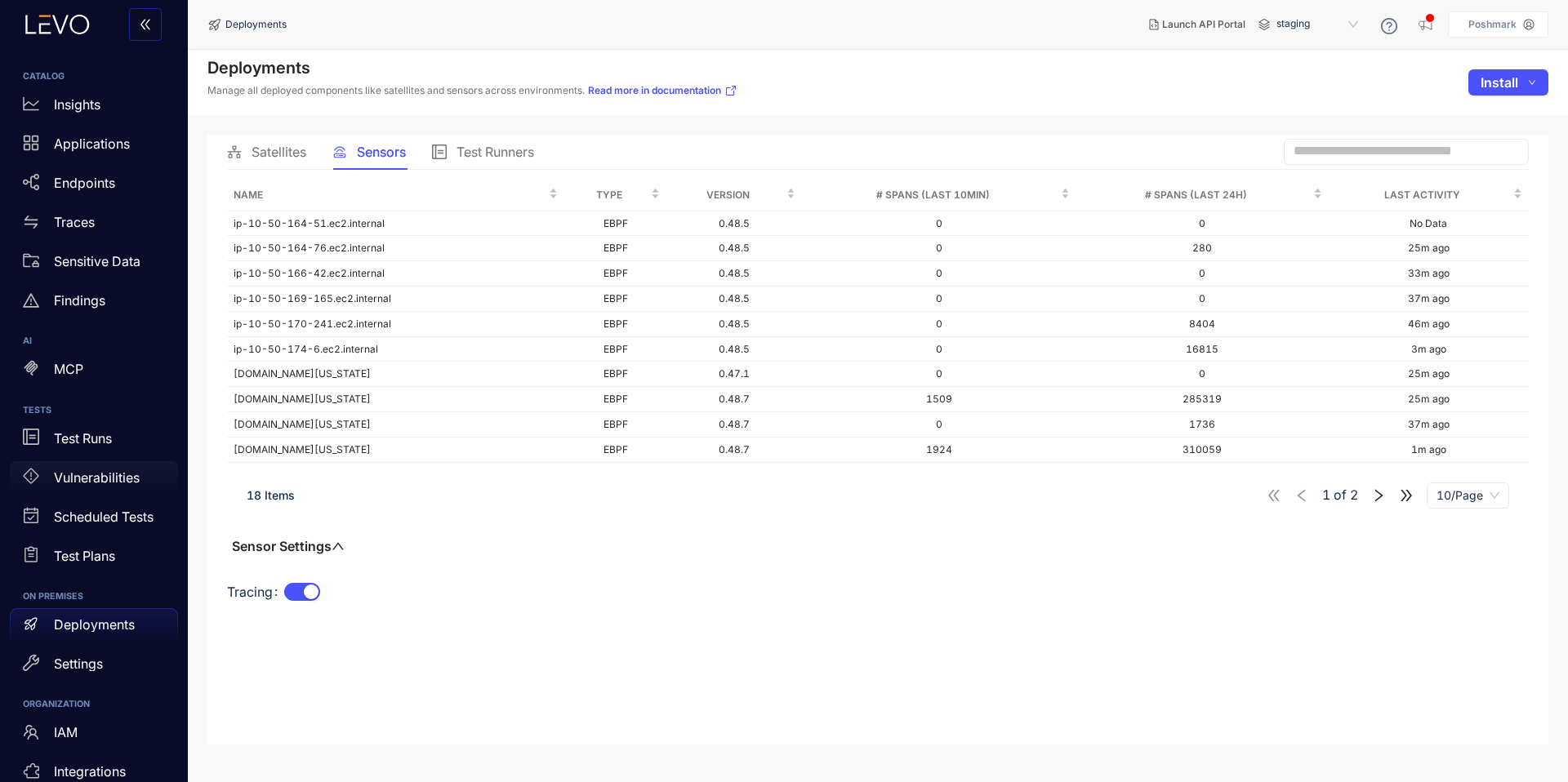
click at [113, 480] on p "Vulnerabilities" at bounding box center [96, 478] width 86 height 15
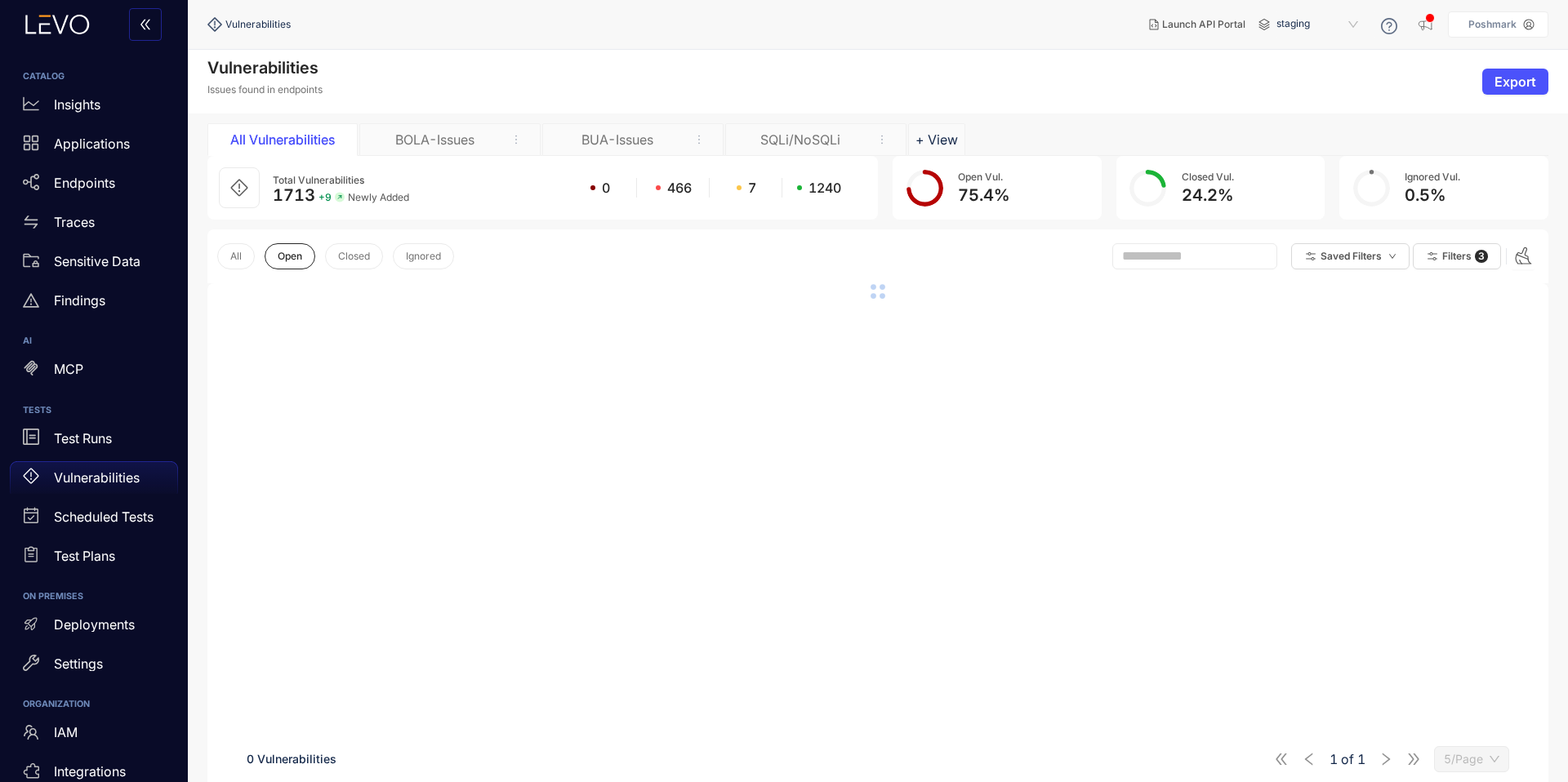
click at [415, 160] on div "Total Vulnerabilities 1713 + 9 Newly Added 0 466 7 1240" at bounding box center [542, 188] width 670 height 63
click at [415, 152] on div "BOLA-Issues" at bounding box center [451, 139] width 182 height 33
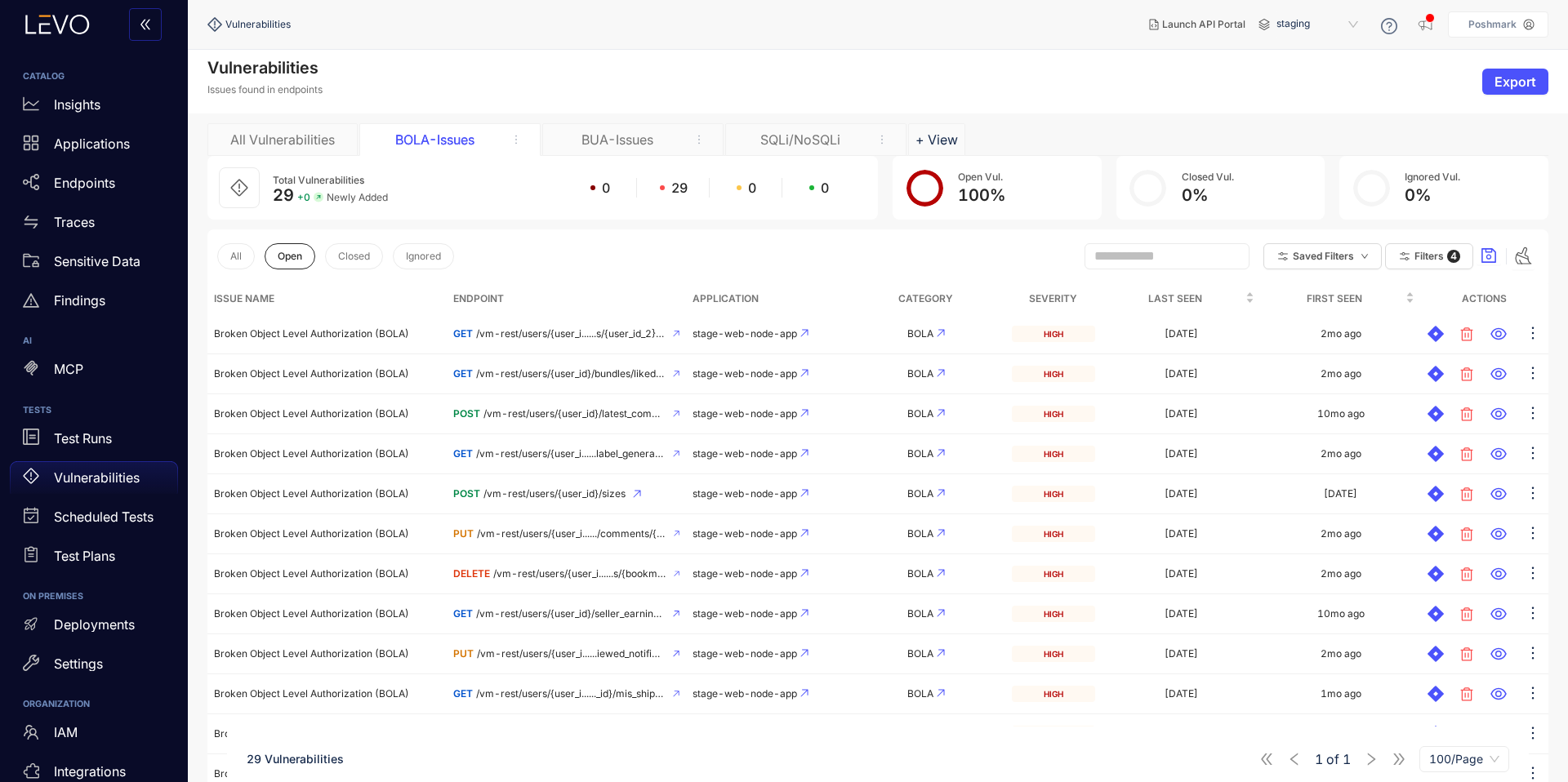
click at [615, 144] on div "BUA-Issues" at bounding box center [617, 139] width 123 height 15
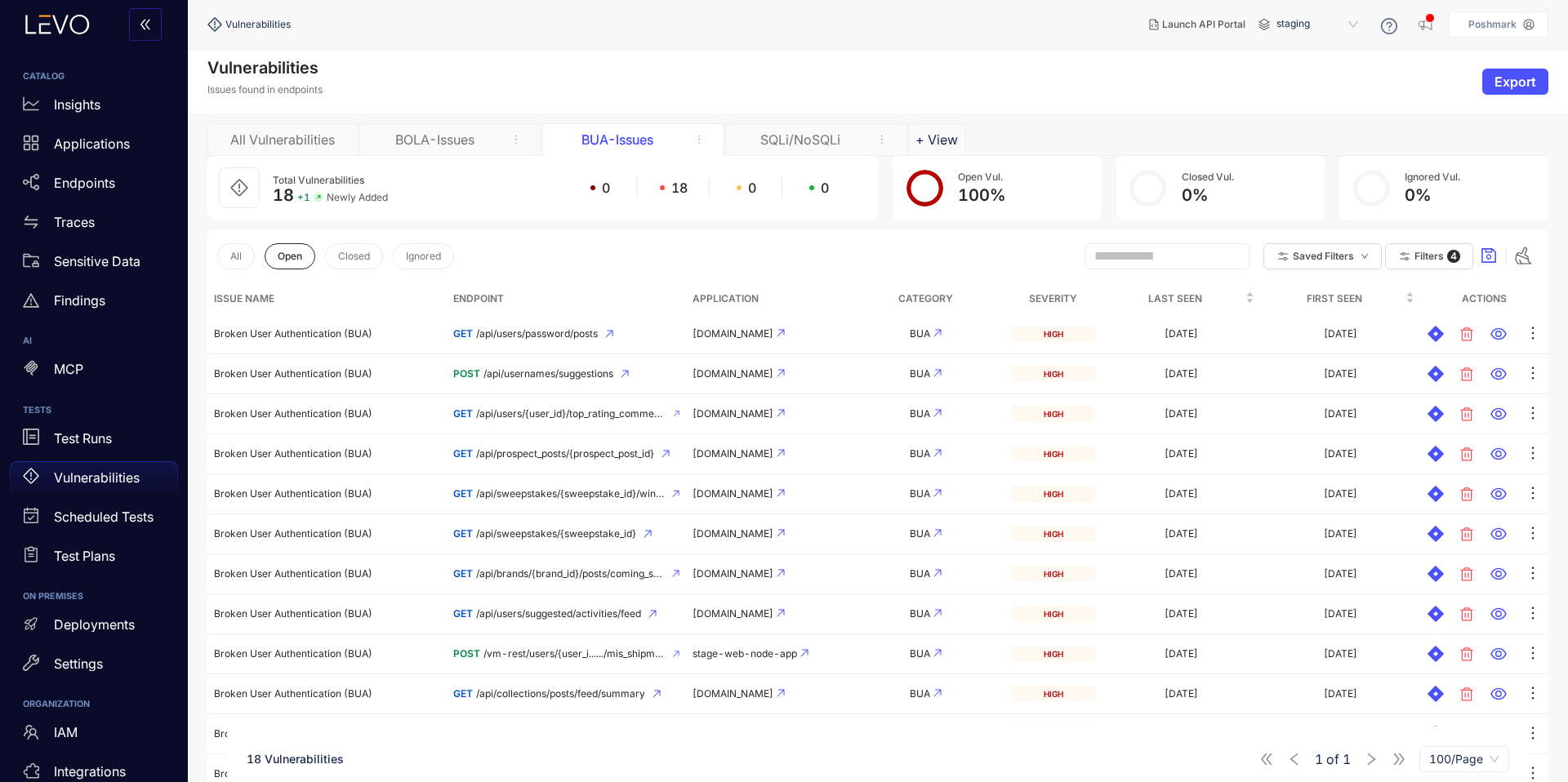
click at [799, 145] on div "SQLi/NoSQLi" at bounding box center [800, 139] width 123 height 15
